Goal: Task Accomplishment & Management: Manage account settings

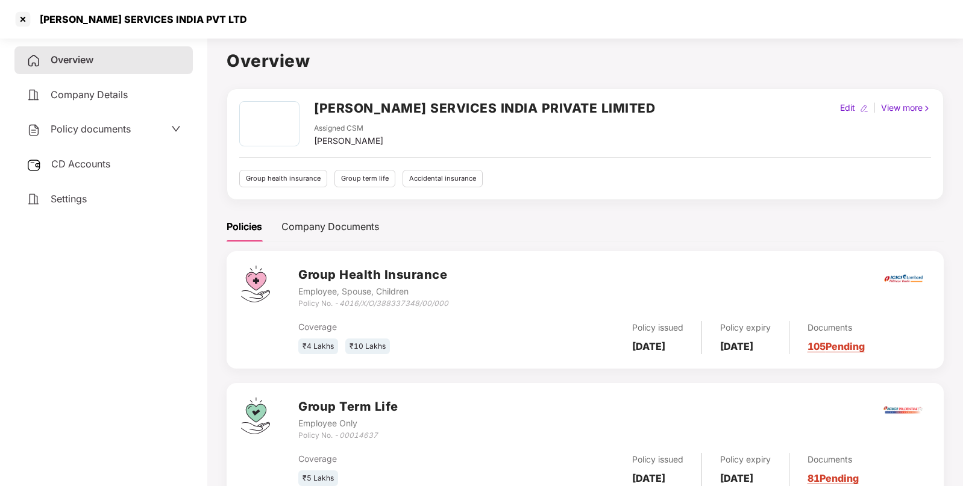
scroll to position [175, 0]
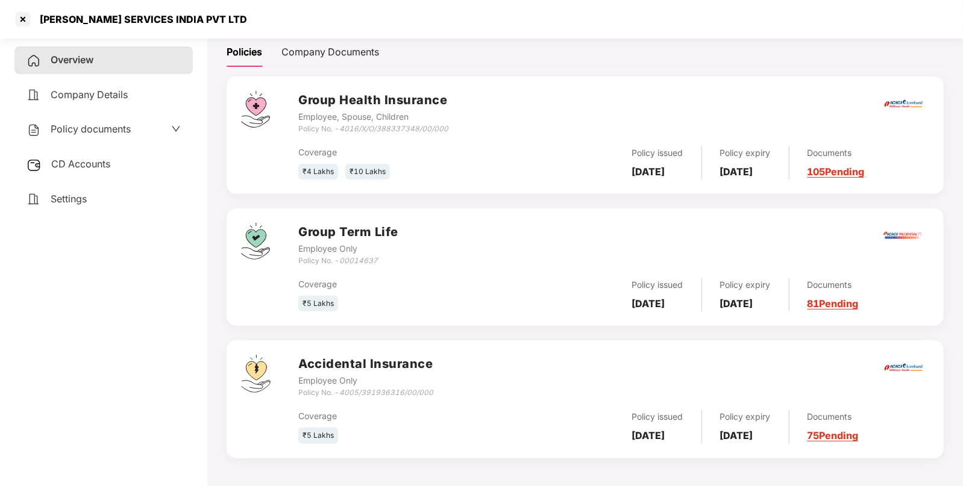
click at [90, 21] on div "VALUELEAF SERVICES INDIA PVT LTD" at bounding box center [140, 19] width 215 height 12
copy div "VALUELEAF SERVICES INDIA PVT LTD"
click at [80, 128] on span "Policy documents" at bounding box center [91, 129] width 80 height 12
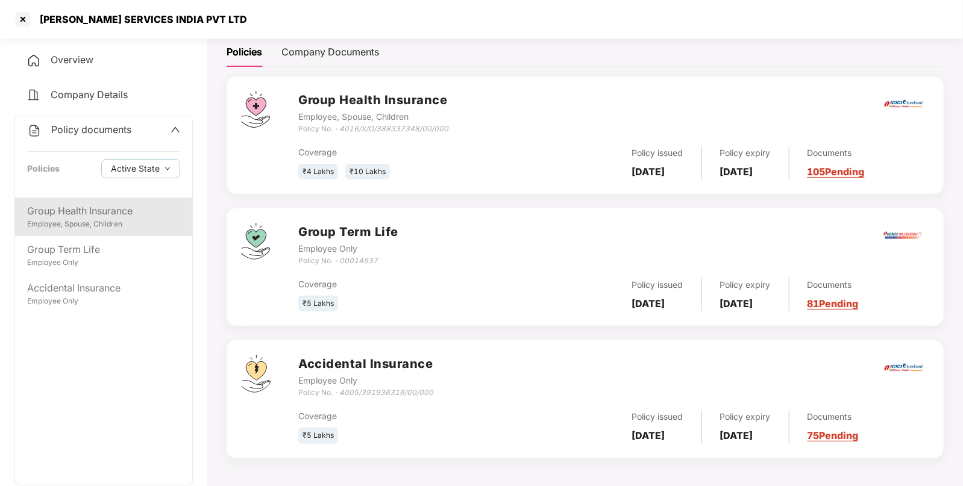
click at [66, 213] on div "Group Health Insurance" at bounding box center [103, 211] width 153 height 15
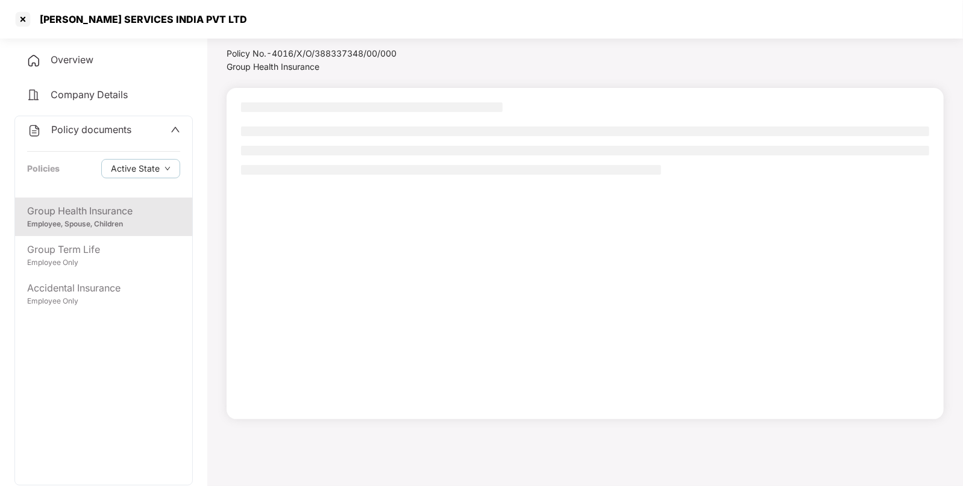
scroll to position [33, 0]
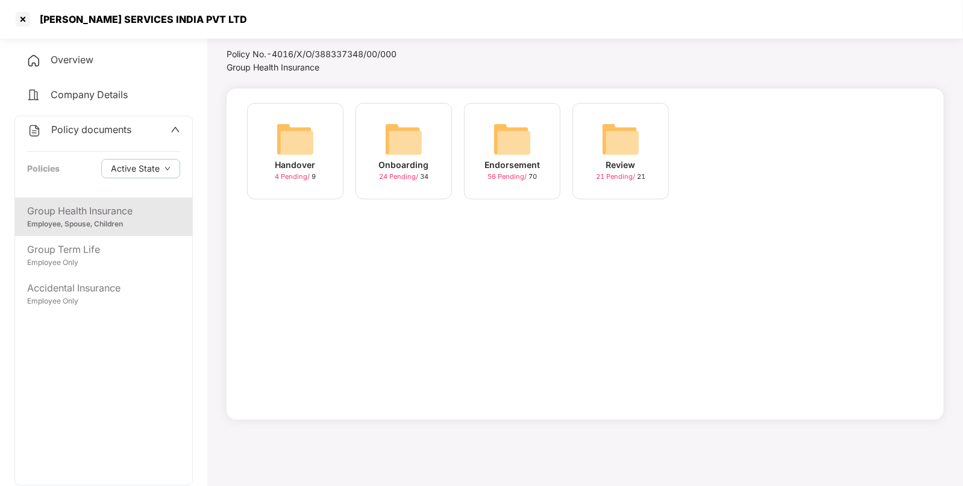
click at [501, 139] on img at bounding box center [512, 139] width 39 height 39
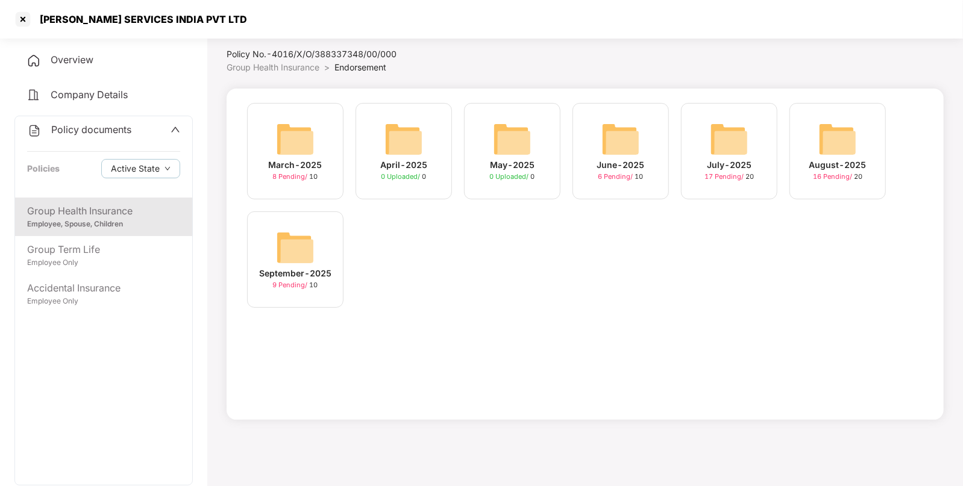
click at [729, 131] on img at bounding box center [729, 139] width 39 height 39
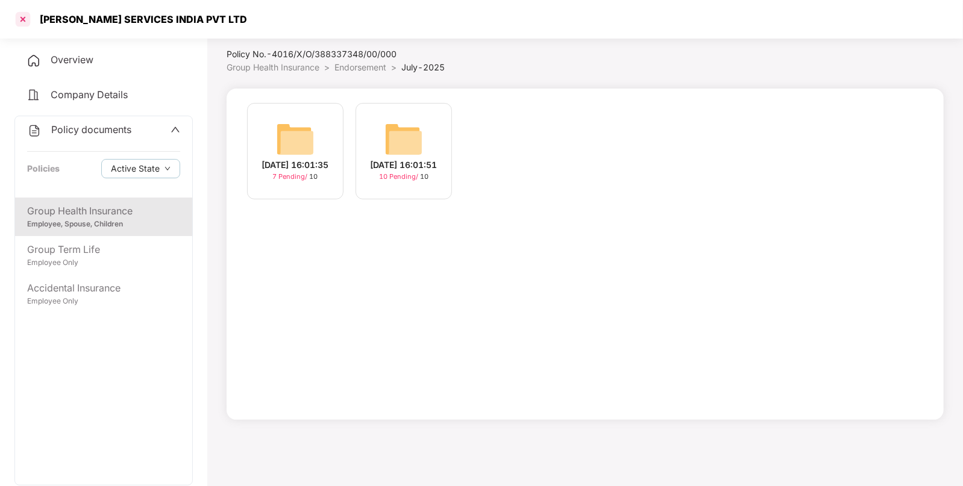
click at [30, 23] on div at bounding box center [22, 19] width 19 height 19
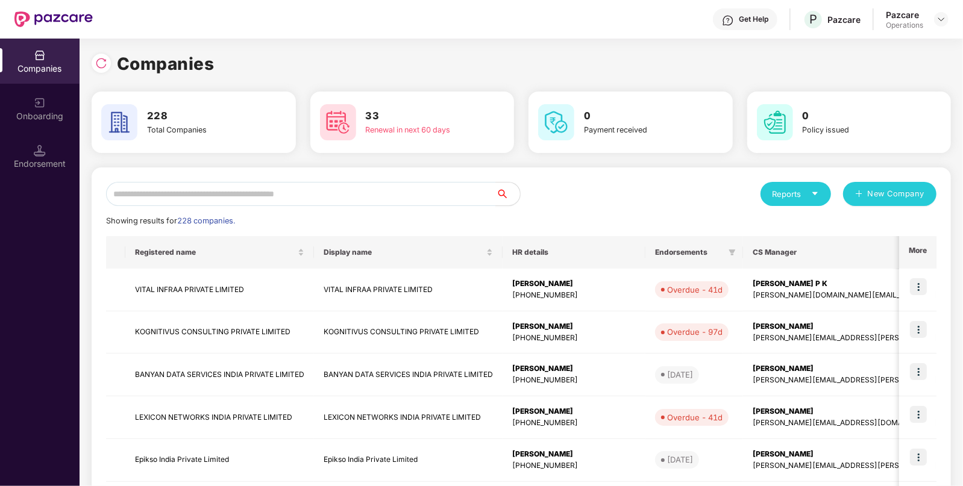
scroll to position [0, 0]
click at [106, 63] on img at bounding box center [101, 63] width 12 height 12
click at [20, 145] on div "Endorsement" at bounding box center [40, 156] width 80 height 45
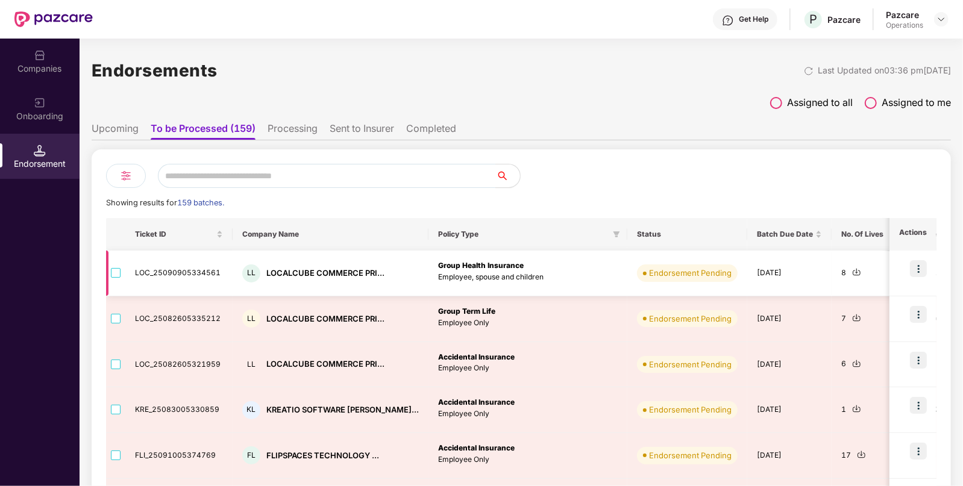
click at [852, 271] on img at bounding box center [856, 272] width 9 height 9
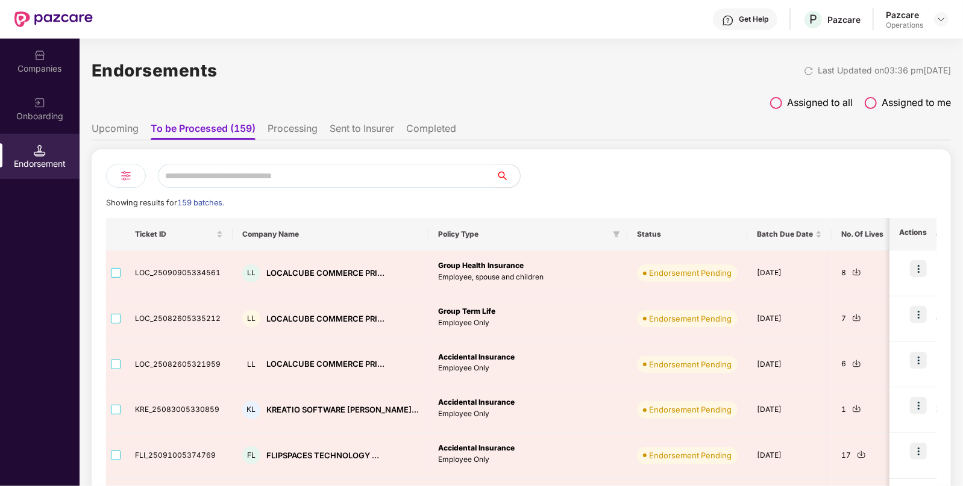
click at [333, 177] on input "text" at bounding box center [327, 176] width 338 height 24
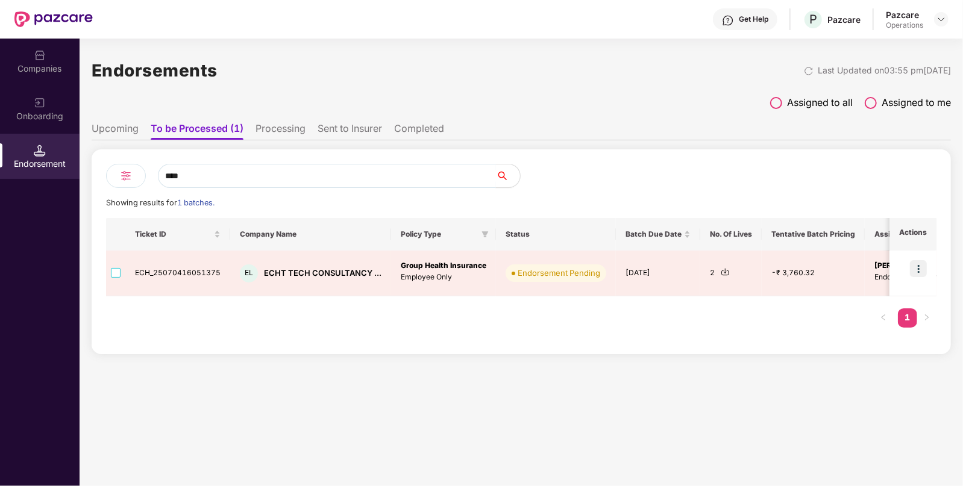
type input "****"
click at [60, 77] on div "Companies" at bounding box center [40, 61] width 80 height 45
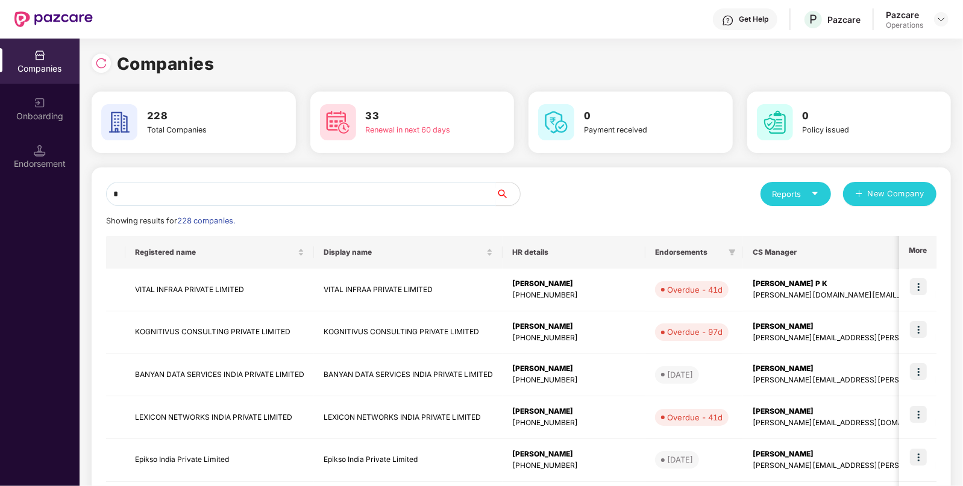
click at [262, 199] on input "*" at bounding box center [301, 194] width 390 height 24
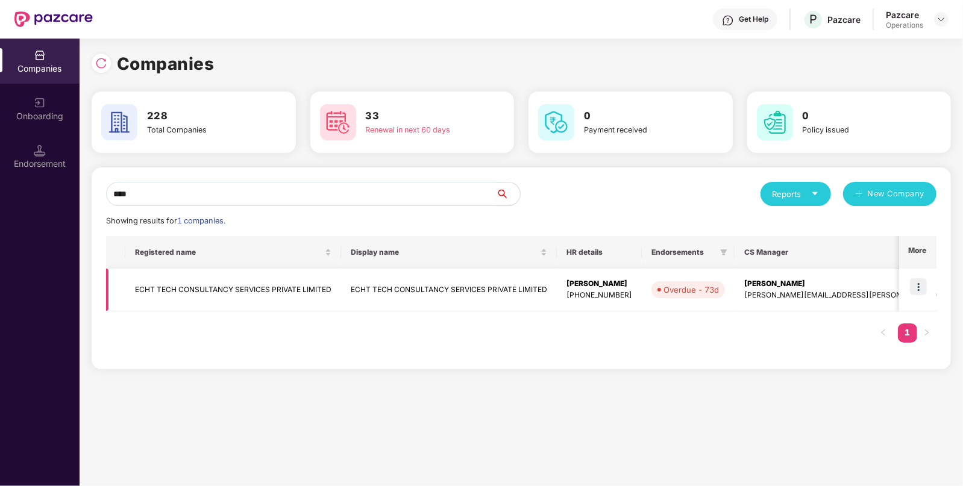
type input "****"
click at [228, 297] on td "ECHT TECH CONSULTANCY SERVICES PRIVATE LIMITED" at bounding box center [233, 290] width 216 height 43
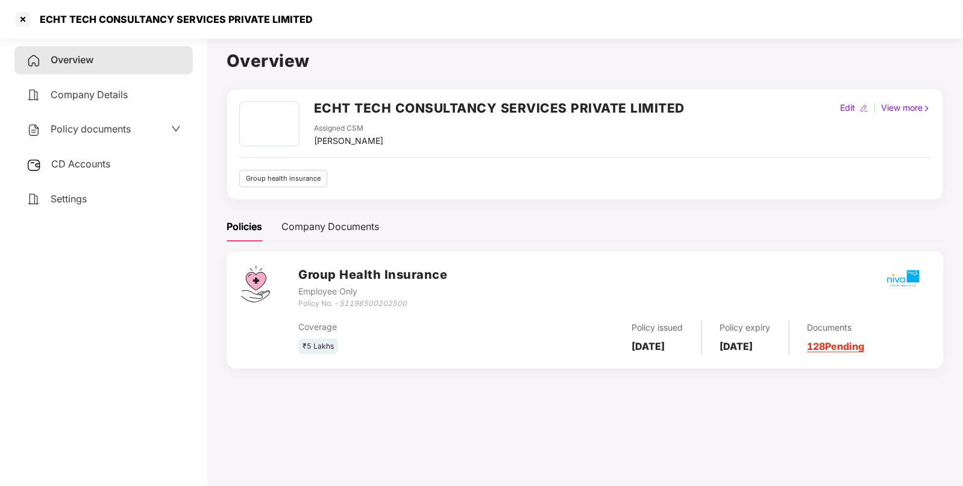
click at [350, 107] on h2 "ECHT TECH CONSULTANCY SERVICES PRIVATE LIMITED" at bounding box center [499, 108] width 371 height 20
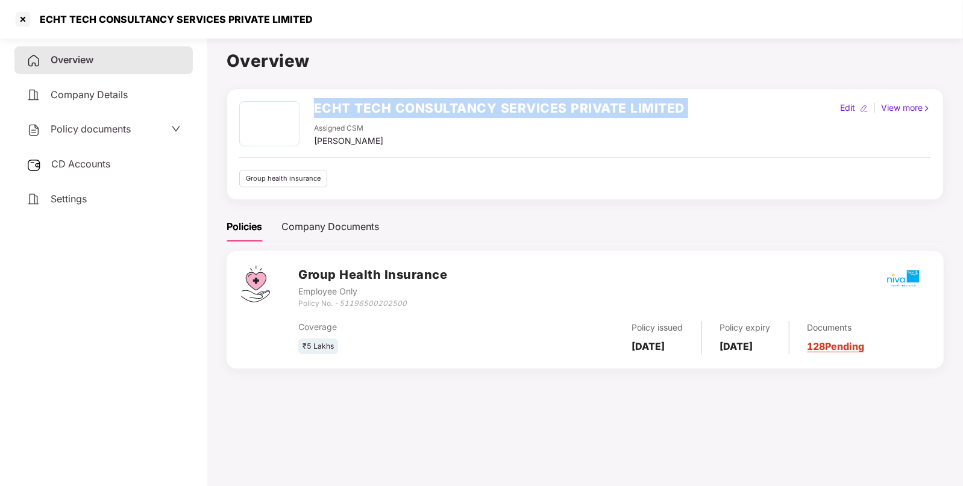
click at [350, 107] on h2 "ECHT TECH CONSULTANCY SERVICES PRIVATE LIMITED" at bounding box center [499, 108] width 371 height 20
copy h2 "ECHT TECH CONSULTANCY SERVICES PRIVATE LIMITED"
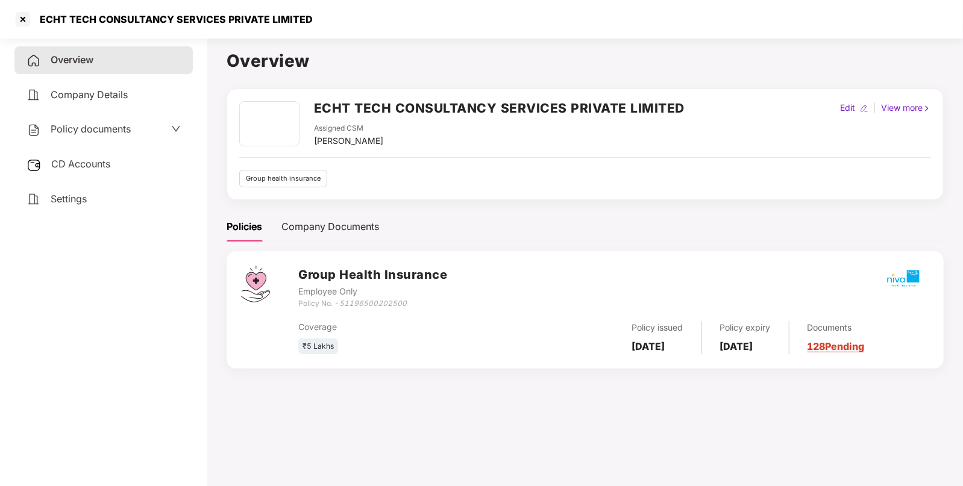
click at [377, 301] on icon "51196500202500" at bounding box center [373, 303] width 68 height 9
copy icon "51196500202500"
click at [21, 16] on div at bounding box center [22, 19] width 19 height 19
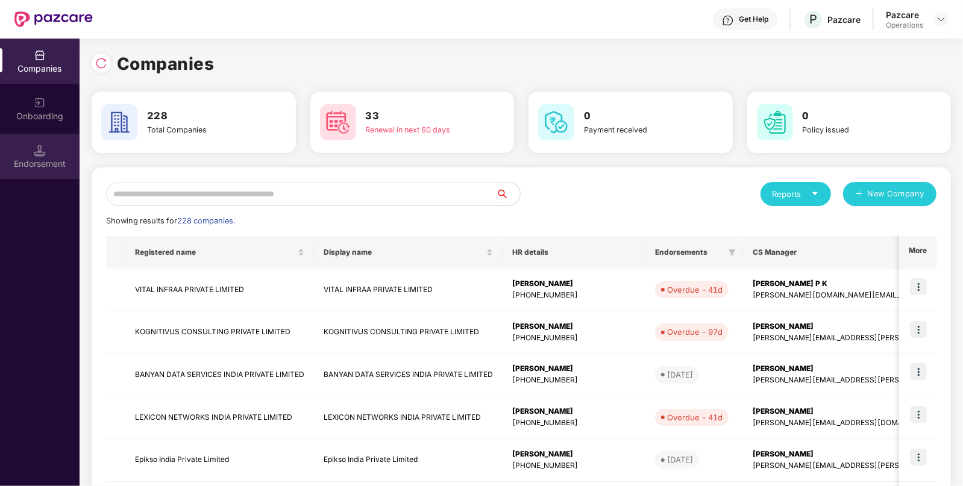
click at [45, 149] on img at bounding box center [40, 151] width 12 height 12
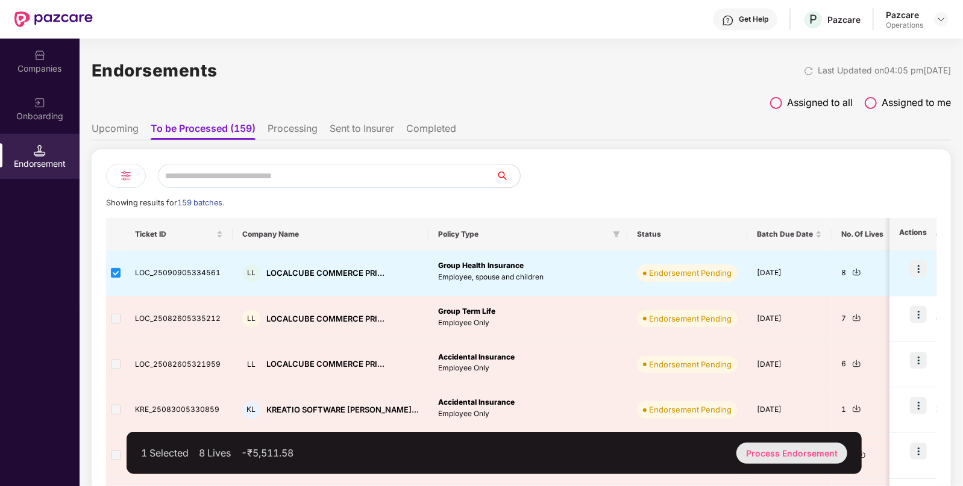
click at [769, 452] on div "Process Endorsement" at bounding box center [792, 453] width 111 height 21
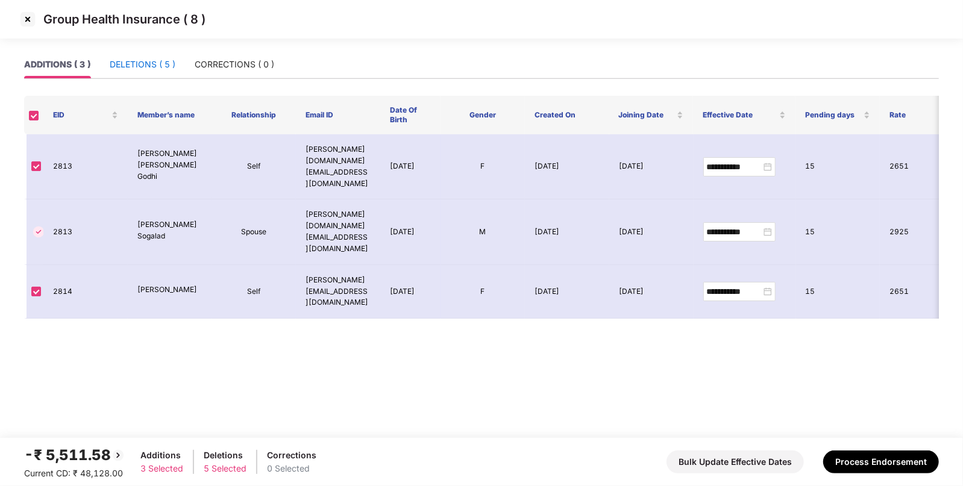
click at [134, 66] on div "DELETIONS ( 5 )" at bounding box center [143, 64] width 66 height 13
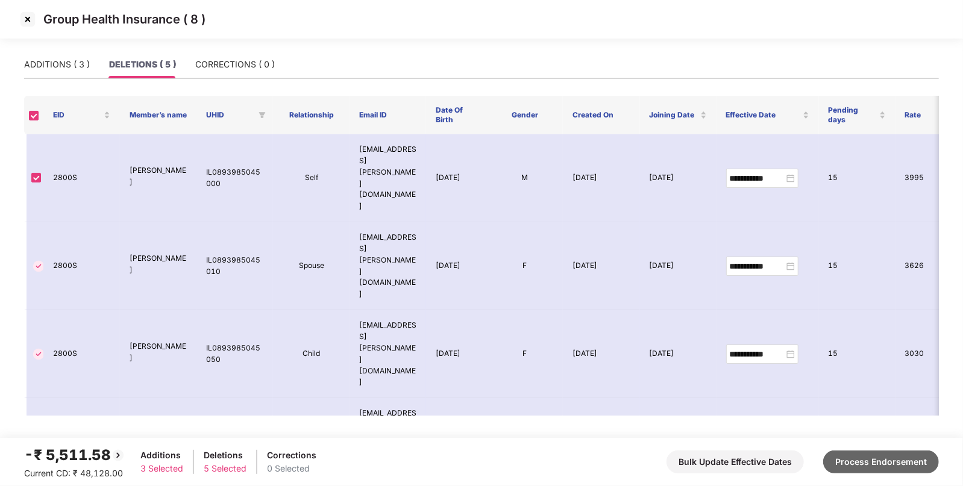
click at [844, 457] on button "Process Endorsement" at bounding box center [881, 462] width 116 height 23
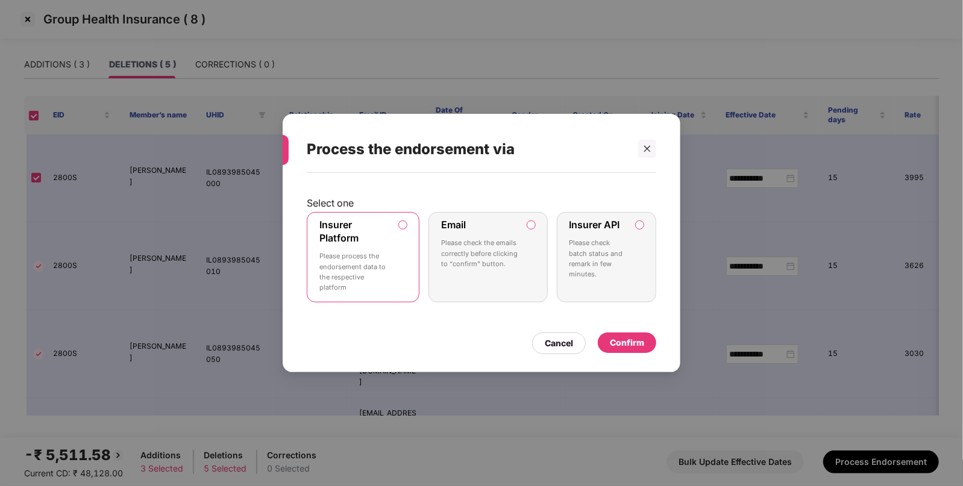
click at [642, 220] on label "Insurer API Please check batch status and remark in few minutes." at bounding box center [606, 257] width 99 height 90
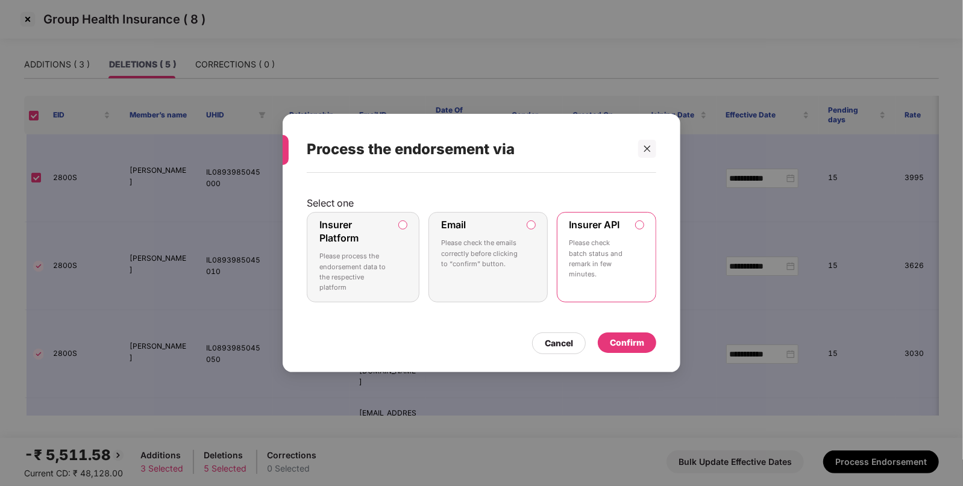
click at [624, 341] on div "Confirm" at bounding box center [627, 342] width 34 height 13
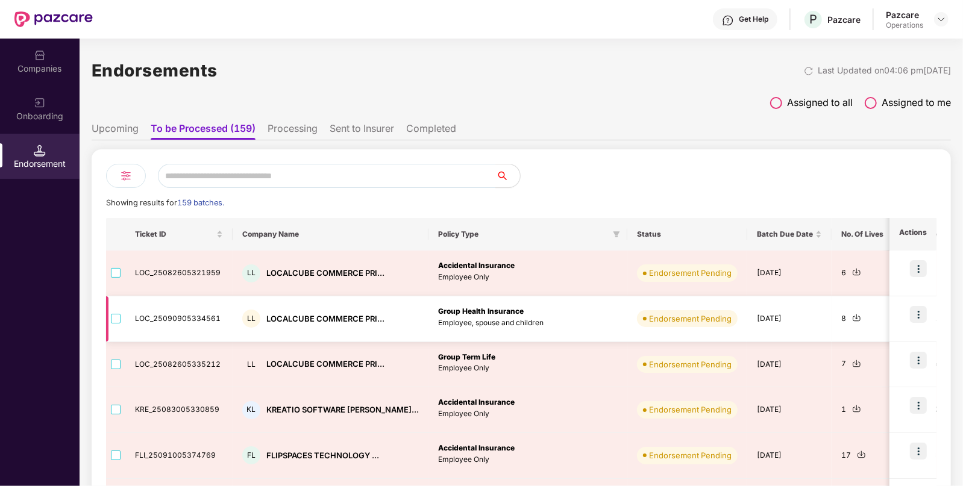
click at [852, 319] on img at bounding box center [856, 317] width 9 height 9
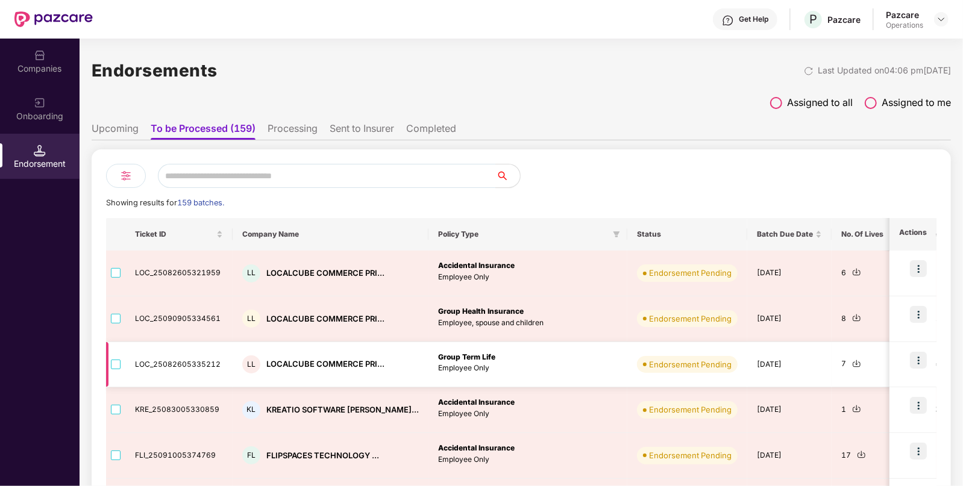
click at [852, 366] on img at bounding box center [856, 363] width 9 height 9
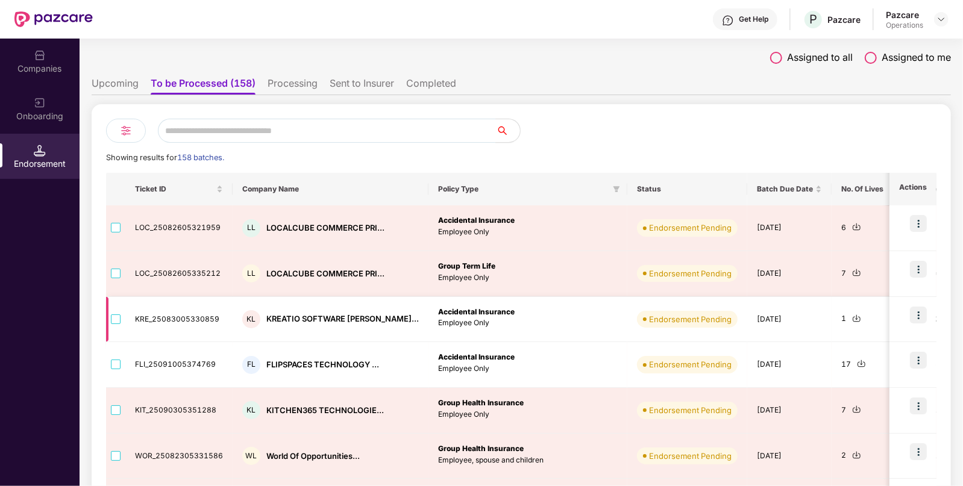
scroll to position [45, 0]
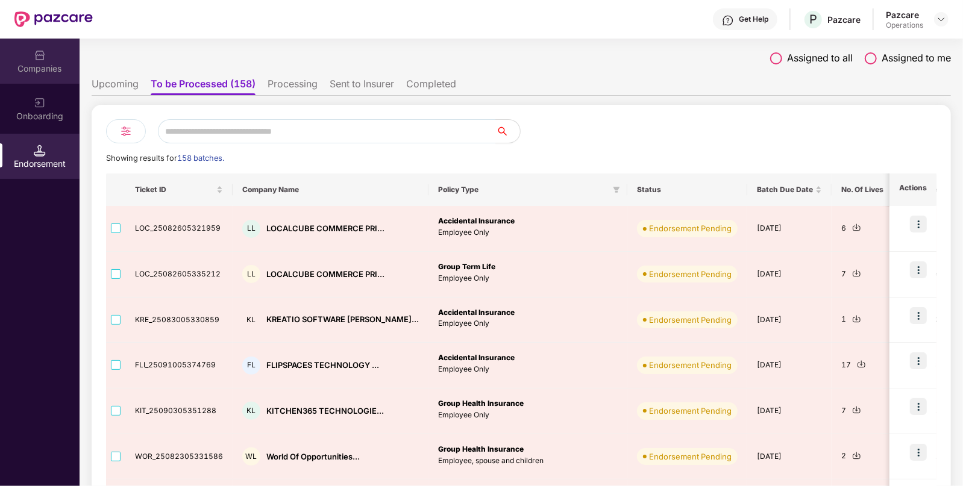
click at [39, 59] on img at bounding box center [40, 55] width 12 height 12
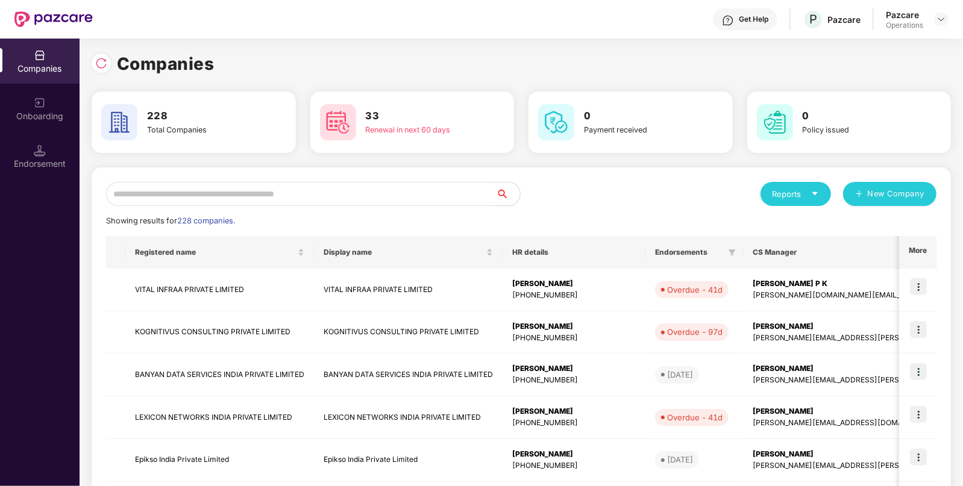
scroll to position [0, 0]
click at [257, 191] on input "text" at bounding box center [301, 194] width 390 height 24
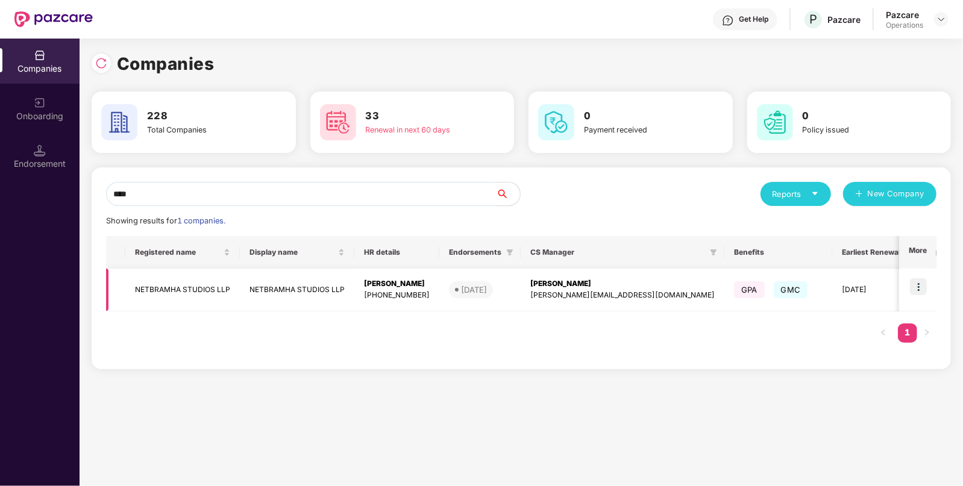
type input "****"
click at [180, 294] on td "NETBRAMHA STUDIOS LLP" at bounding box center [182, 290] width 115 height 43
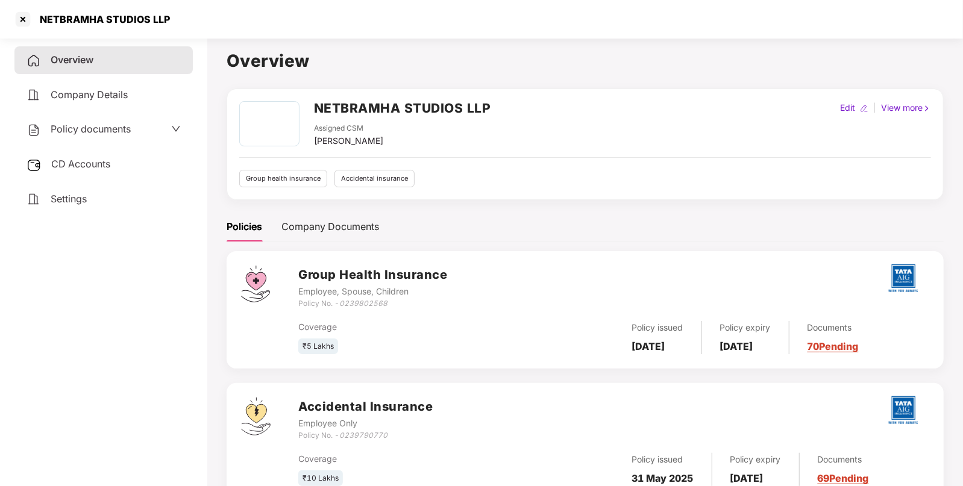
click at [93, 164] on span "CD Accounts" at bounding box center [80, 164] width 59 height 12
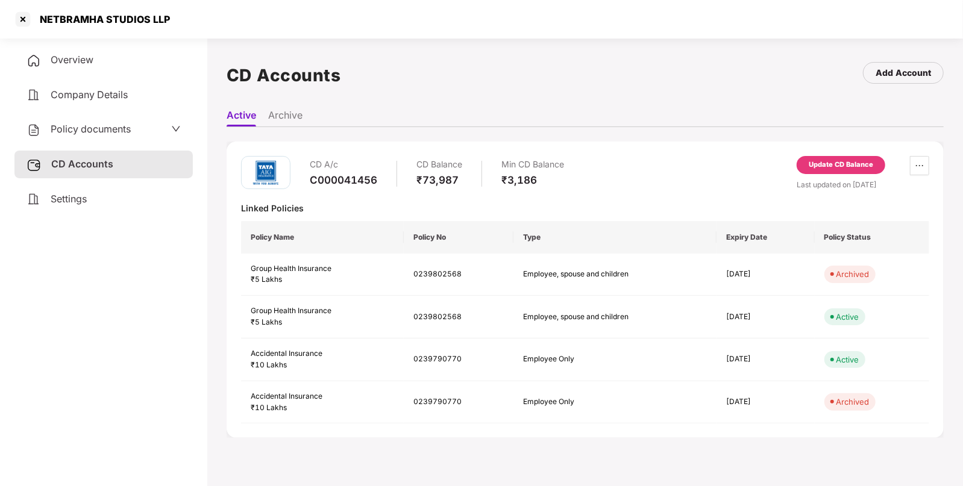
click at [844, 168] on div "Update CD Balance" at bounding box center [841, 165] width 64 height 11
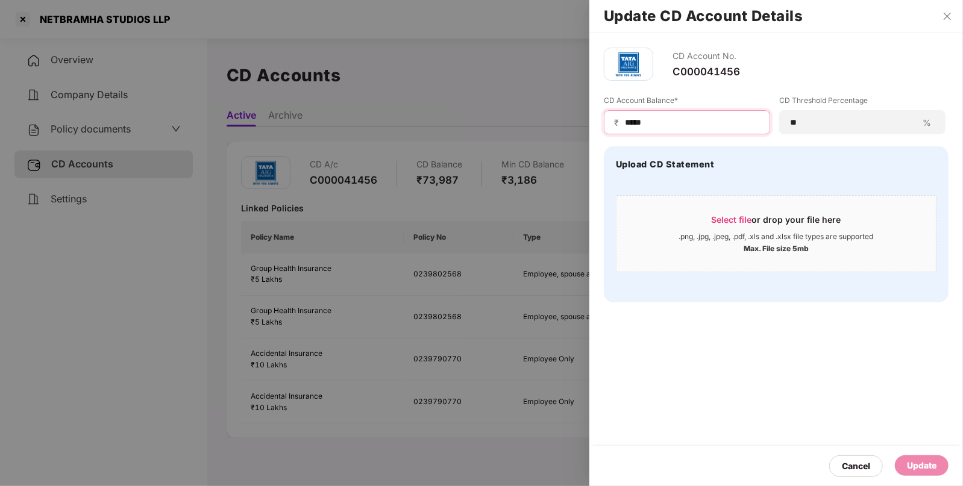
click at [663, 116] on input "*****" at bounding box center [692, 122] width 136 height 13
type input "*****"
click at [923, 465] on div "Update" at bounding box center [922, 465] width 30 height 13
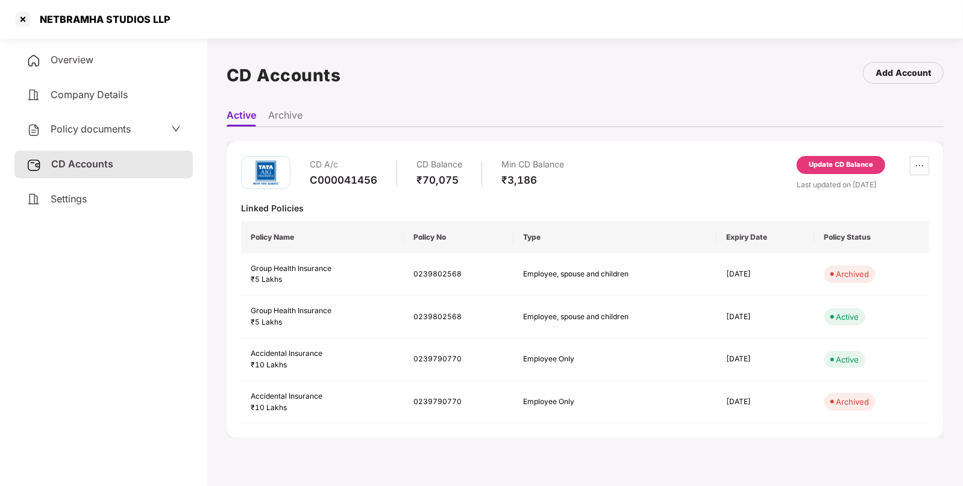
click at [97, 134] on span "Policy documents" at bounding box center [91, 129] width 80 height 12
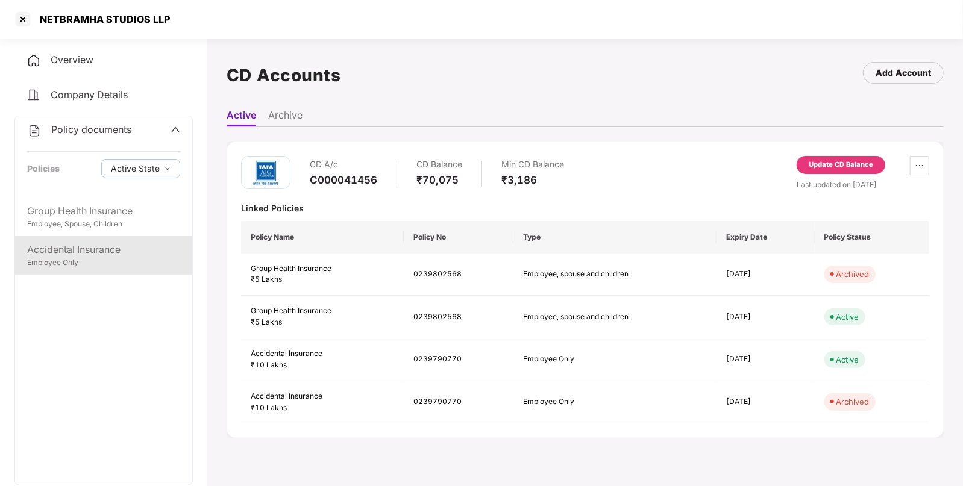
click at [42, 244] on div "Accidental Insurance" at bounding box center [103, 249] width 153 height 15
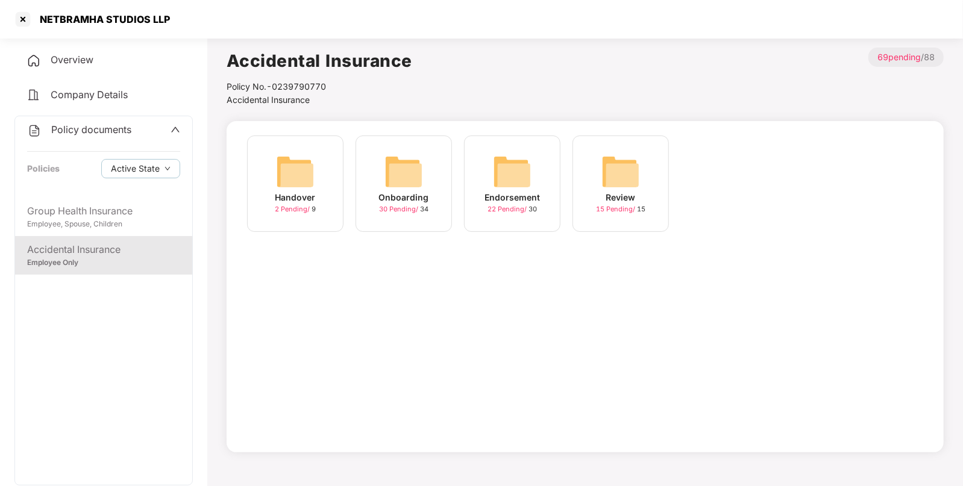
click at [524, 172] on img at bounding box center [512, 171] width 39 height 39
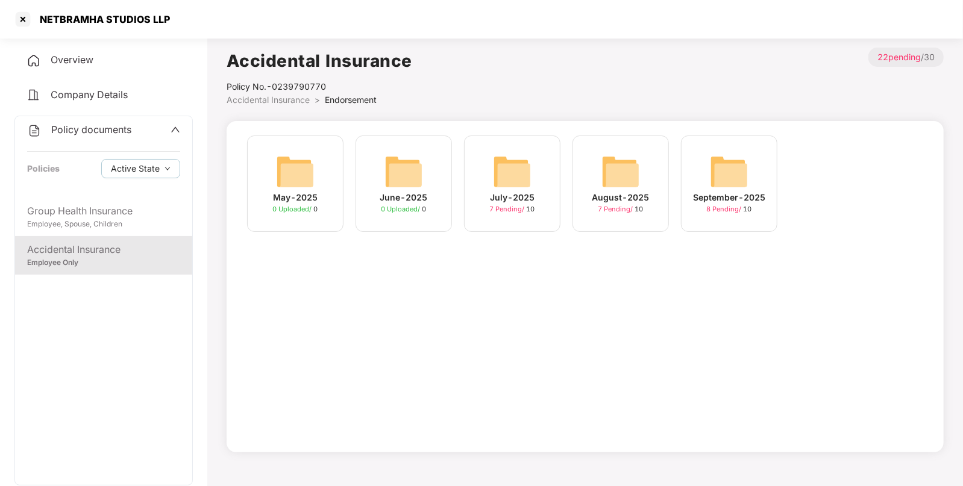
click at [720, 177] on img at bounding box center [729, 171] width 39 height 39
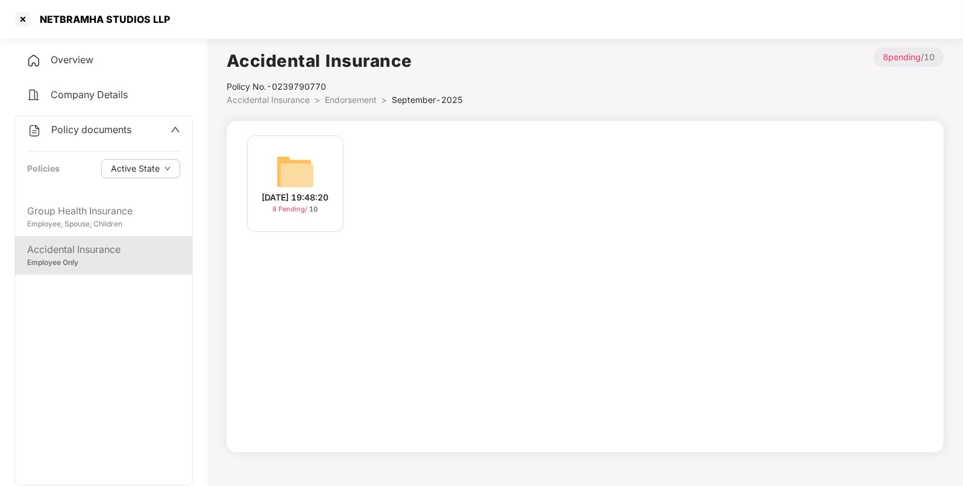
click at [307, 168] on img at bounding box center [295, 171] width 39 height 39
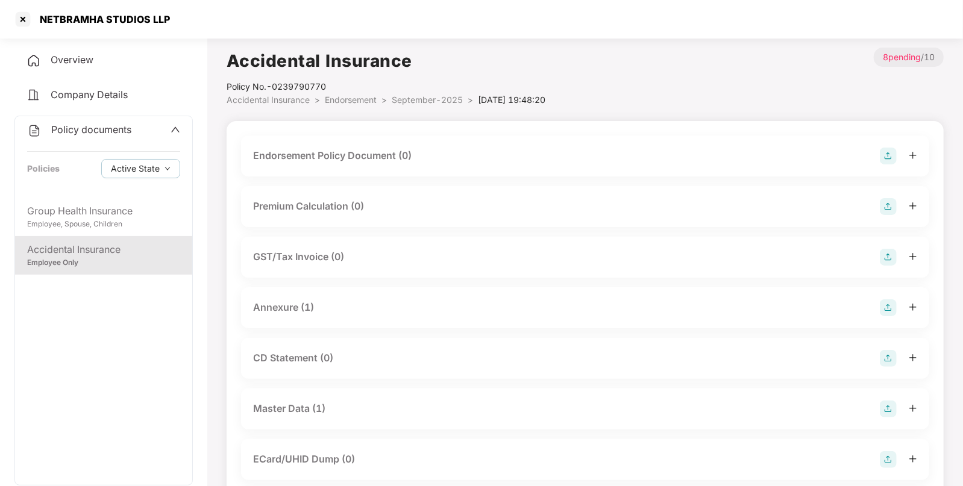
click at [877, 152] on div "Endorsement Policy Document (0)" at bounding box center [585, 156] width 664 height 17
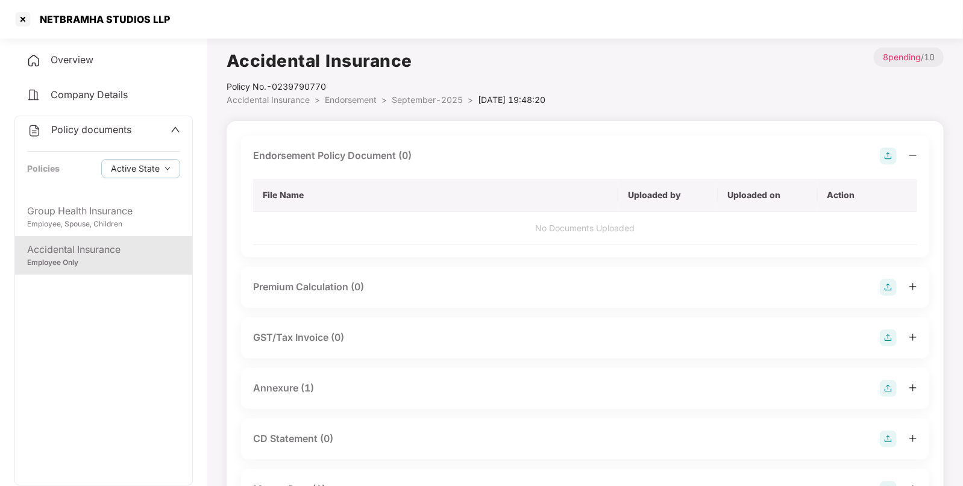
click at [892, 157] on img at bounding box center [888, 156] width 17 height 17
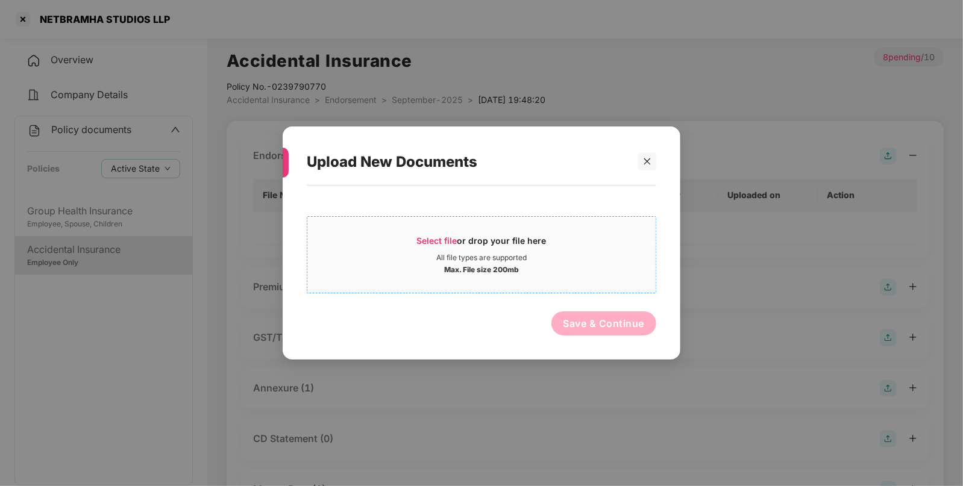
click at [441, 240] on span "Select file" at bounding box center [437, 241] width 40 height 10
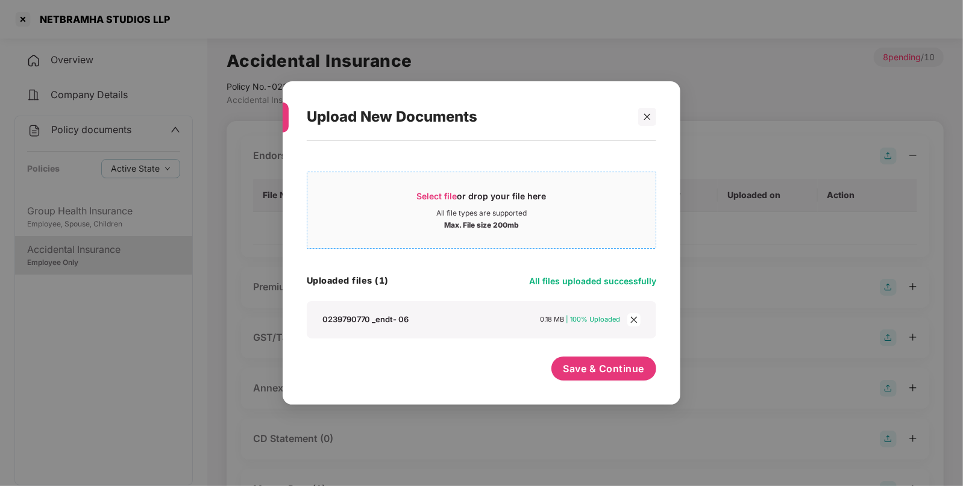
click at [423, 192] on span "Select file" at bounding box center [437, 196] width 40 height 10
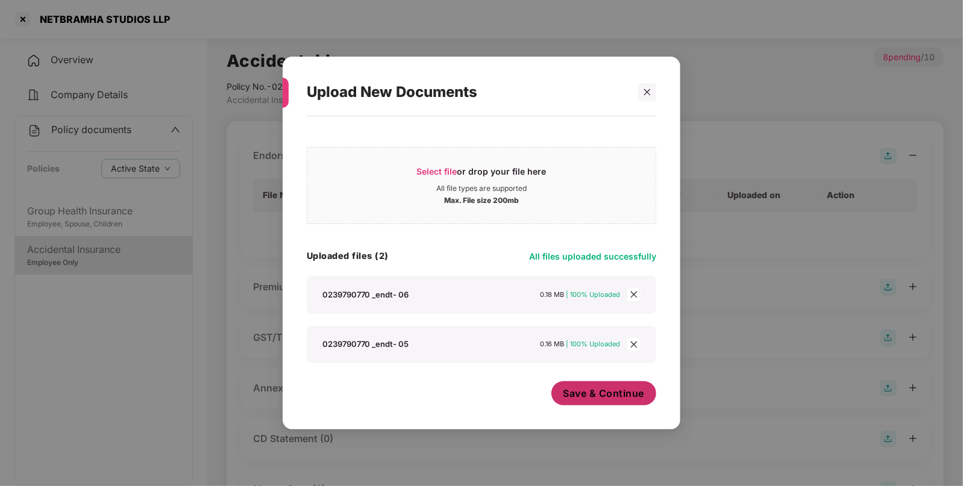
click at [579, 398] on span "Save & Continue" at bounding box center [604, 393] width 81 height 13
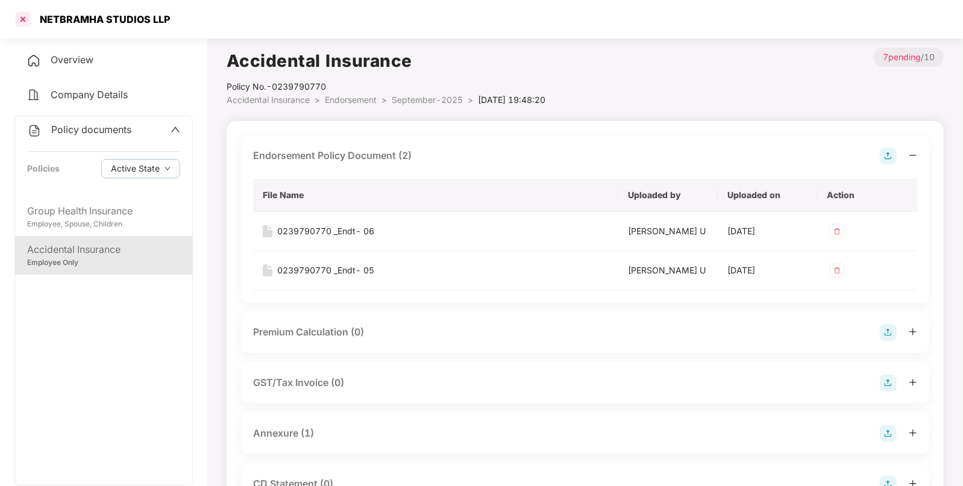
click at [21, 17] on div at bounding box center [22, 19] width 19 height 19
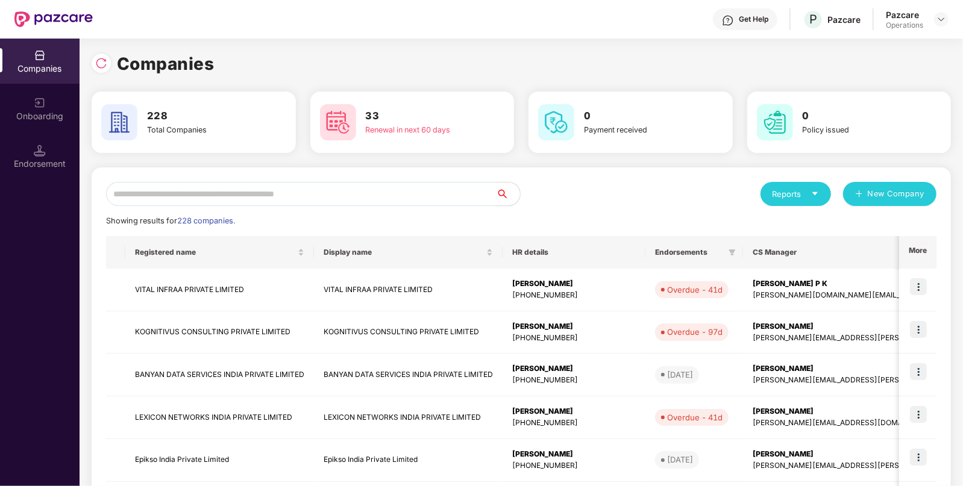
click at [237, 184] on input "text" at bounding box center [301, 194] width 390 height 24
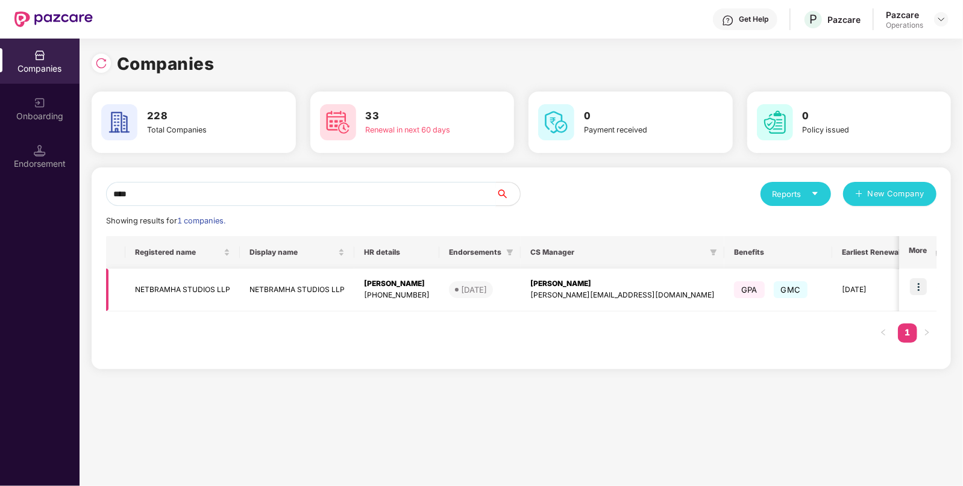
type input "****"
click at [919, 283] on img at bounding box center [918, 286] width 17 height 17
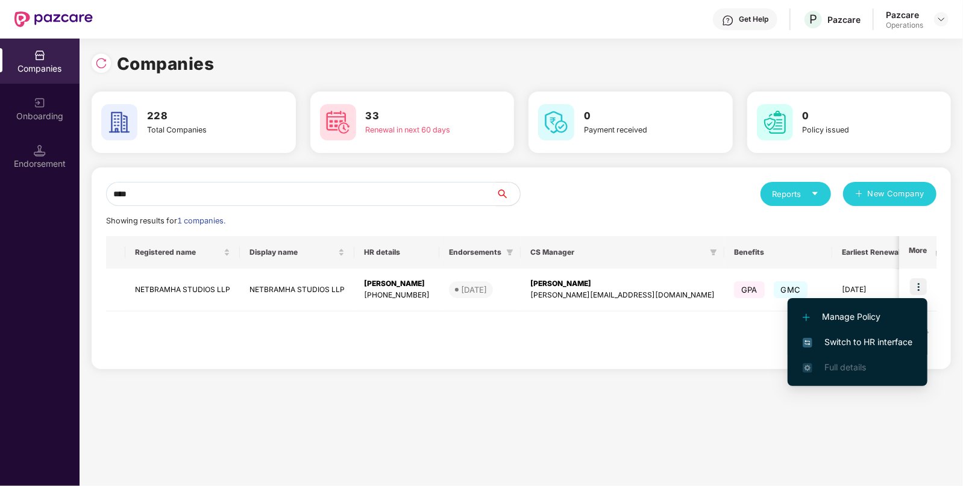
click at [840, 341] on span "Switch to HR interface" at bounding box center [858, 342] width 110 height 13
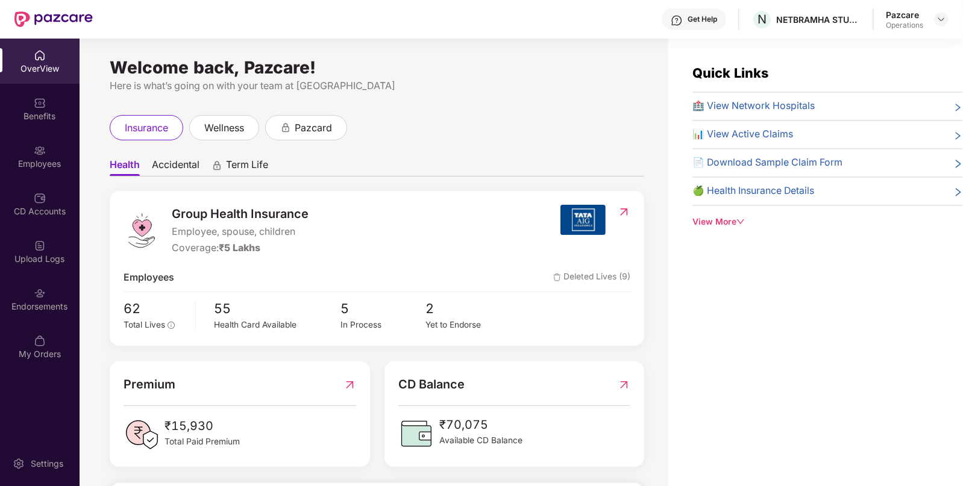
click at [33, 304] on div "Endorsements" at bounding box center [40, 307] width 80 height 12
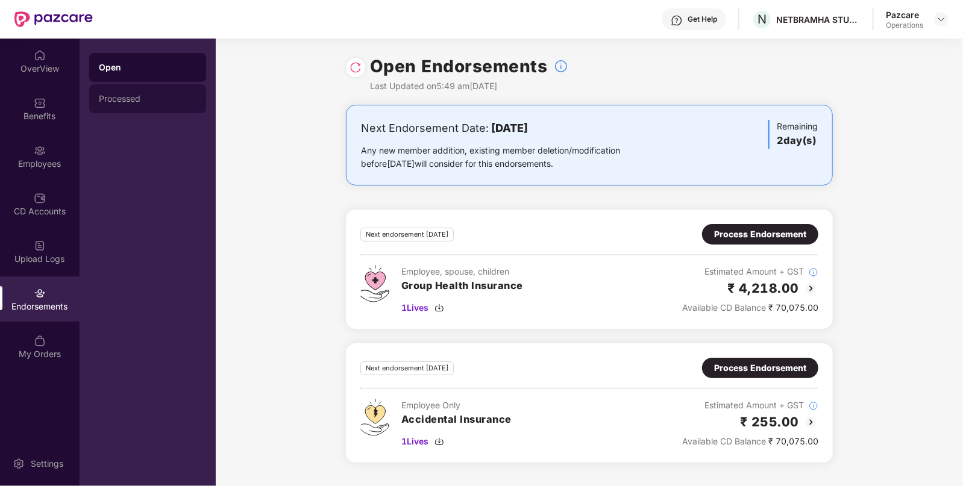
click at [122, 95] on div "Processed" at bounding box center [148, 99] width 98 height 10
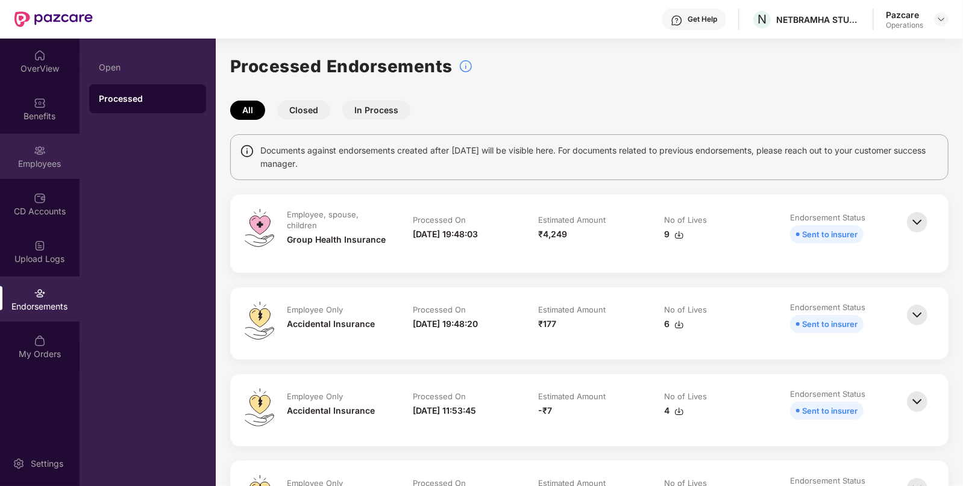
click at [41, 149] on img at bounding box center [40, 151] width 12 height 12
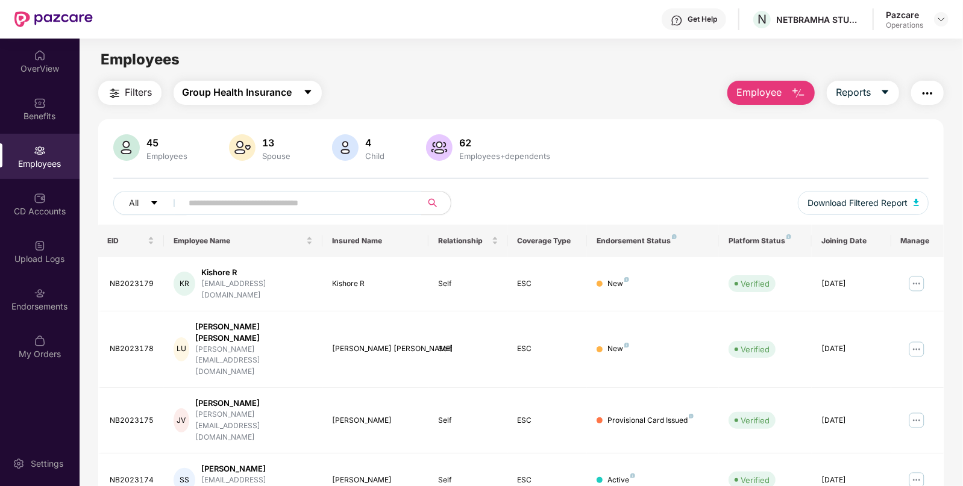
click at [245, 90] on span "Group Health Insurance" at bounding box center [238, 92] width 110 height 15
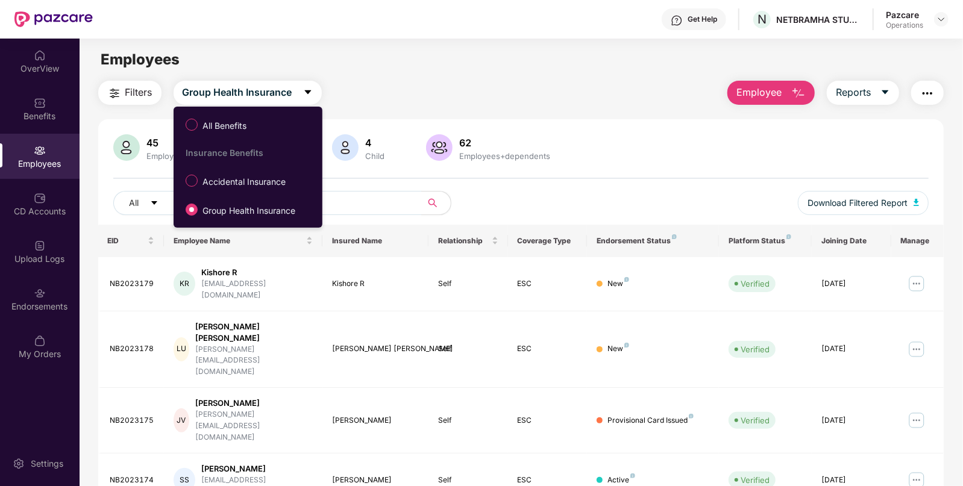
click at [133, 99] on span "Filters" at bounding box center [138, 92] width 27 height 15
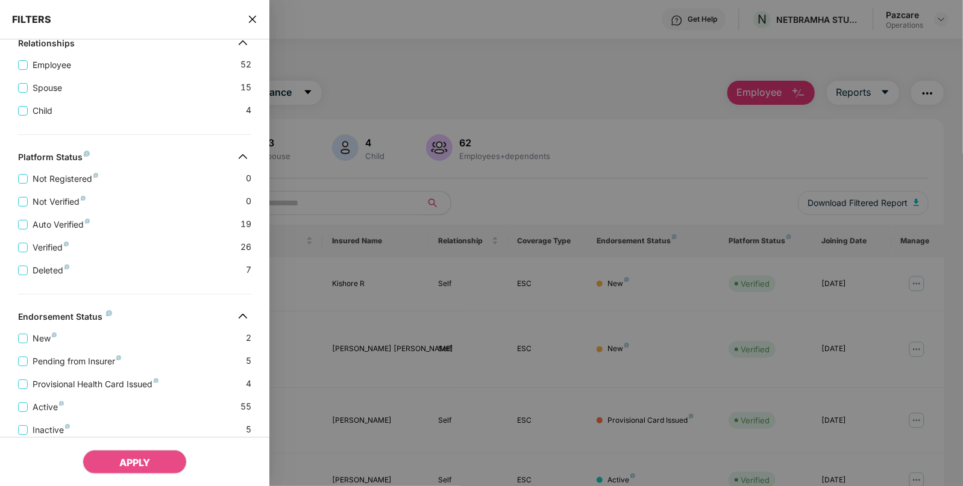
scroll to position [295, 0]
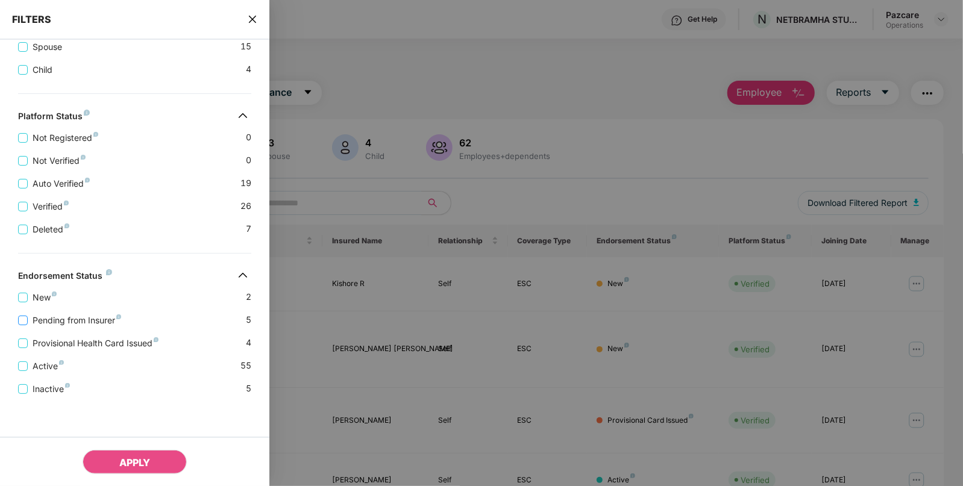
click at [61, 316] on span "Pending from Insurer" at bounding box center [77, 320] width 98 height 13
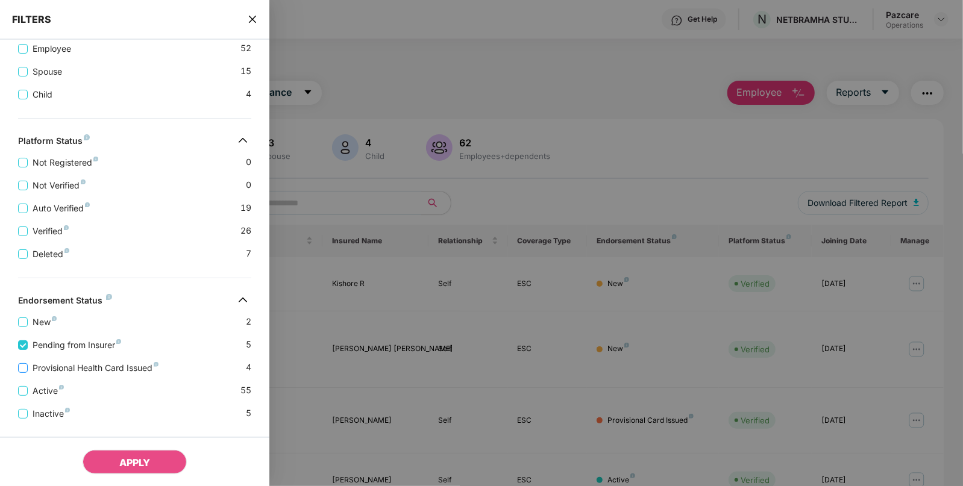
click at [46, 363] on span "Provisional Health Card Issued" at bounding box center [96, 368] width 136 height 13
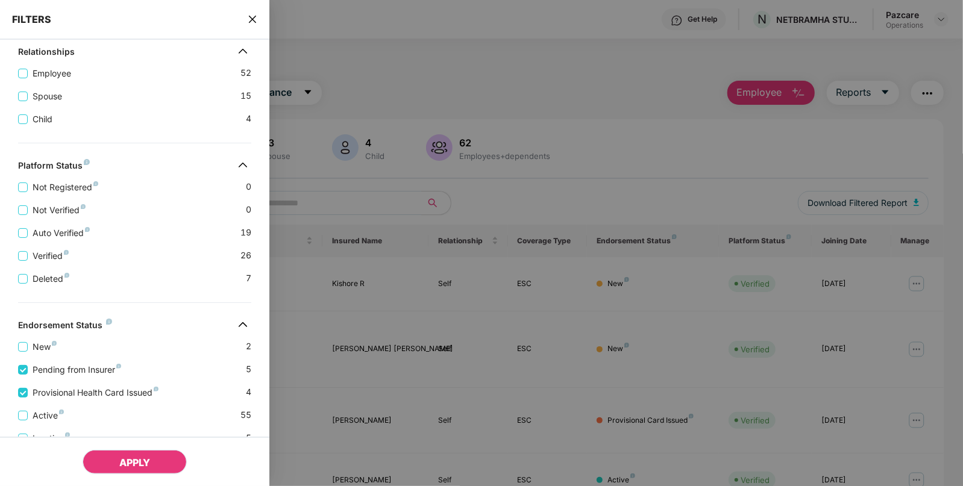
click at [128, 460] on span "APPLY" at bounding box center [134, 463] width 31 height 12
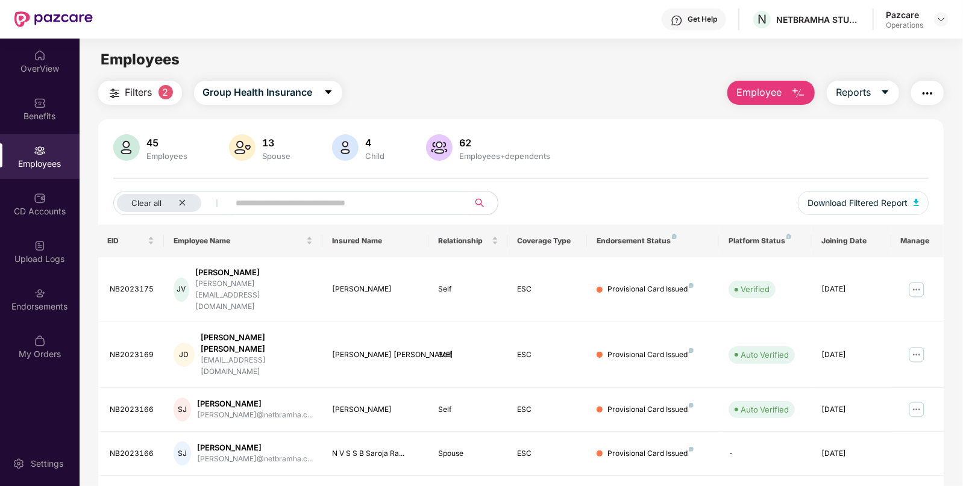
click at [934, 91] on img "button" at bounding box center [927, 93] width 14 height 14
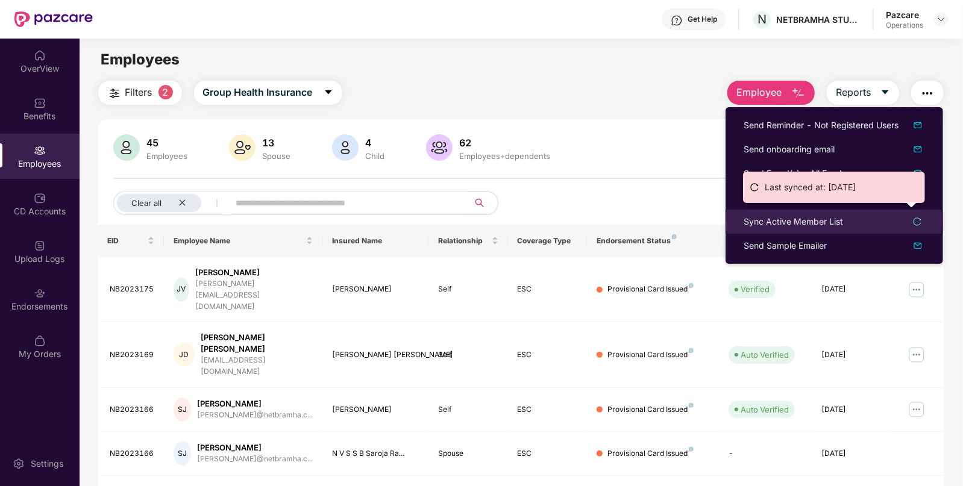
click at [797, 220] on div "Sync Active Member List" at bounding box center [793, 221] width 99 height 13
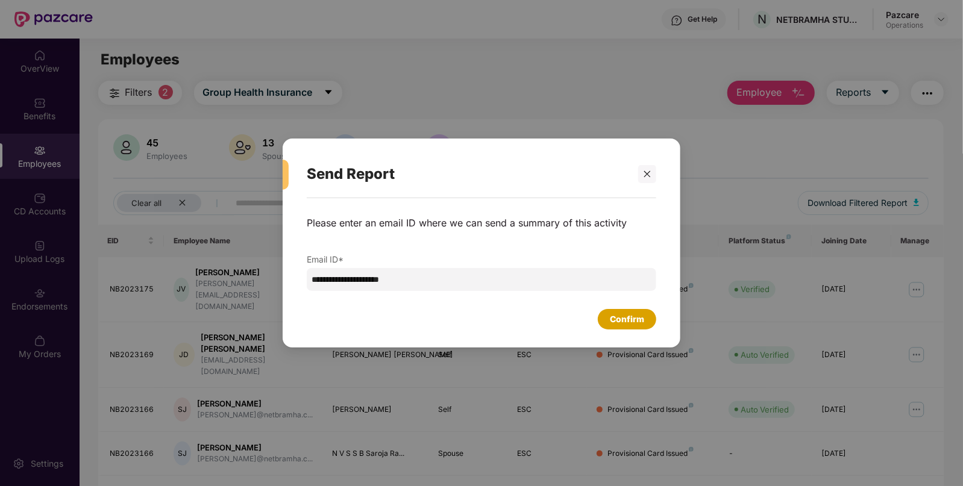
click at [628, 316] on div "Confirm" at bounding box center [627, 319] width 34 height 13
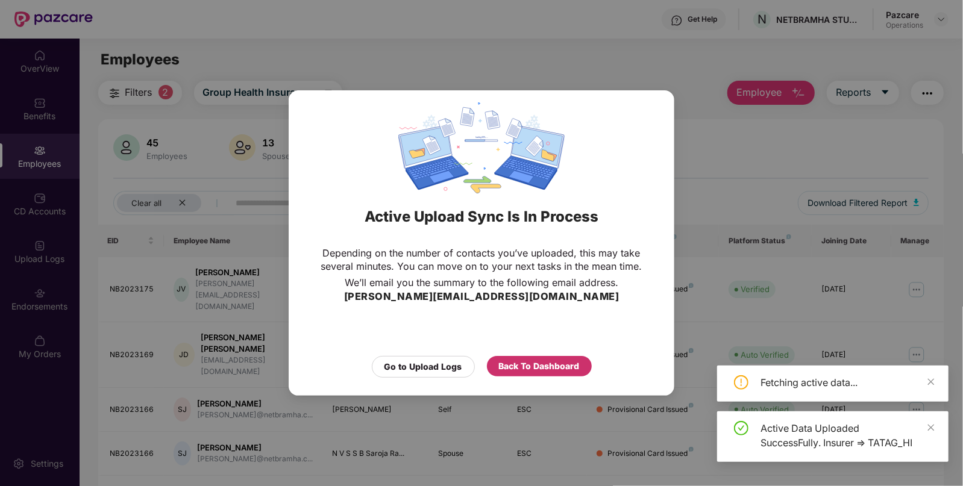
click at [543, 368] on div "Back To Dashboard" at bounding box center [539, 366] width 81 height 13
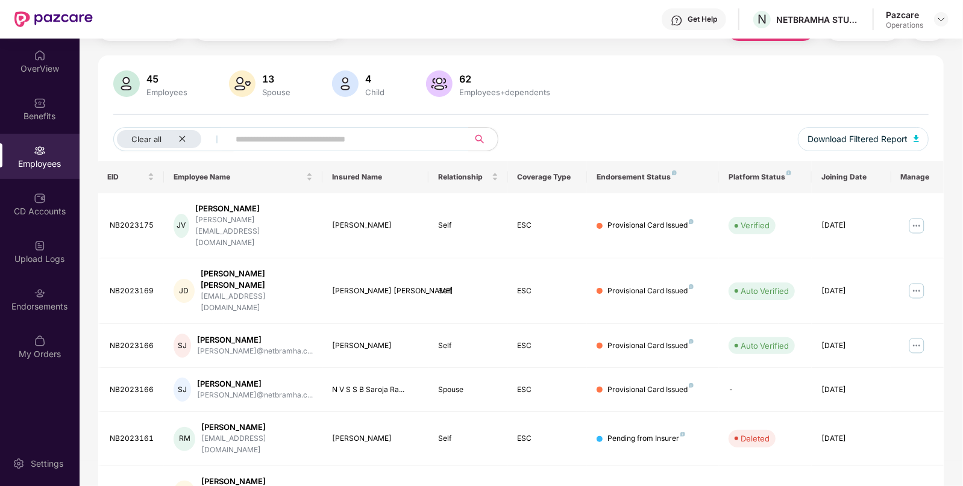
scroll to position [0, 0]
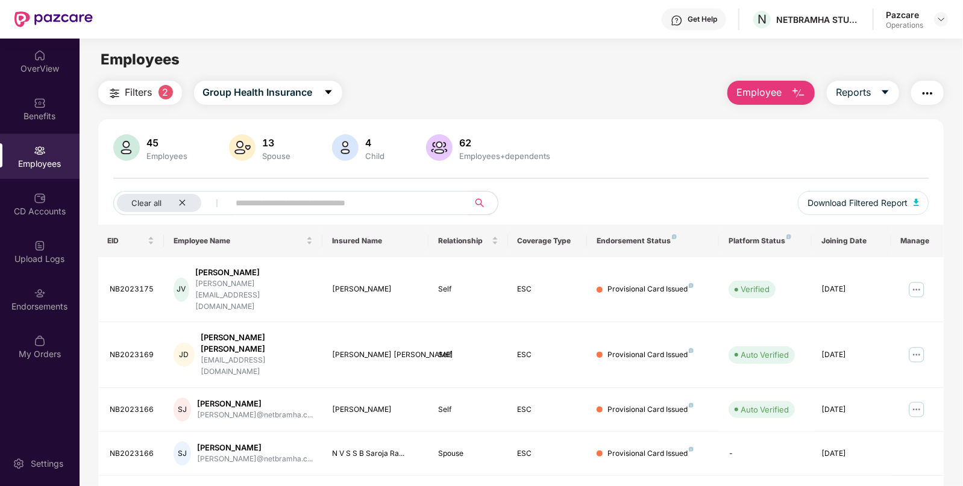
click at [150, 96] on span "Filters" at bounding box center [138, 92] width 27 height 15
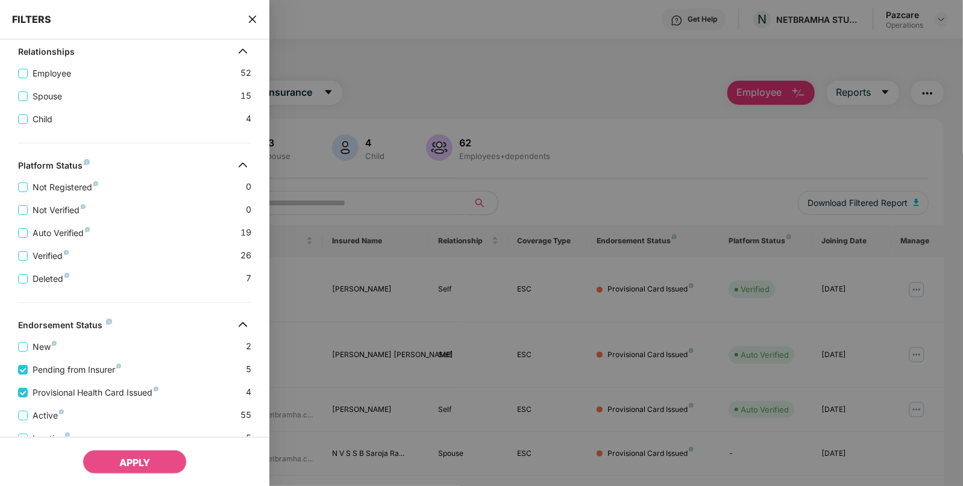
click at [322, 87] on div at bounding box center [481, 243] width 963 height 486
click at [250, 16] on icon "close" at bounding box center [252, 19] width 7 height 7
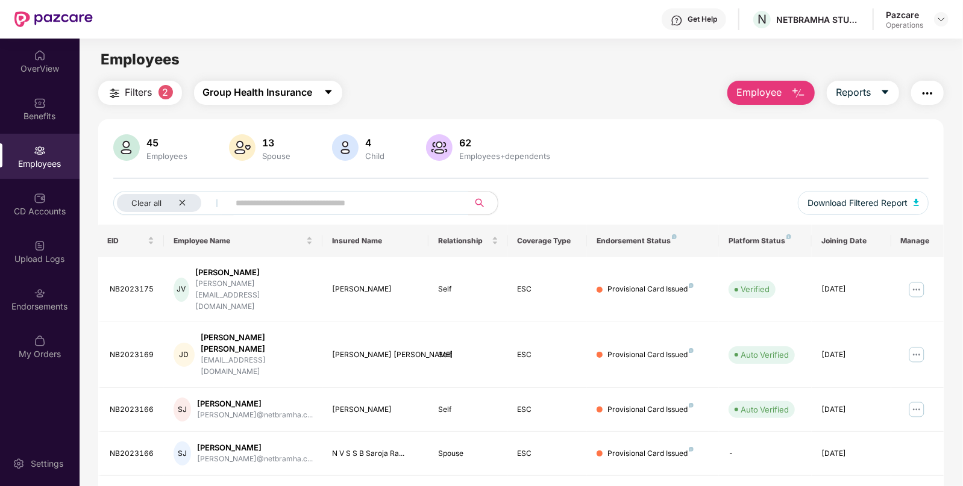
click at [274, 96] on span "Group Health Insurance" at bounding box center [258, 92] width 110 height 15
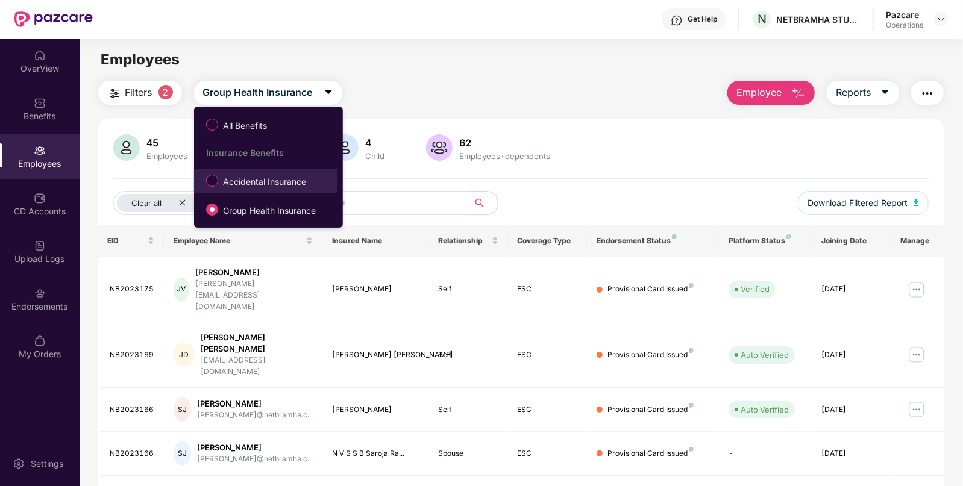
click at [234, 183] on span "Accidental Insurance" at bounding box center [264, 181] width 93 height 13
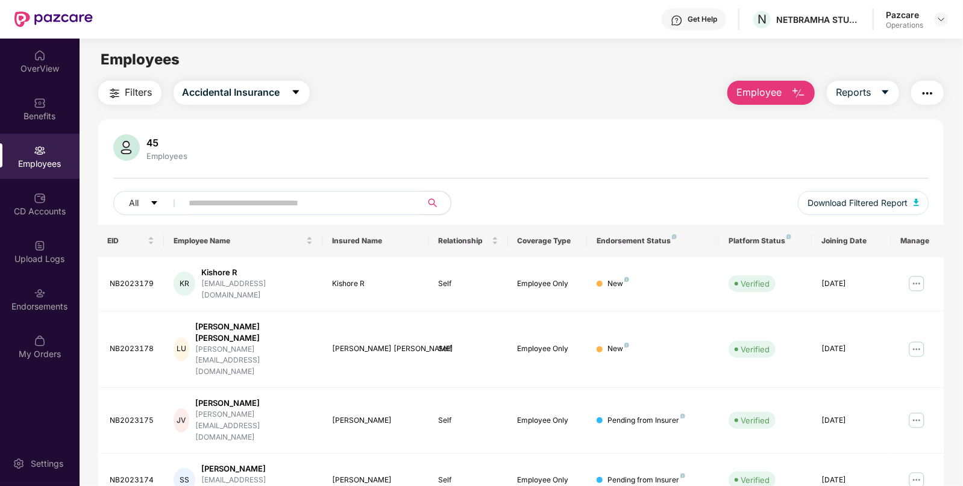
click at [131, 93] on span "Filters" at bounding box center [138, 92] width 27 height 15
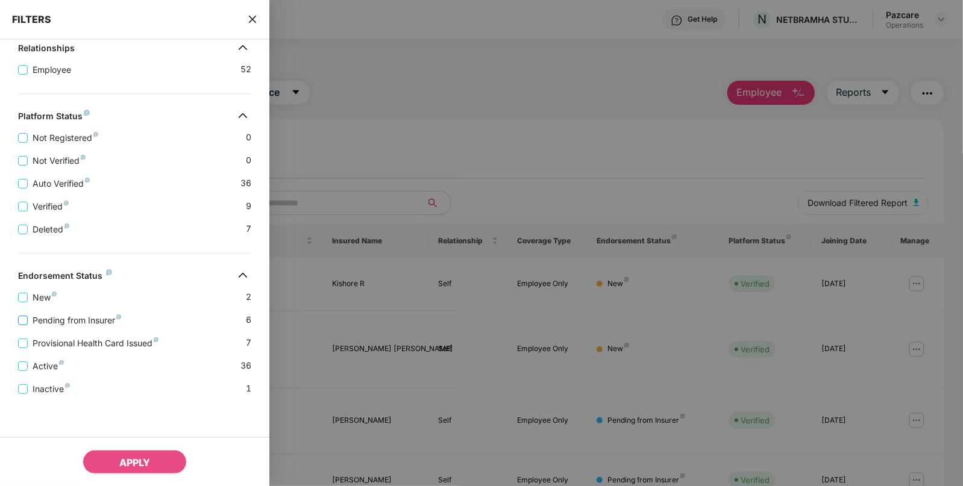
click at [76, 322] on span "Pending from Insurer" at bounding box center [77, 320] width 98 height 13
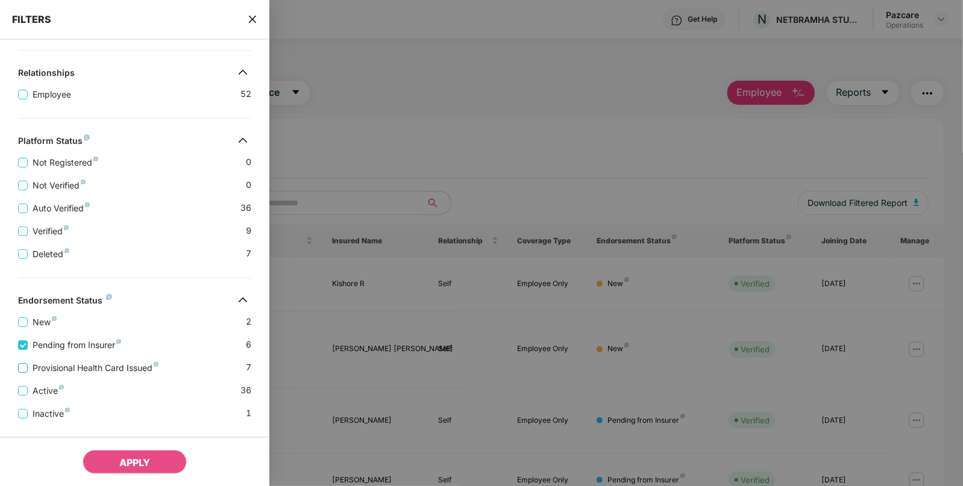
click at [101, 367] on span "Provisional Health Card Issued" at bounding box center [96, 368] width 136 height 13
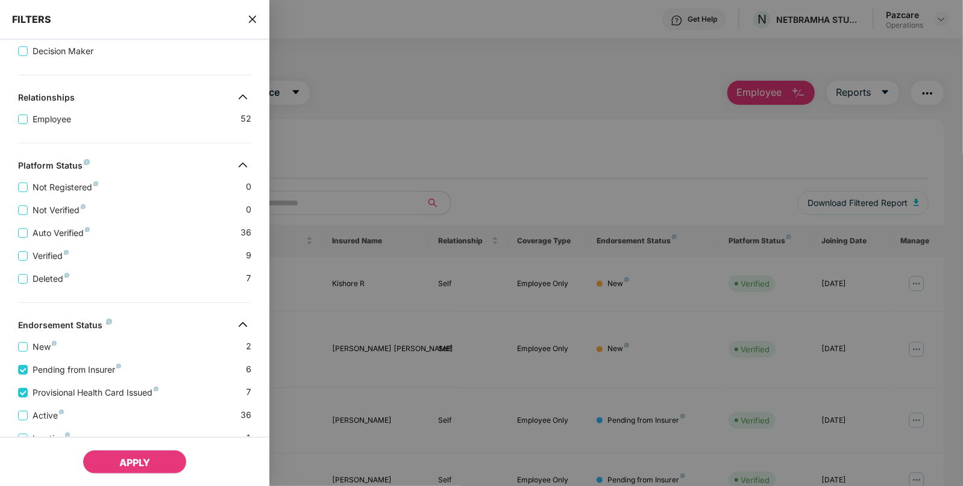
click at [127, 460] on span "APPLY" at bounding box center [134, 463] width 31 height 12
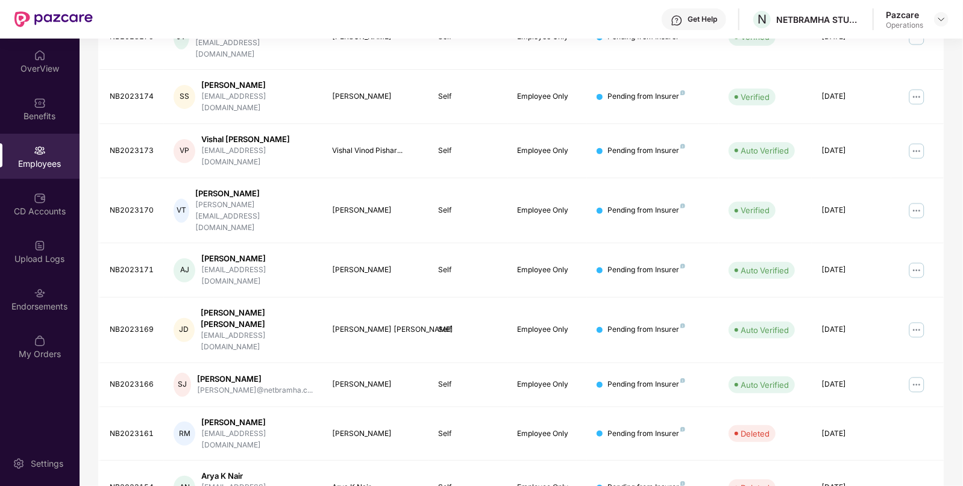
scroll to position [0, 0]
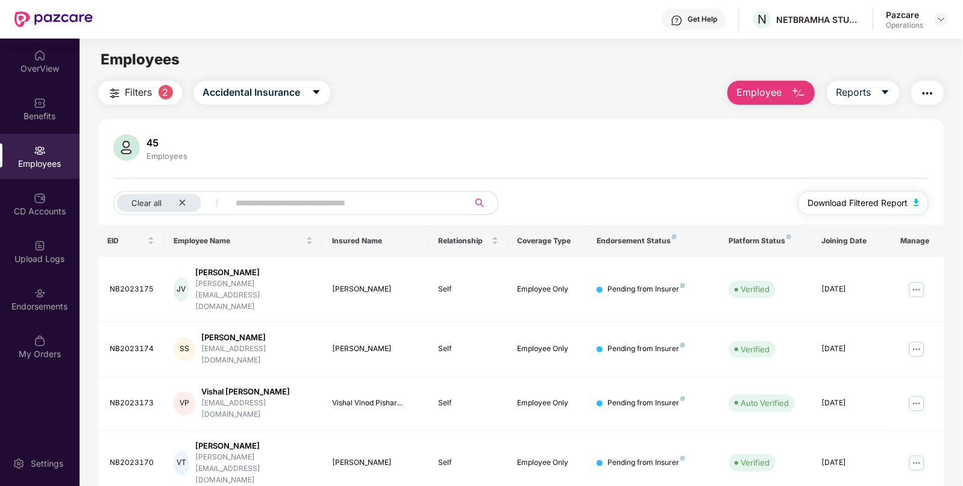
click at [896, 204] on span "Download Filtered Report" at bounding box center [858, 202] width 100 height 13
click at [936, 87] on button "button" at bounding box center [927, 93] width 33 height 24
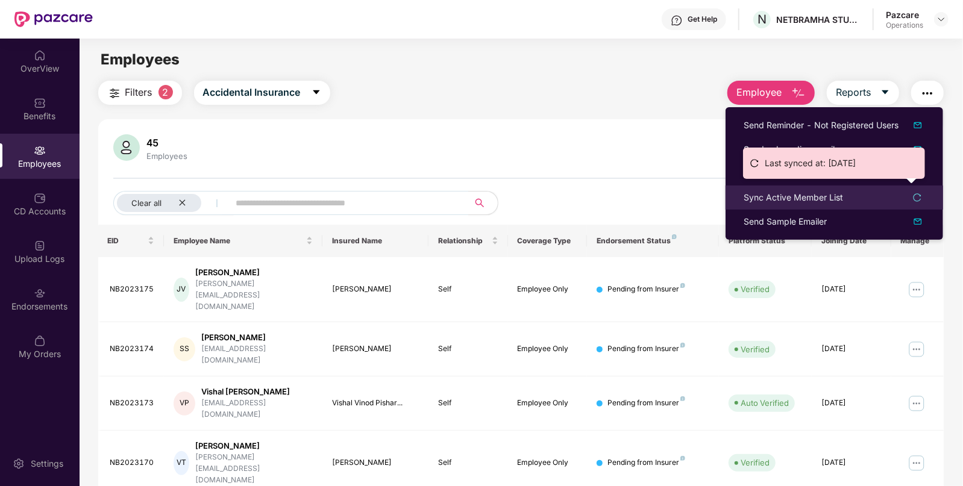
click at [776, 198] on div "Sync Active Member List" at bounding box center [793, 197] width 99 height 13
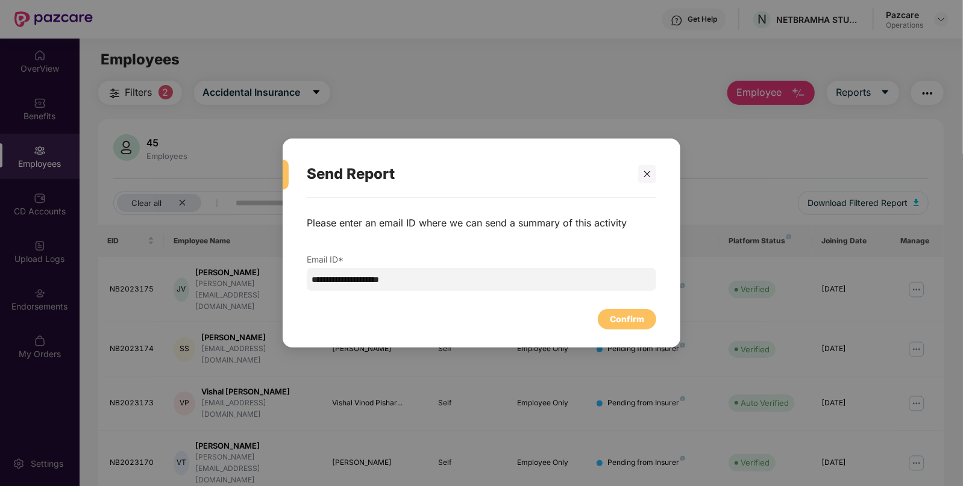
click at [651, 189] on div "Send Report" at bounding box center [482, 174] width 350 height 47
click at [644, 177] on icon "close" at bounding box center [647, 174] width 7 height 7
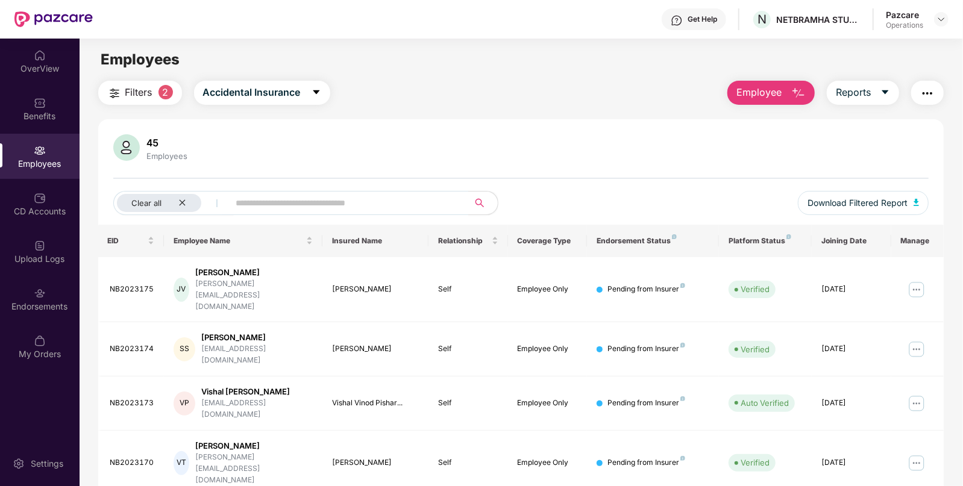
click at [931, 91] on img "button" at bounding box center [927, 93] width 14 height 14
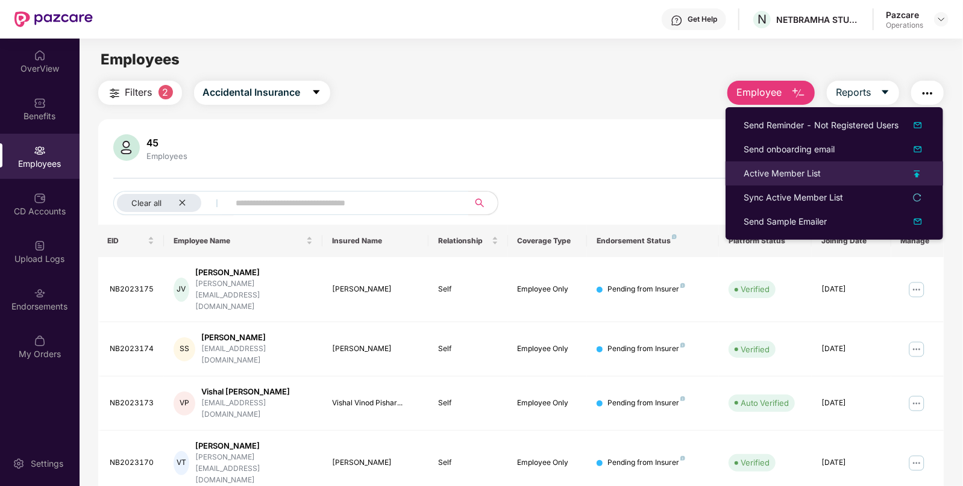
click at [770, 173] on div "Active Member List" at bounding box center [782, 173] width 77 height 13
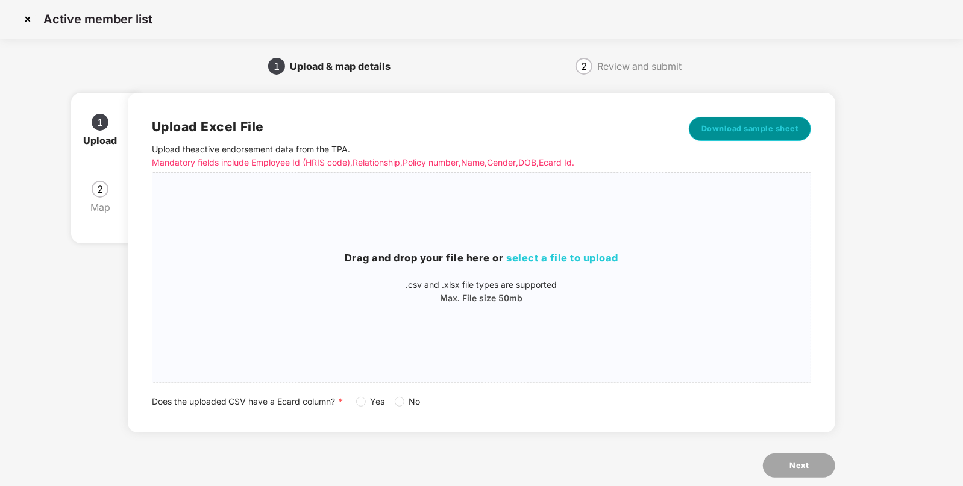
click at [743, 133] on span "Download sample sheet" at bounding box center [751, 129] width 98 height 12
click at [556, 265] on h3 "Drag and drop your file here or select a file to upload" at bounding box center [481, 259] width 659 height 16
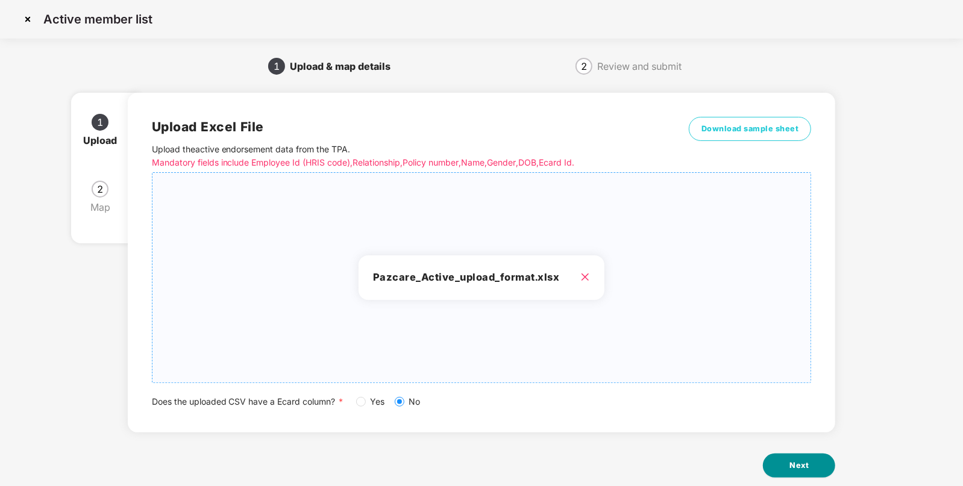
click at [802, 470] on span "Next" at bounding box center [799, 466] width 19 height 12
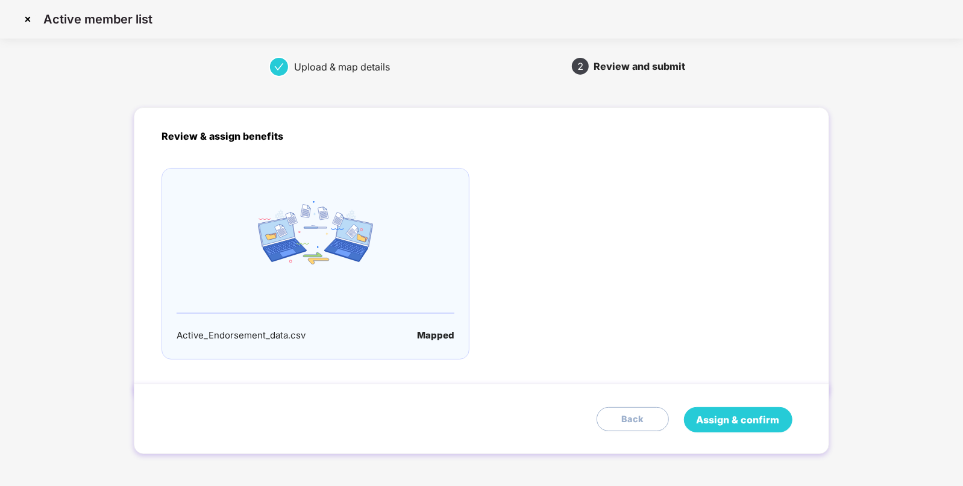
click at [752, 426] on span "Assign & confirm" at bounding box center [738, 420] width 83 height 15
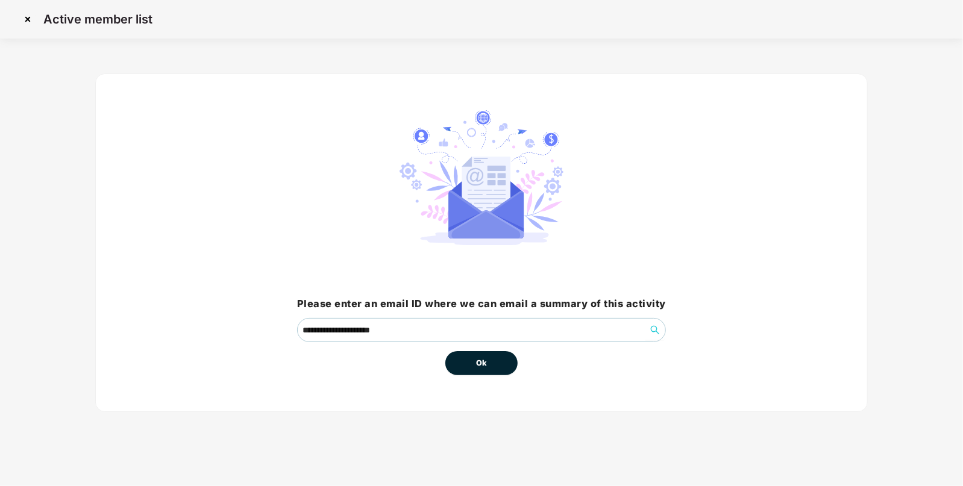
click at [486, 362] on span "Ok" at bounding box center [481, 363] width 11 height 12
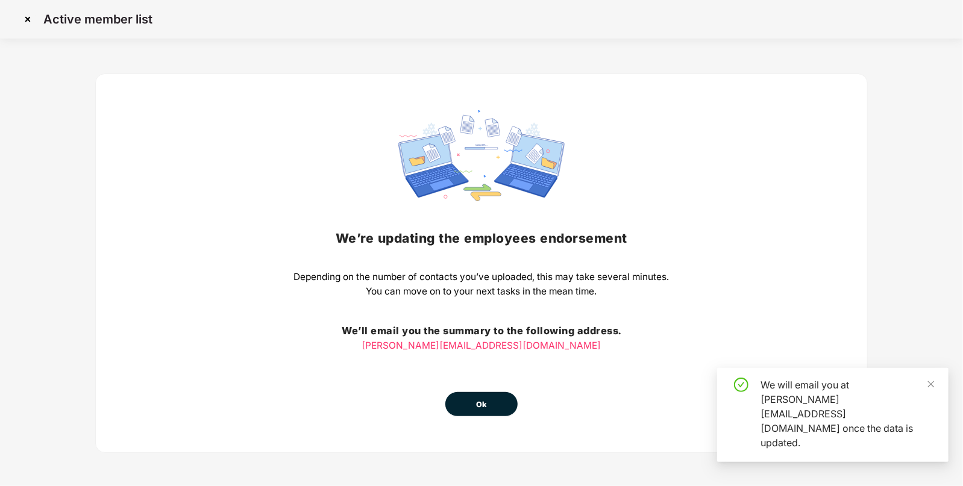
click at [474, 404] on button "Ok" at bounding box center [481, 404] width 72 height 24
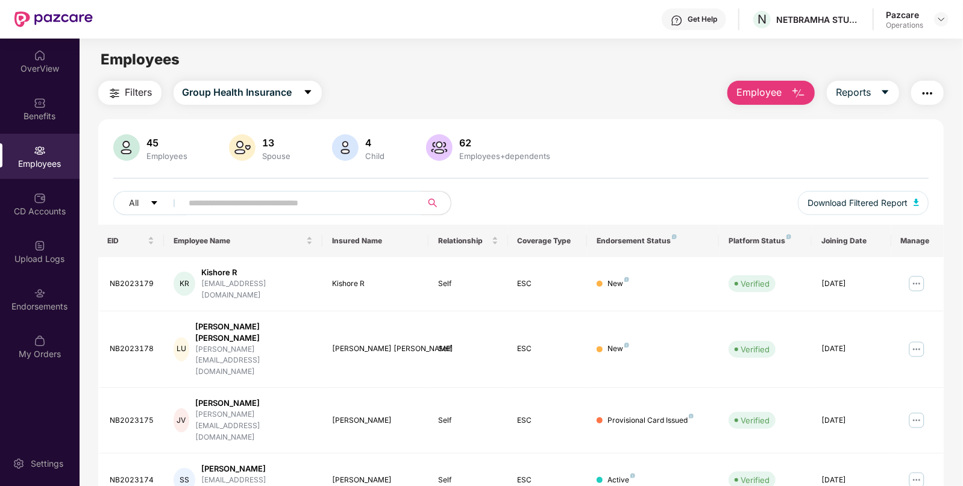
click at [136, 93] on span "Filters" at bounding box center [138, 92] width 27 height 15
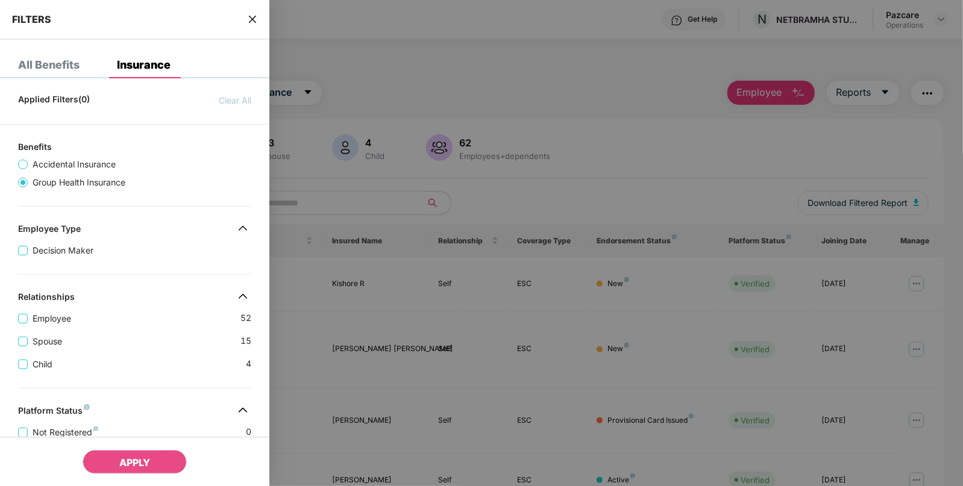
click at [340, 99] on div at bounding box center [481, 243] width 963 height 486
click at [256, 21] on icon "close" at bounding box center [253, 19] width 10 height 10
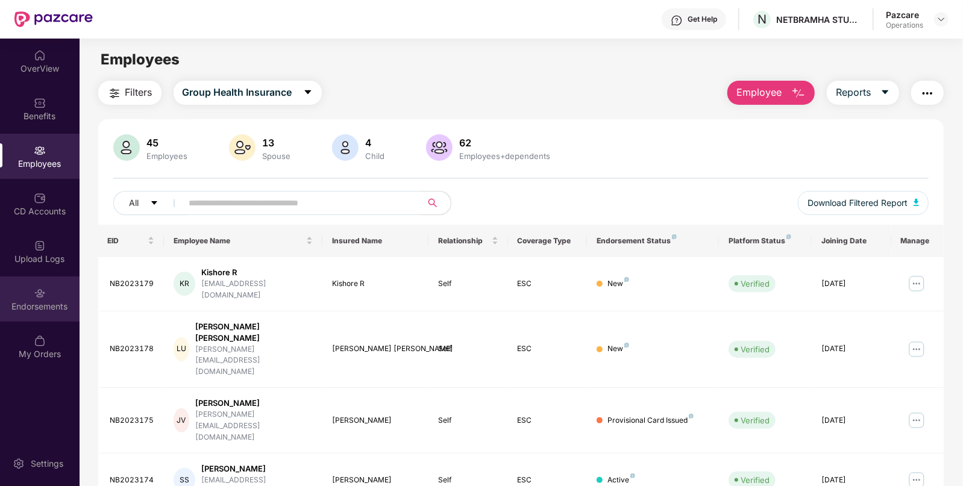
click at [39, 295] on img at bounding box center [40, 294] width 12 height 12
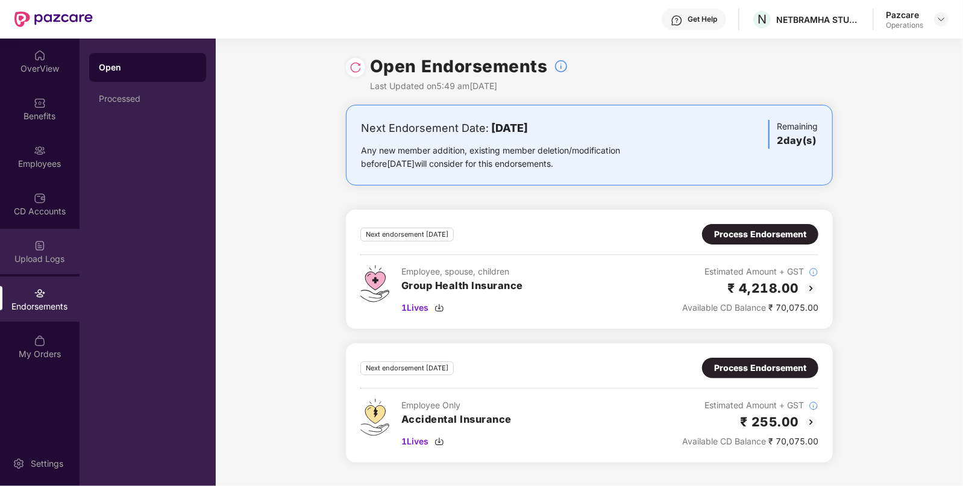
click at [39, 254] on div "Upload Logs" at bounding box center [40, 259] width 80 height 12
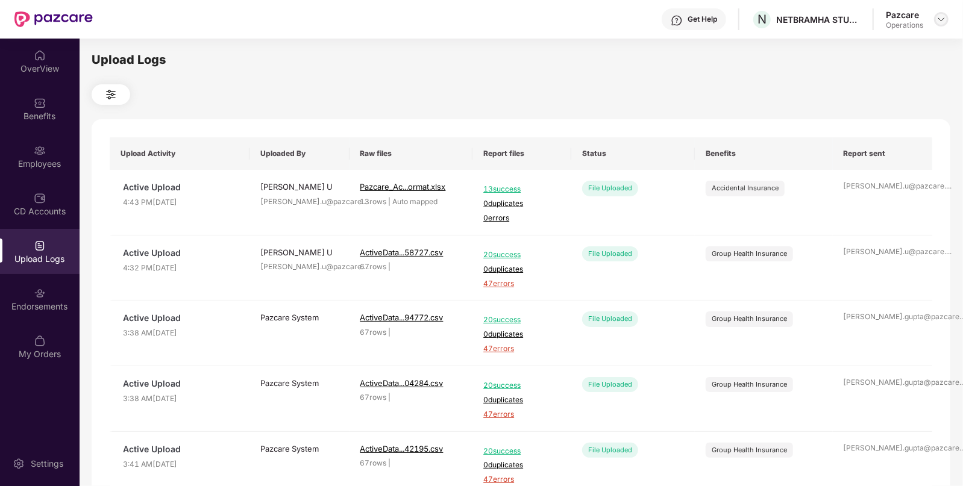
click at [946, 21] on div at bounding box center [941, 19] width 14 height 14
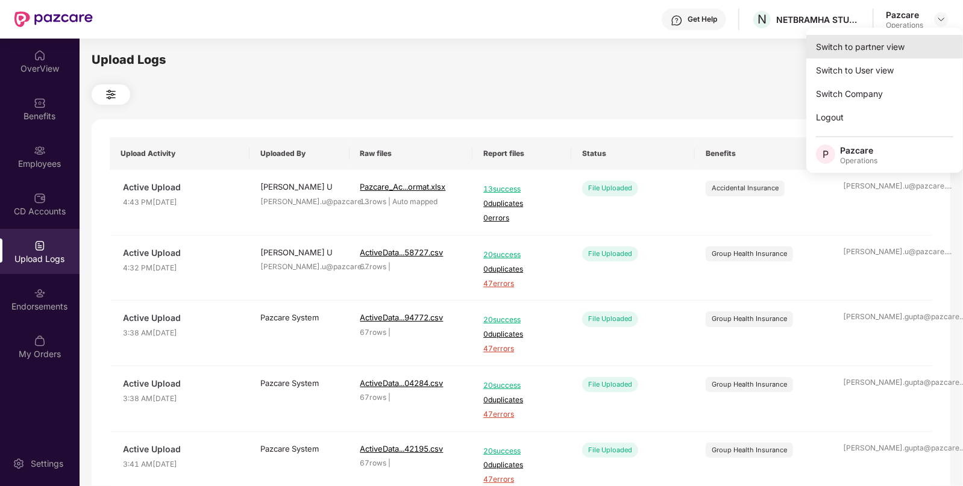
click at [869, 52] on div "Switch to partner view" at bounding box center [884, 47] width 157 height 24
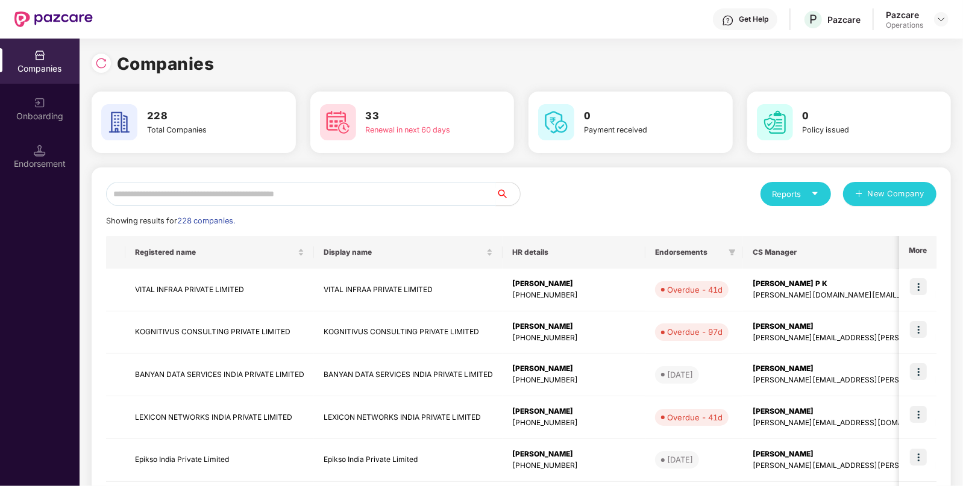
click at [195, 199] on input "text" at bounding box center [301, 194] width 390 height 24
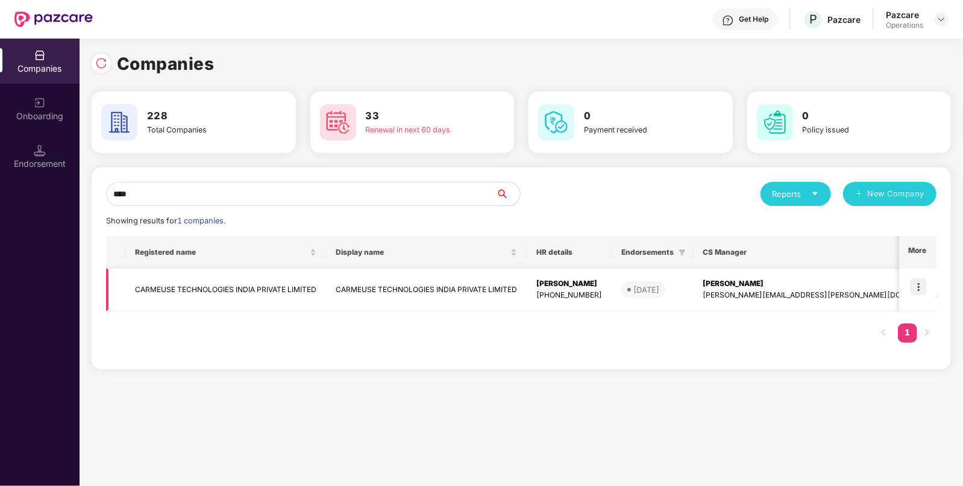
type input "****"
click at [920, 280] on img at bounding box center [918, 286] width 17 height 17
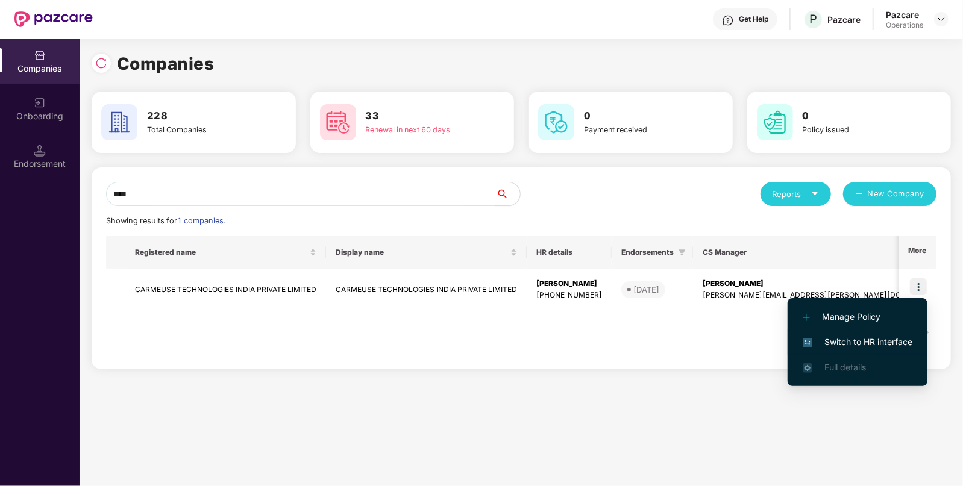
click at [868, 336] on span "Switch to HR interface" at bounding box center [858, 342] width 110 height 13
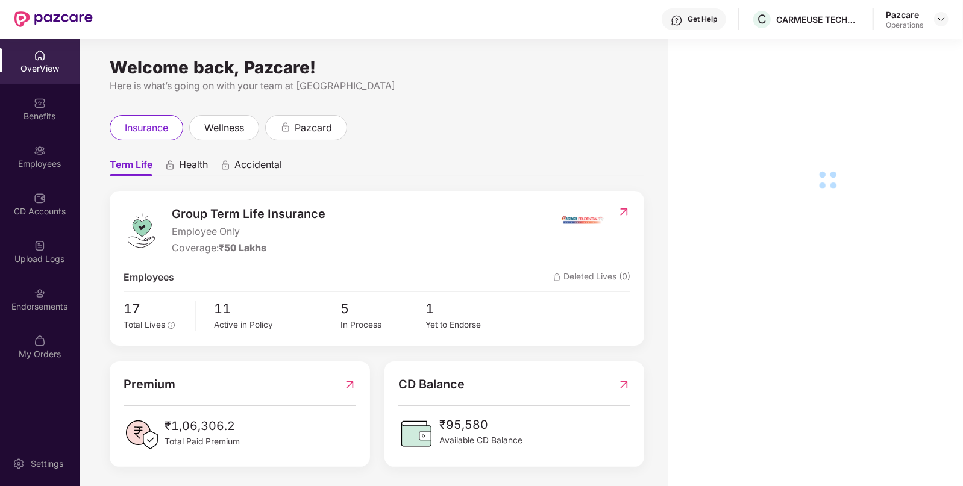
click at [27, 301] on div "Endorsements" at bounding box center [40, 307] width 80 height 12
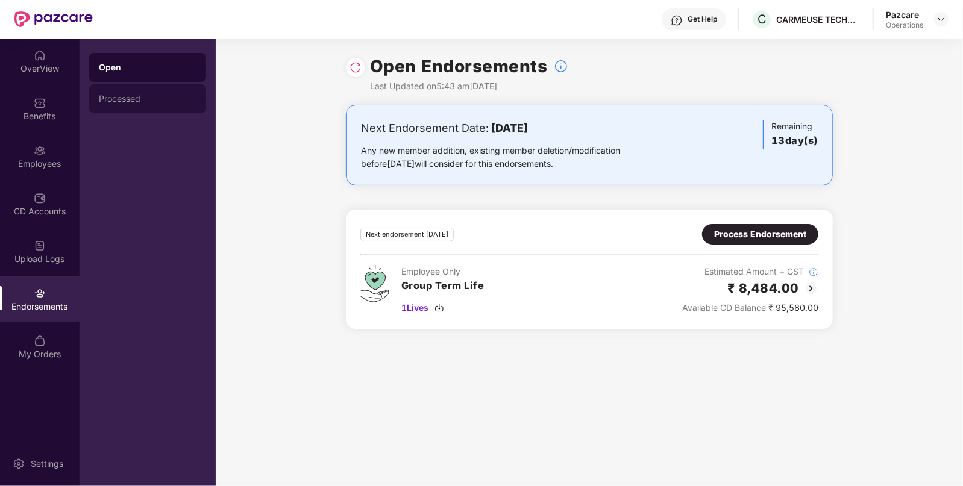
click at [131, 93] on div "Processed" at bounding box center [147, 98] width 117 height 29
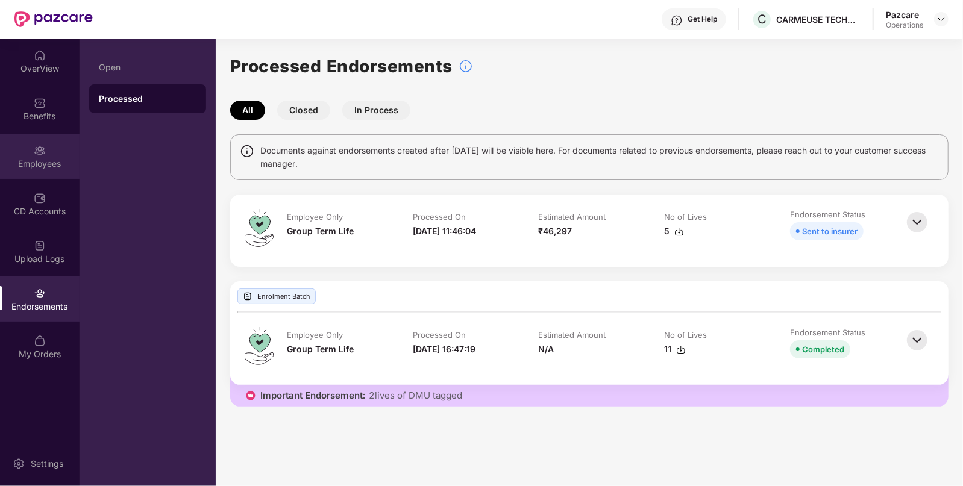
click at [54, 146] on div "Employees" at bounding box center [40, 156] width 80 height 45
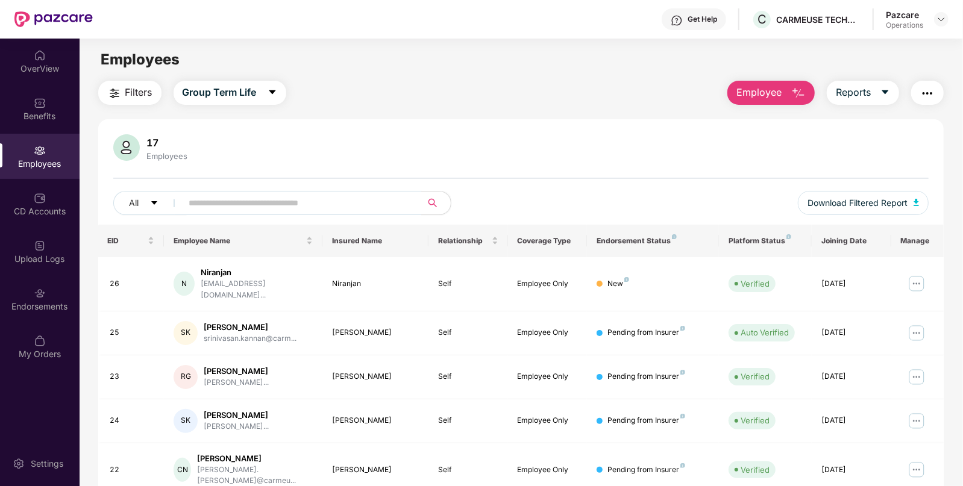
click at [127, 89] on span "Filters" at bounding box center [138, 92] width 27 height 15
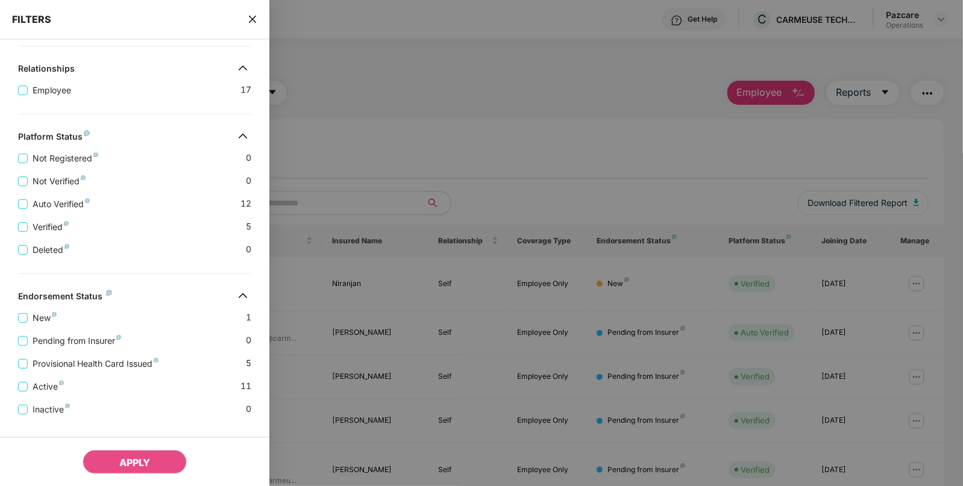
scroll to position [231, 0]
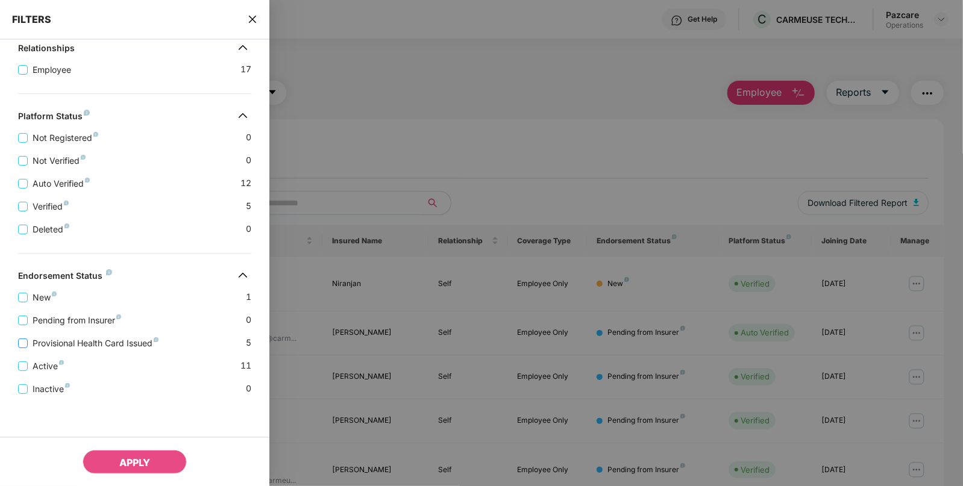
click at [42, 339] on span "Provisional Health Card Issued" at bounding box center [96, 343] width 136 height 13
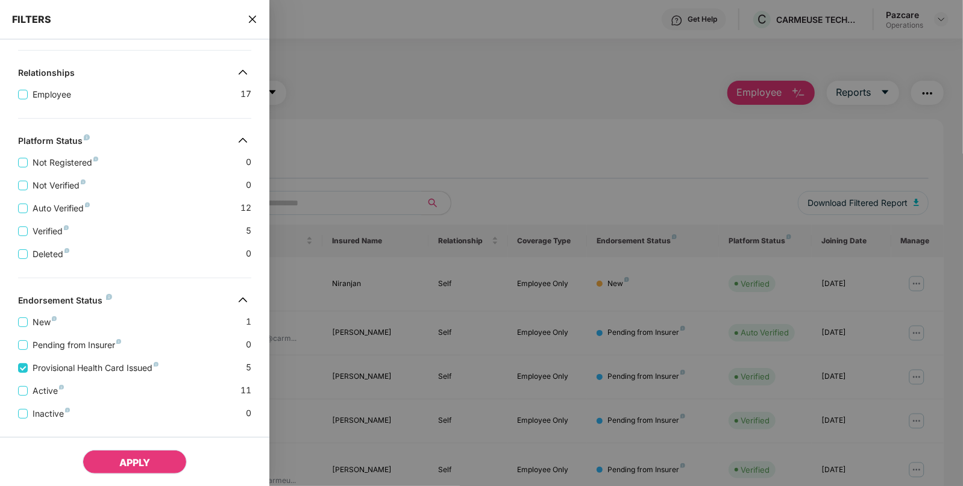
click at [140, 456] on button "APPLY" at bounding box center [135, 462] width 104 height 24
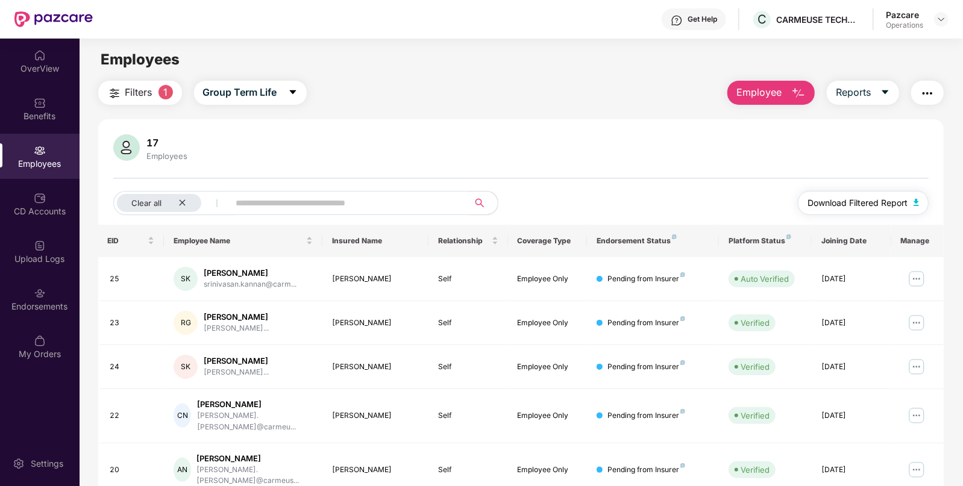
click at [876, 202] on span "Download Filtered Report" at bounding box center [858, 202] width 100 height 13
click at [917, 94] on button "button" at bounding box center [927, 93] width 33 height 24
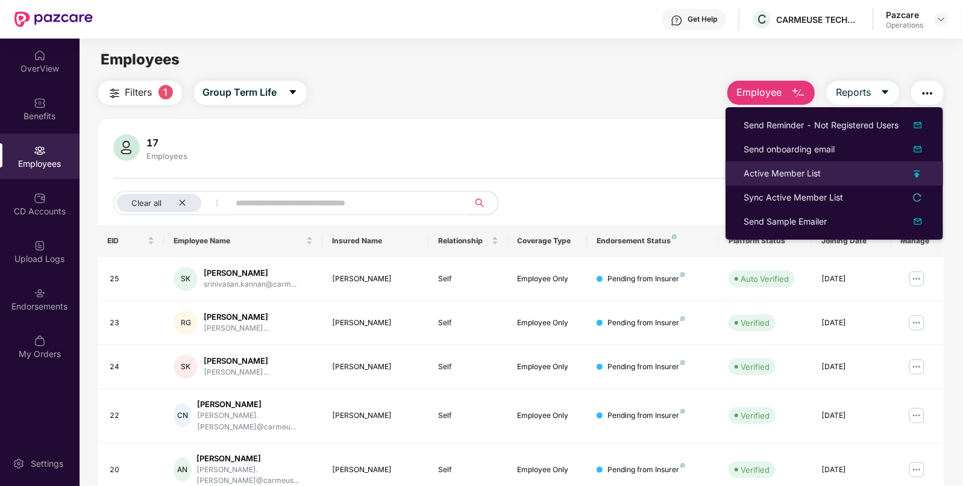
click at [805, 175] on div "Active Member List" at bounding box center [782, 173] width 77 height 13
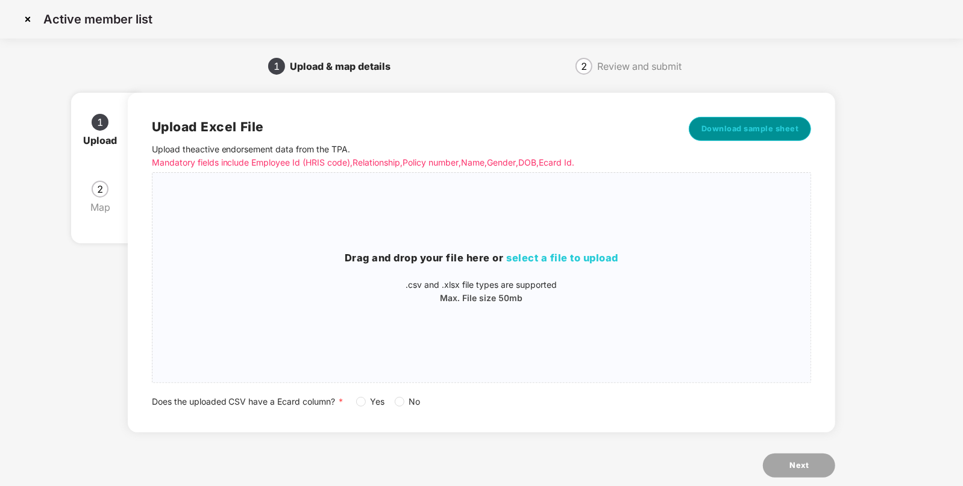
click at [736, 130] on span "Download sample sheet" at bounding box center [751, 129] width 98 height 12
click at [545, 265] on h3 "Drag and drop your file here or select a file to upload" at bounding box center [481, 259] width 659 height 16
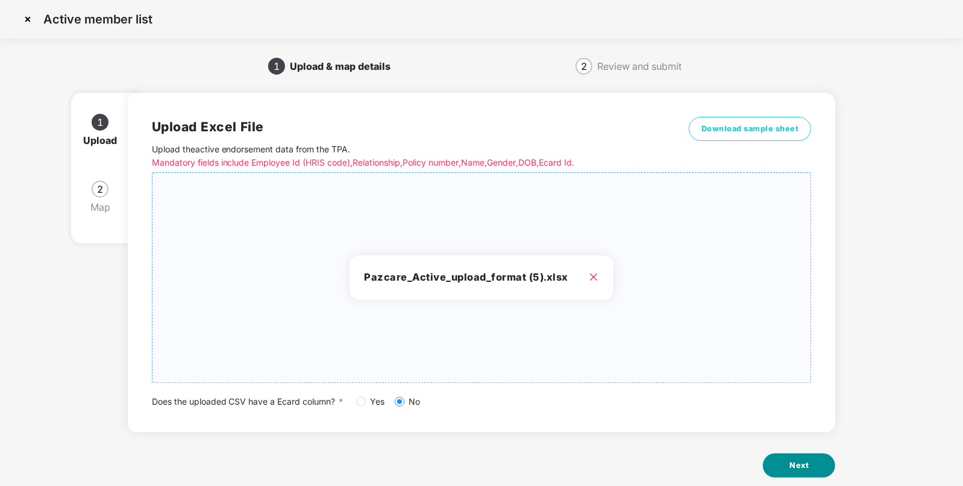
click at [783, 464] on button "Next" at bounding box center [799, 466] width 72 height 24
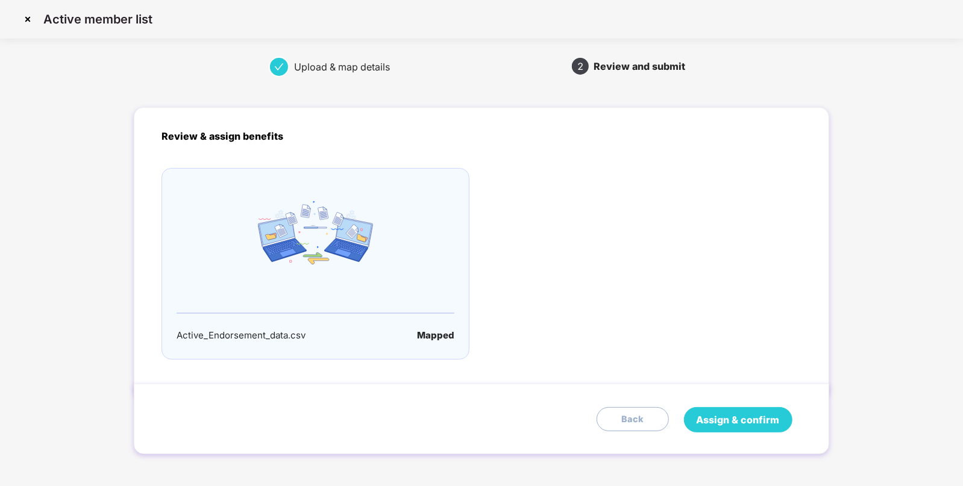
click at [724, 420] on span "Assign & confirm" at bounding box center [738, 420] width 83 height 15
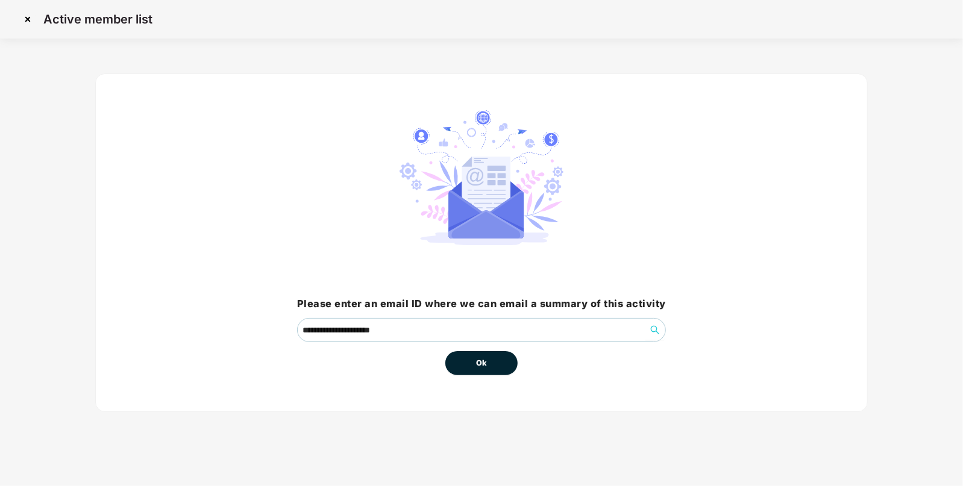
click at [477, 356] on button "Ok" at bounding box center [481, 363] width 72 height 24
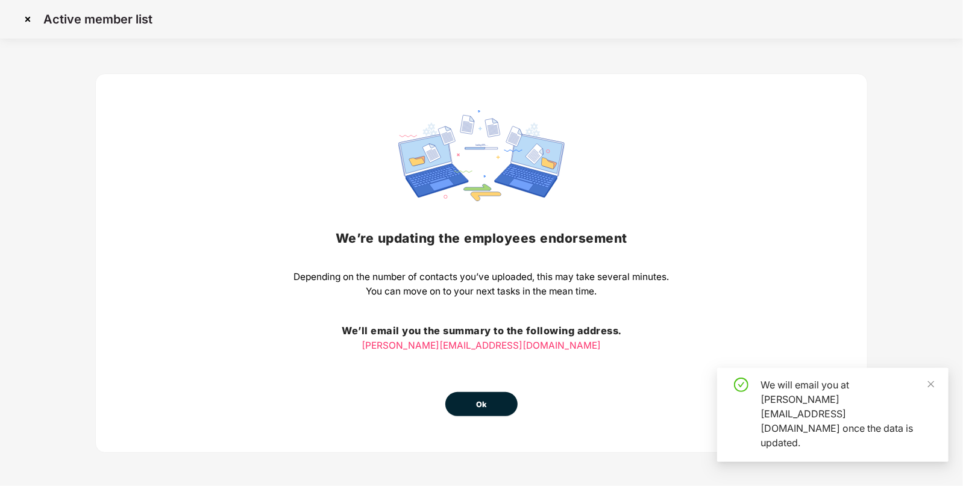
click at [479, 401] on span "Ok" at bounding box center [481, 405] width 11 height 12
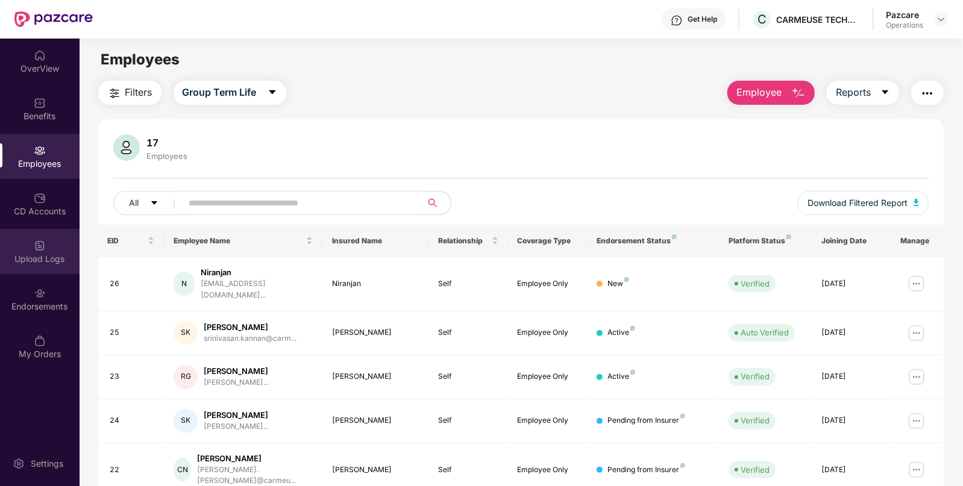
click at [20, 248] on div "Upload Logs" at bounding box center [40, 251] width 80 height 45
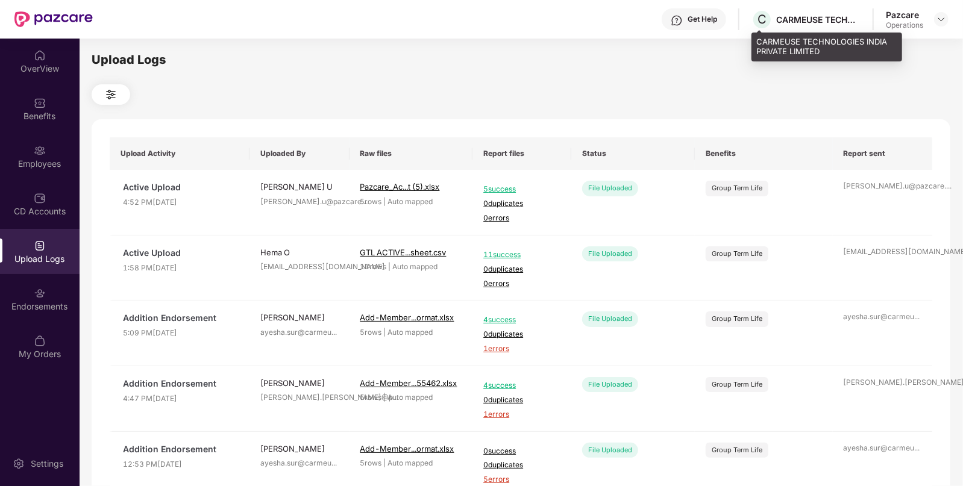
click at [800, 20] on div "CARMEUSE TECHNOLOGIES INDIA PRIVATE LIMITED" at bounding box center [818, 19] width 84 height 11
copy div "CARMEUSE TECHNOLOGIES INDIA PRIVATE LIMITED"
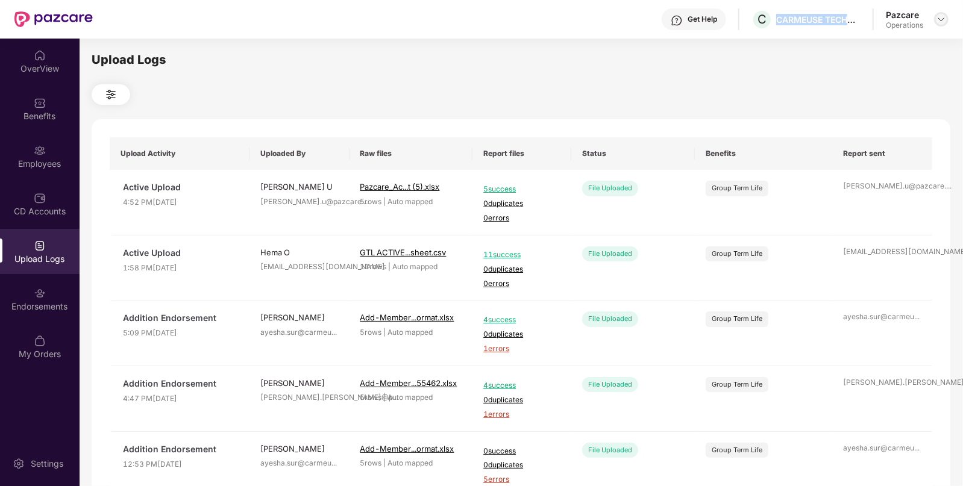
click at [940, 21] on img at bounding box center [942, 19] width 10 height 10
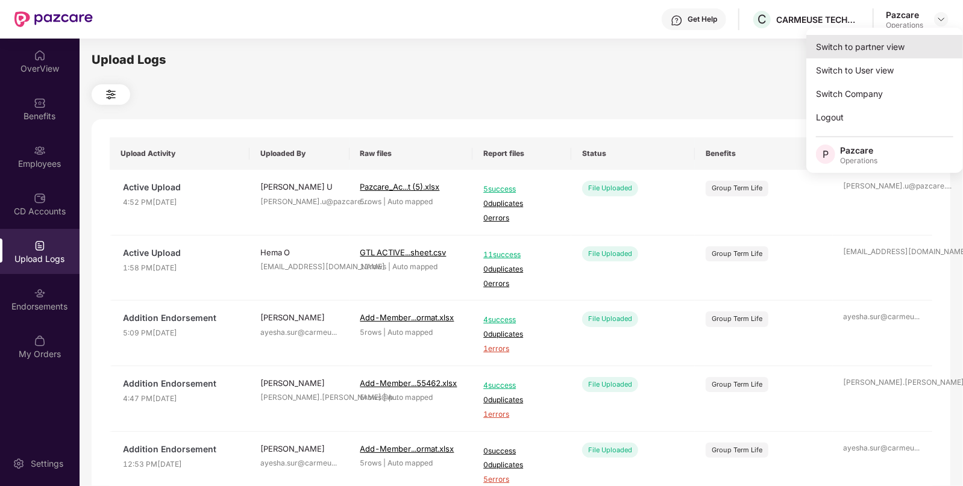
click at [859, 49] on div "Switch to partner view" at bounding box center [884, 47] width 157 height 24
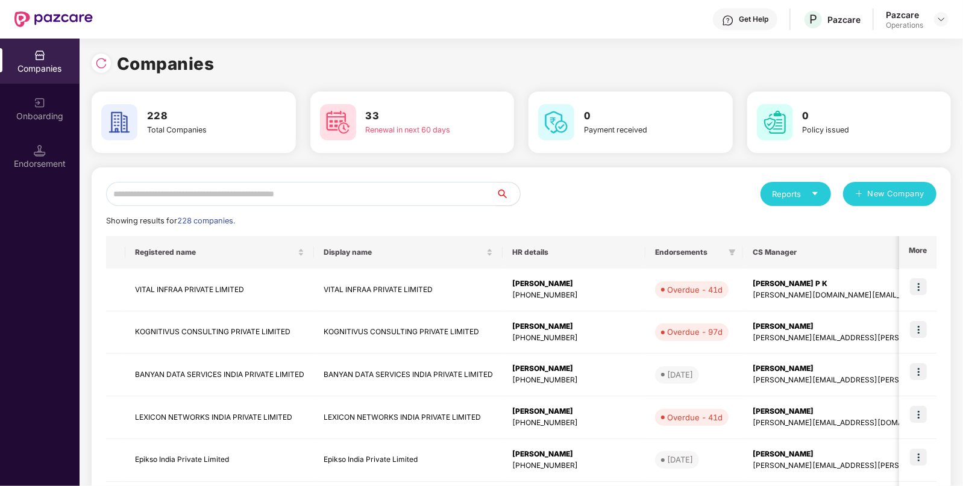
click at [299, 200] on input "text" at bounding box center [301, 194] width 390 height 24
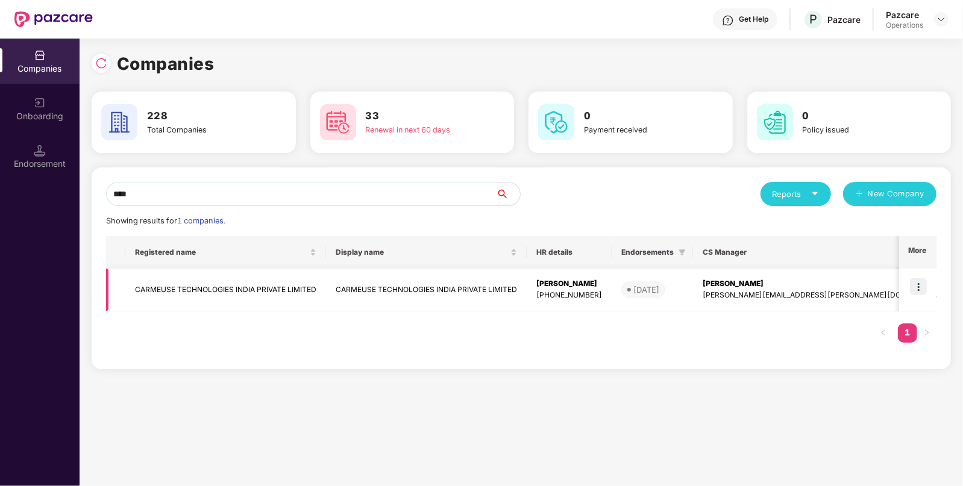
type input "****"
click at [199, 280] on td "CARMEUSE TECHNOLOGIES INDIA PRIVATE LIMITED" at bounding box center [225, 290] width 201 height 43
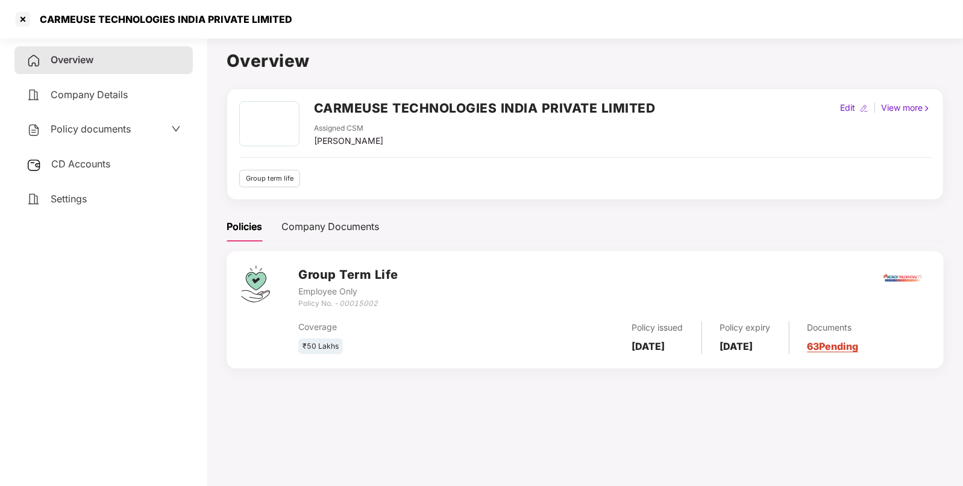
click at [99, 128] on span "Policy documents" at bounding box center [91, 129] width 80 height 12
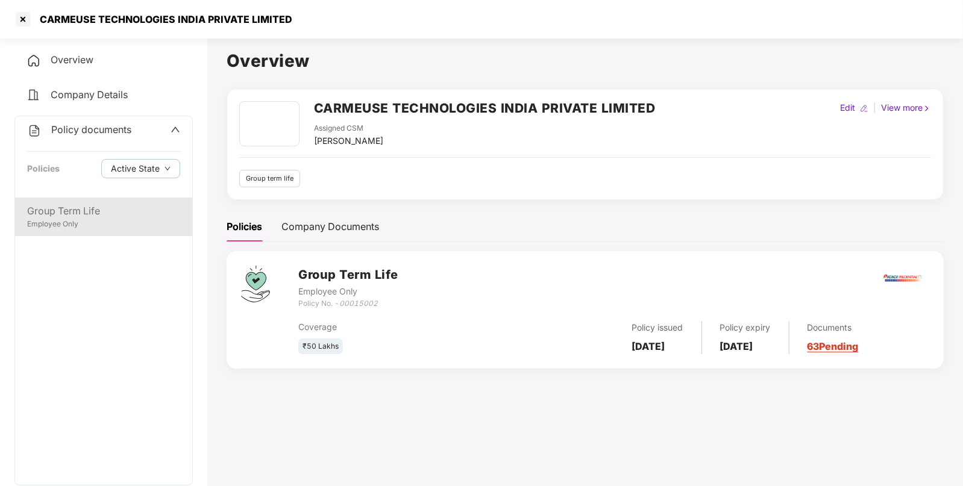
click at [65, 212] on div "Group Term Life" at bounding box center [103, 211] width 153 height 15
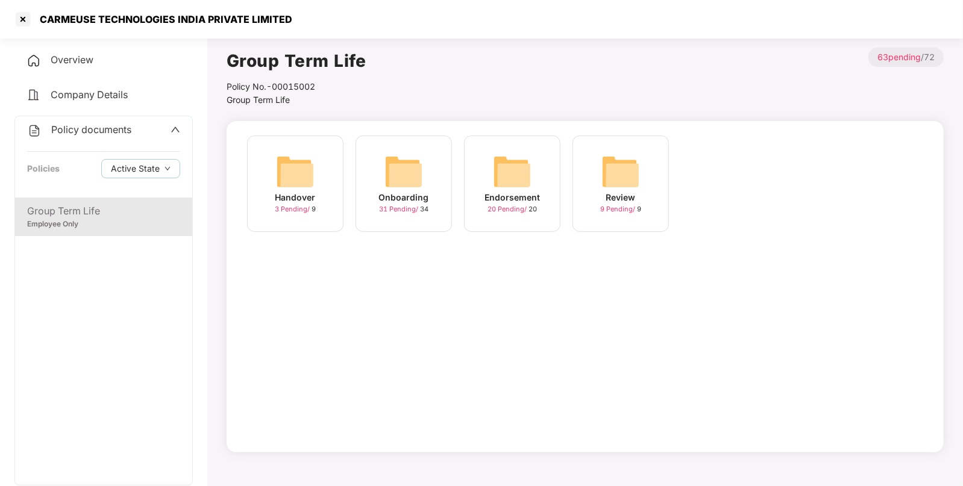
click at [526, 162] on img at bounding box center [512, 171] width 39 height 39
click at [284, 184] on img at bounding box center [295, 171] width 39 height 39
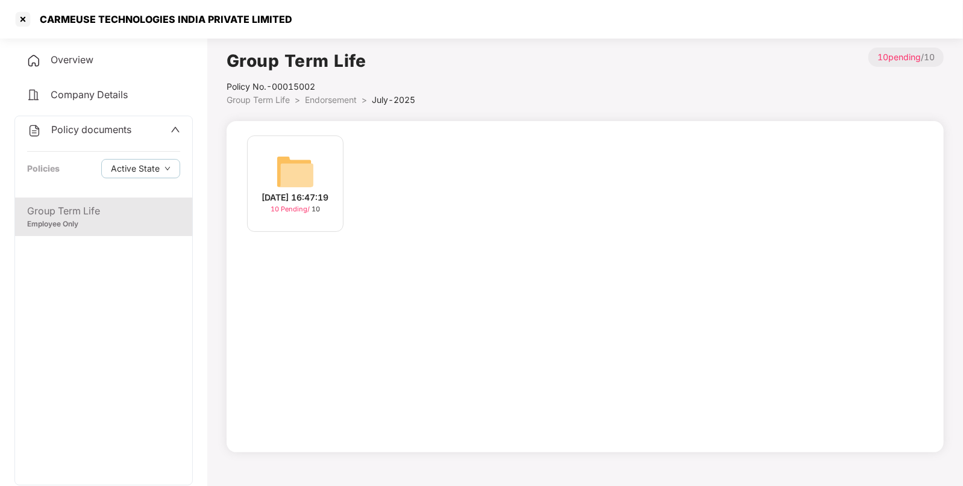
click at [289, 177] on img at bounding box center [295, 171] width 39 height 39
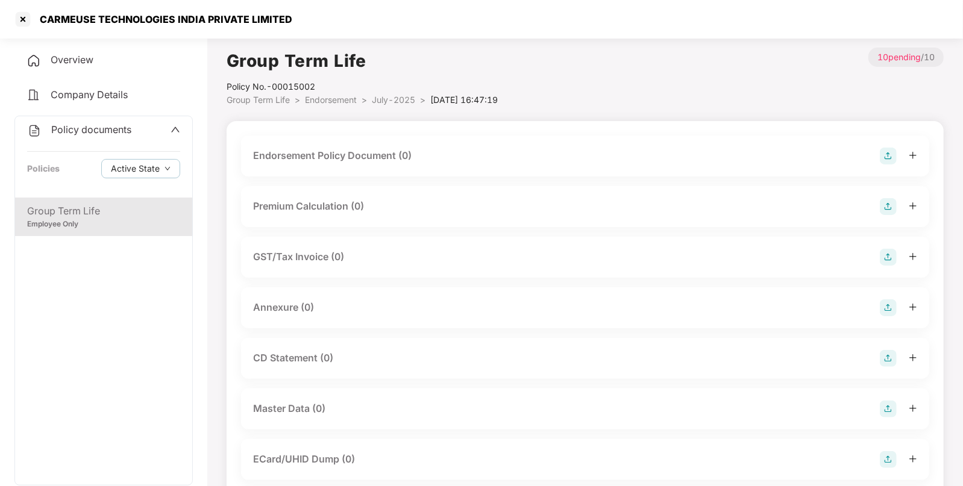
click at [883, 150] on img at bounding box center [888, 156] width 17 height 17
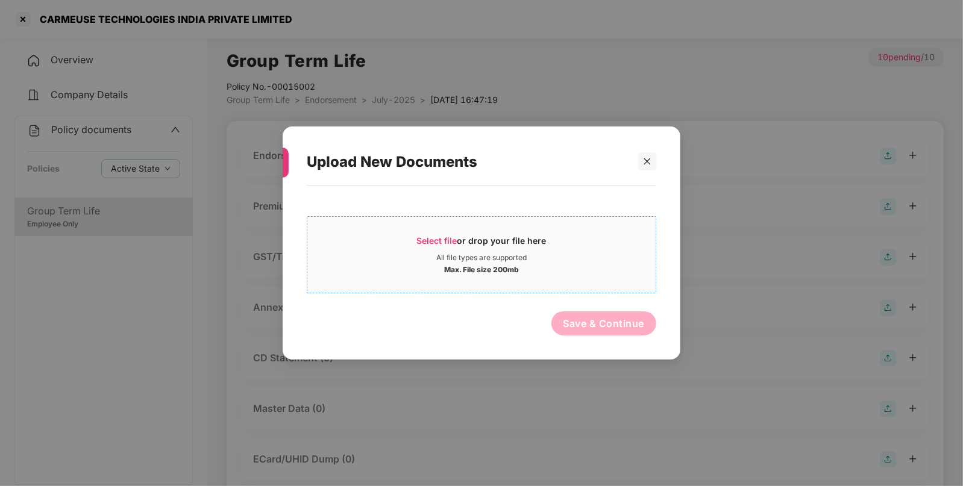
click at [425, 240] on span "Select file" at bounding box center [437, 241] width 40 height 10
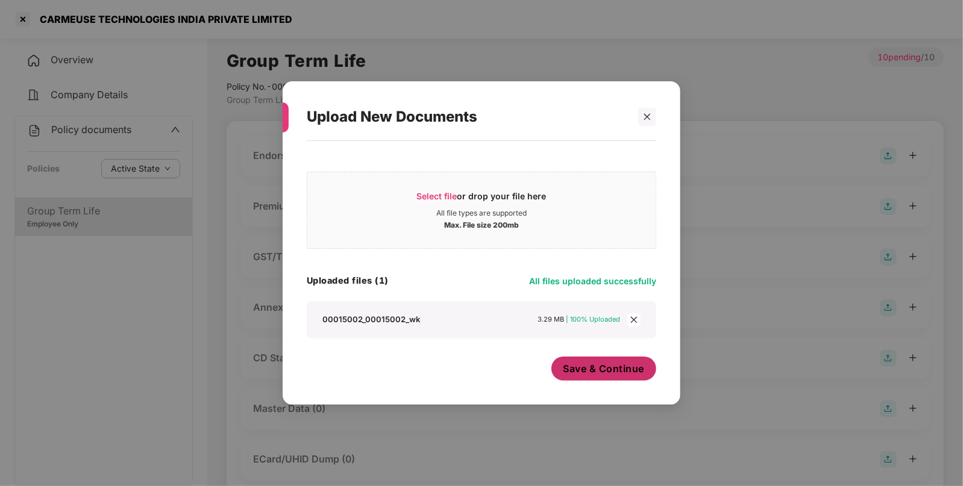
click at [602, 372] on span "Save & Continue" at bounding box center [604, 368] width 81 height 13
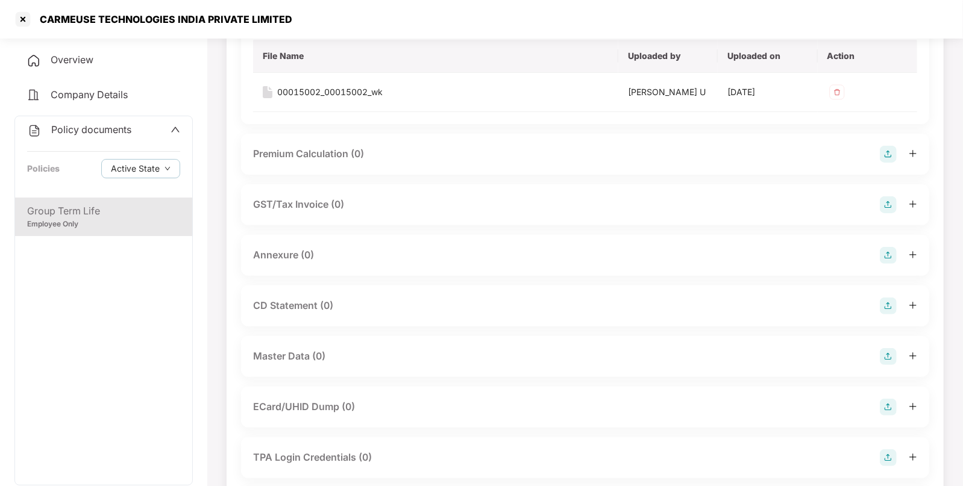
scroll to position [140, 0]
click at [889, 253] on img at bounding box center [888, 255] width 17 height 17
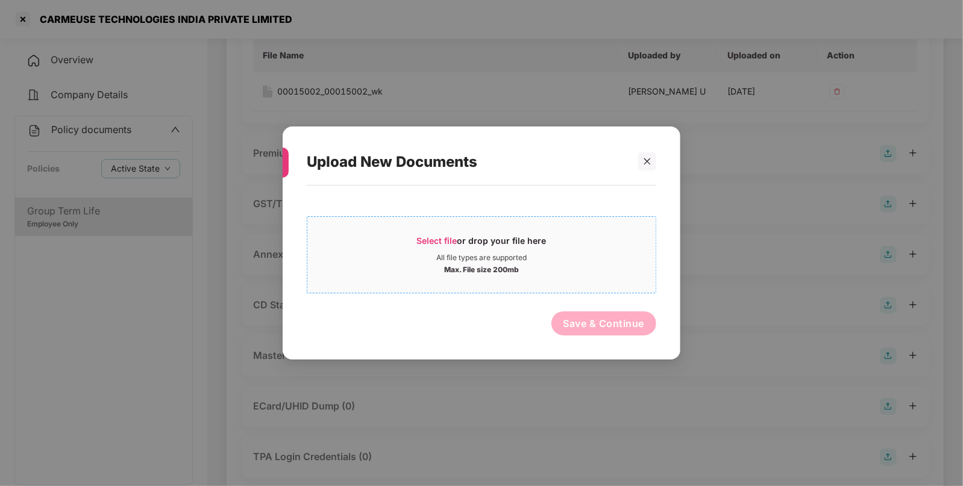
click at [434, 240] on span "Select file" at bounding box center [437, 241] width 40 height 10
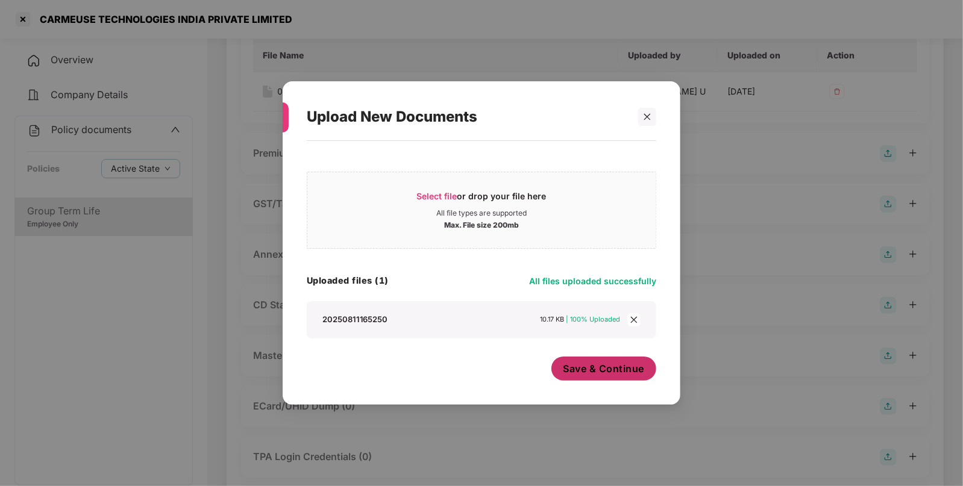
click at [585, 378] on button "Save & Continue" at bounding box center [604, 369] width 105 height 24
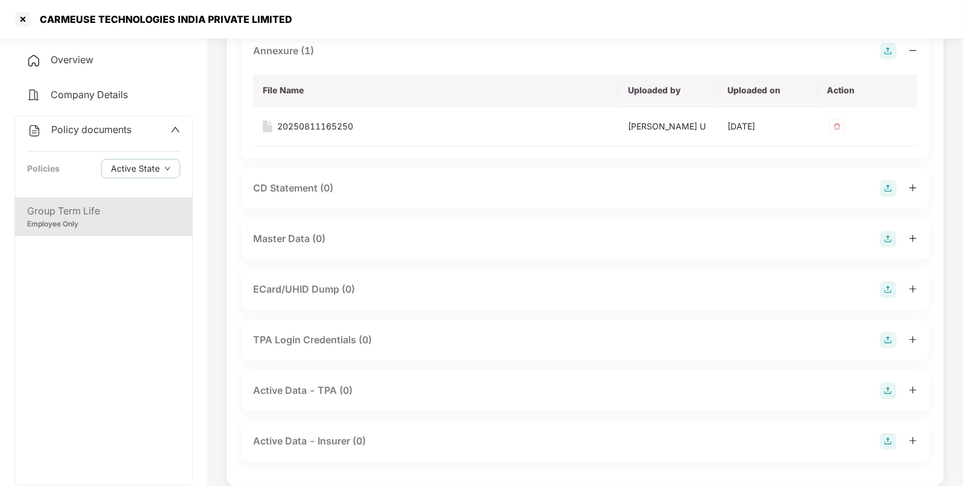
scroll to position [357, 0]
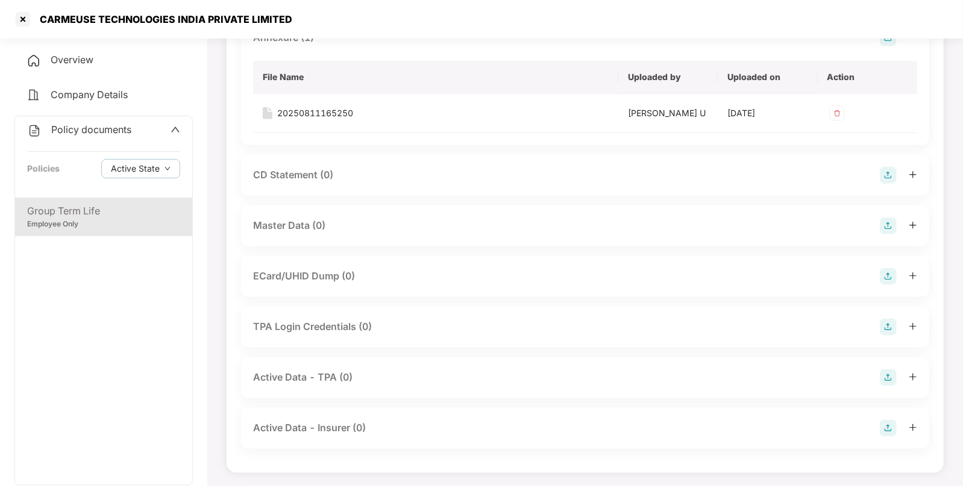
click at [887, 220] on img at bounding box center [888, 226] width 17 height 17
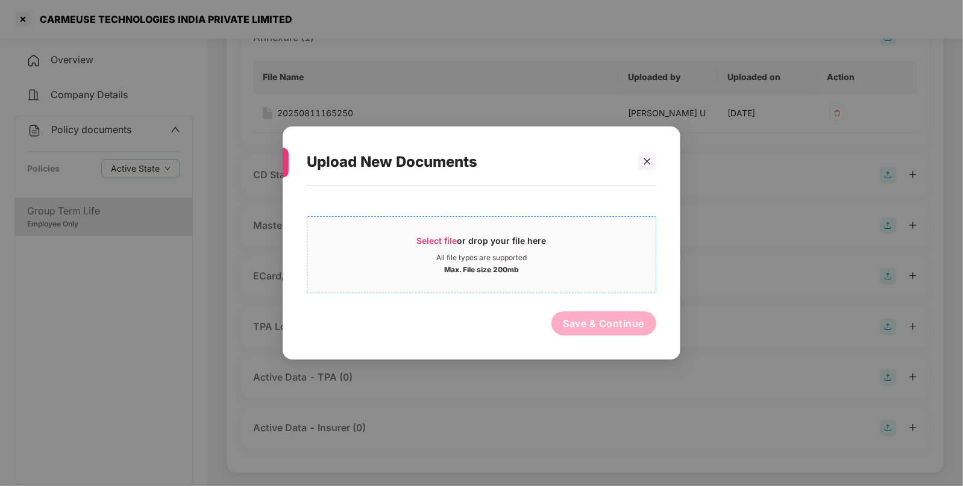
click at [435, 236] on span "Select file" at bounding box center [437, 241] width 40 height 10
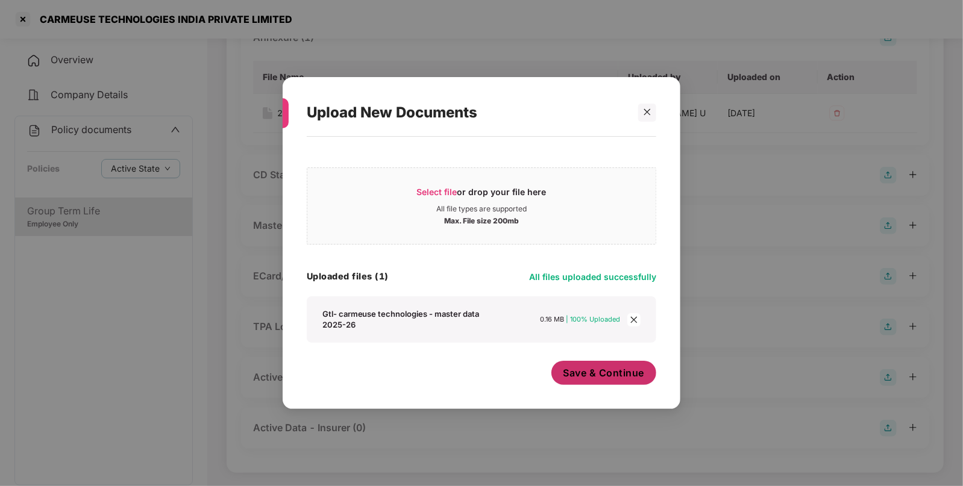
click at [586, 371] on span "Save & Continue" at bounding box center [604, 372] width 81 height 13
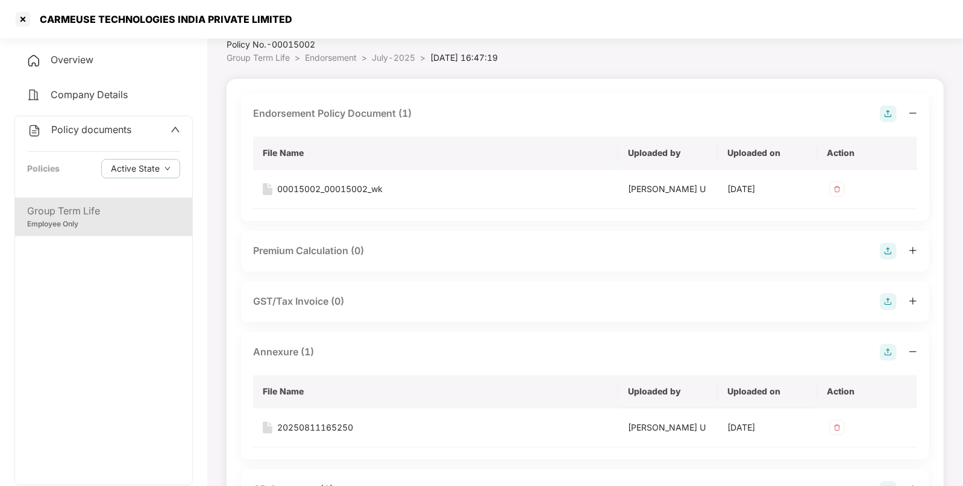
scroll to position [0, 0]
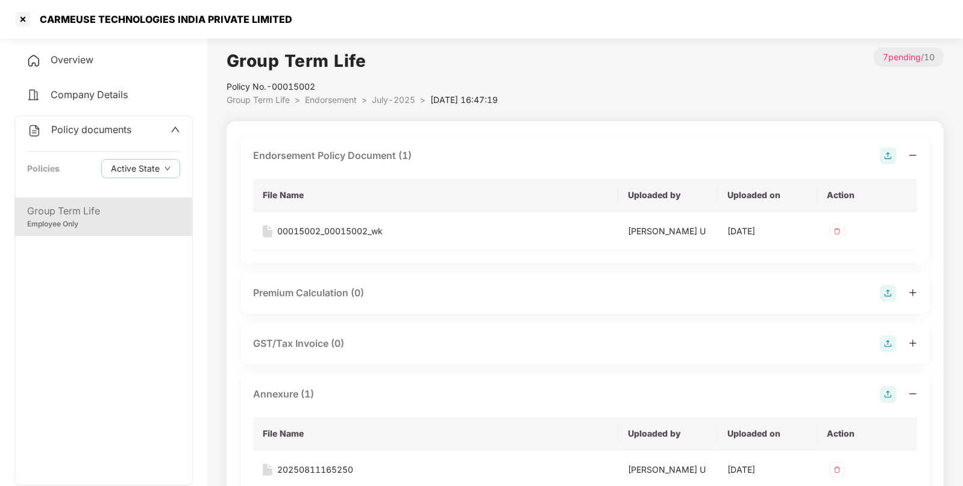
click at [53, 205] on div "Group Term Life" at bounding box center [103, 211] width 153 height 15
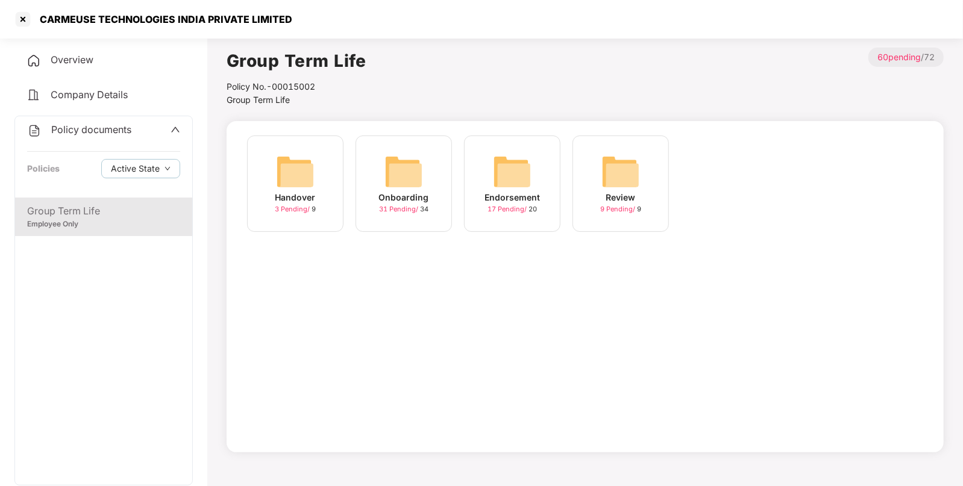
click at [540, 166] on div "Endorsement 17 Pending / 20" at bounding box center [512, 184] width 96 height 96
click at [550, 174] on div "September-2025 10 Pending / 10" at bounding box center [512, 184] width 96 height 96
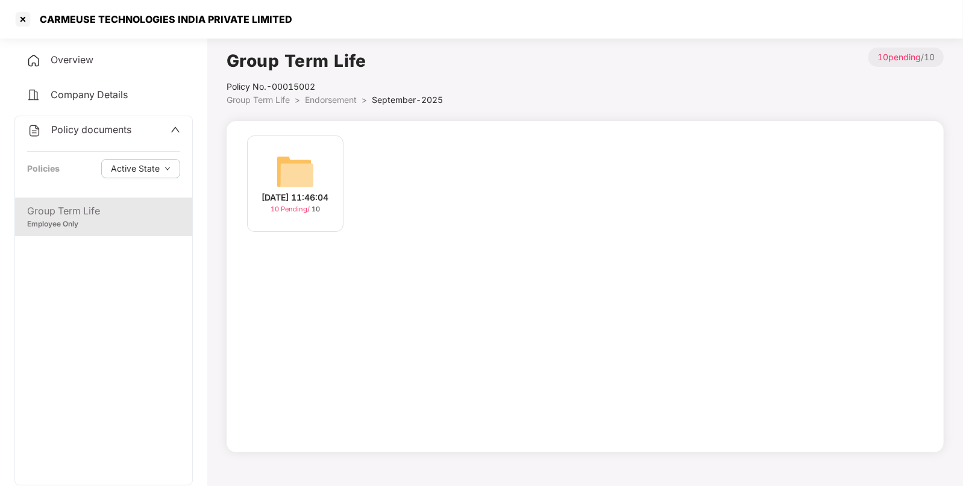
click at [275, 159] on div "[DATE] 11:46:04 10 Pending / 10" at bounding box center [295, 184] width 96 height 96
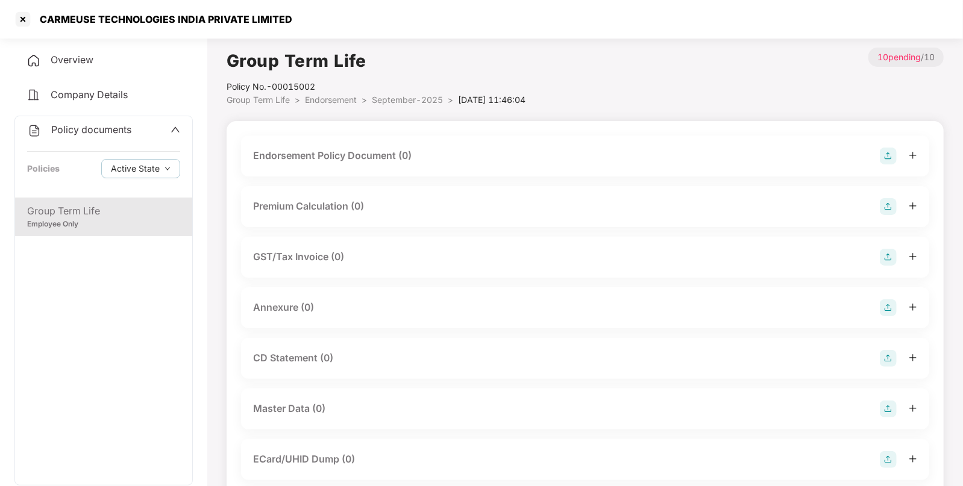
click at [881, 158] on img at bounding box center [888, 156] width 17 height 17
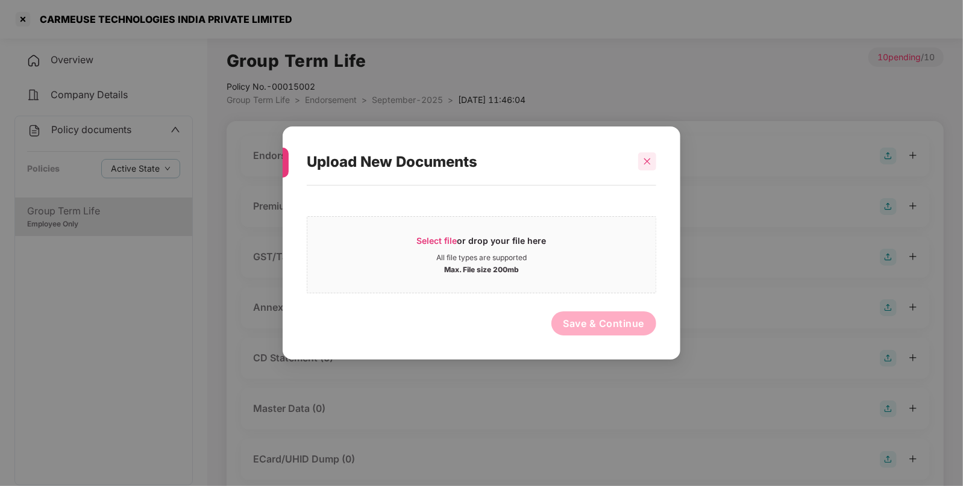
click at [640, 158] on div at bounding box center [647, 161] width 18 height 18
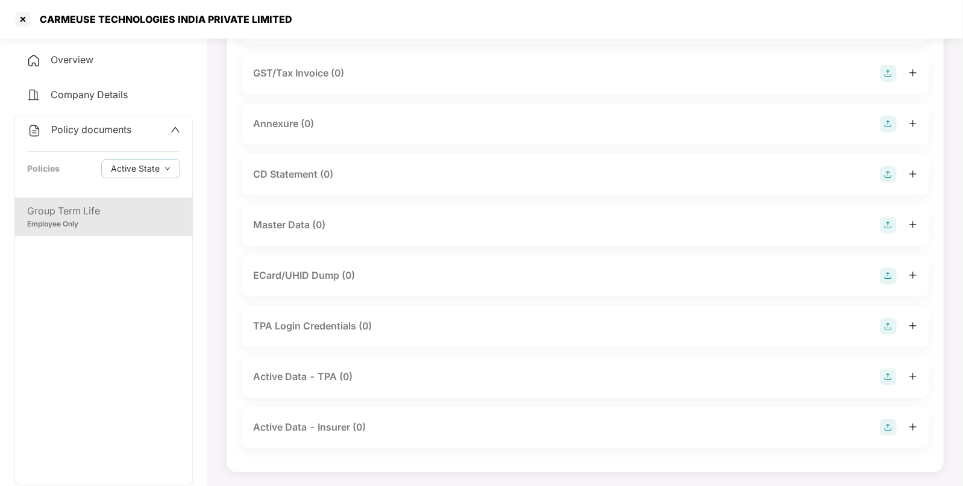
scroll to position [183, 0]
click at [888, 225] on img at bounding box center [888, 226] width 17 height 17
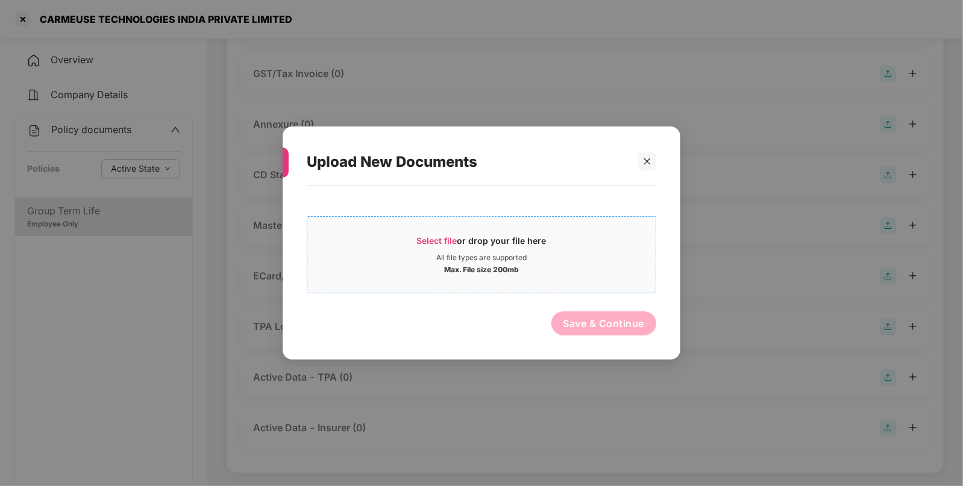
click at [421, 242] on span "Select file" at bounding box center [437, 241] width 40 height 10
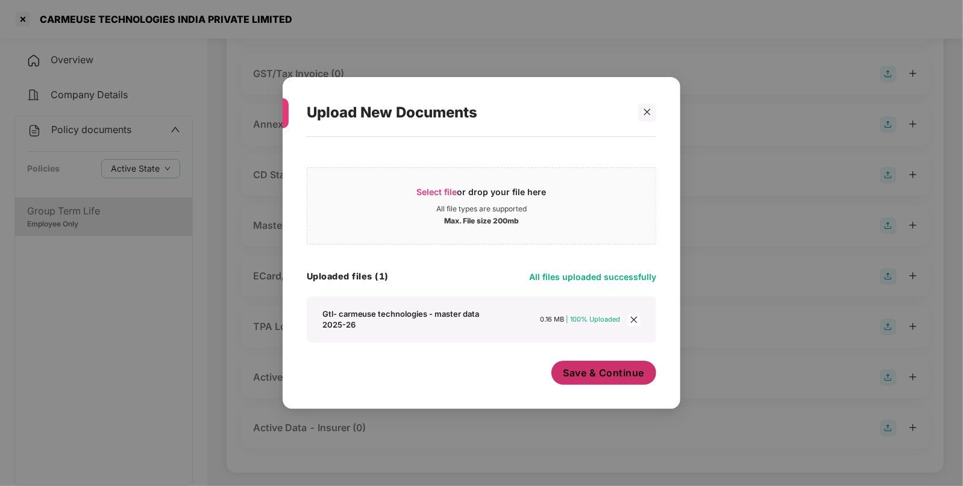
click at [593, 382] on button "Save & Continue" at bounding box center [604, 373] width 105 height 24
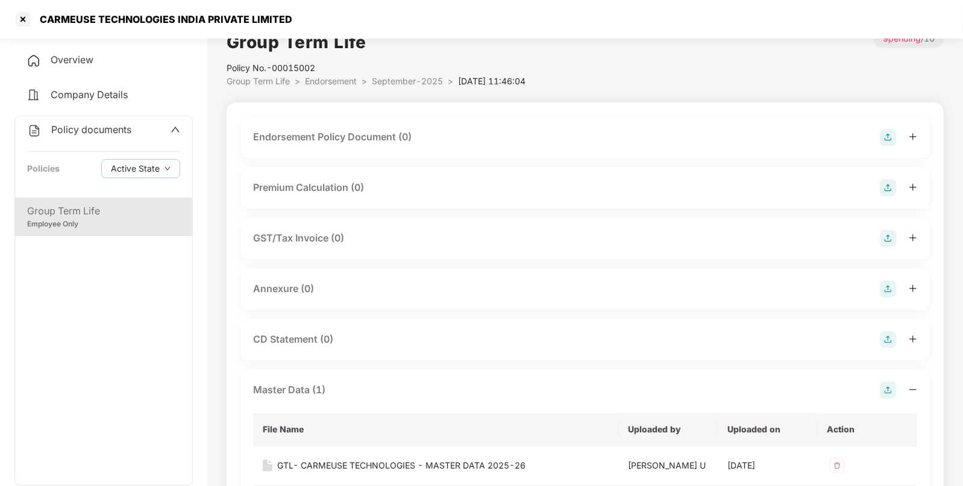
scroll to position [0, 0]
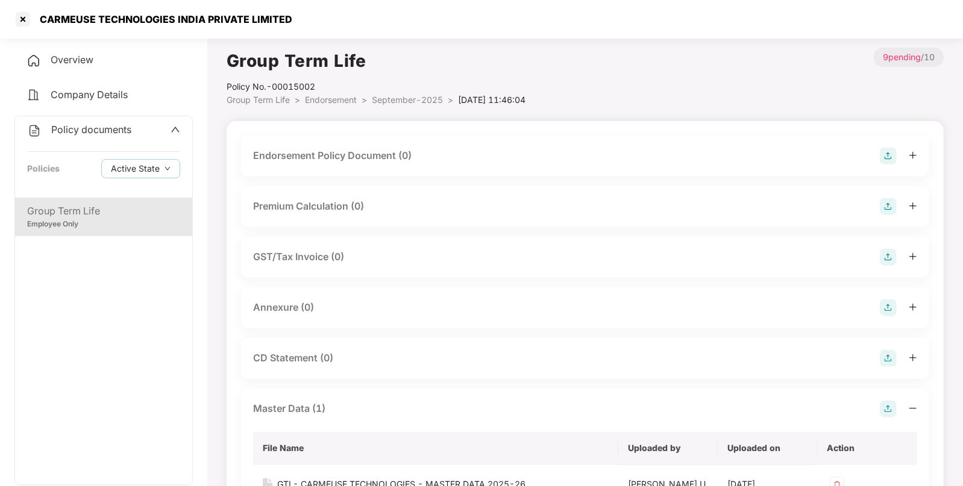
click at [884, 154] on img at bounding box center [888, 156] width 17 height 17
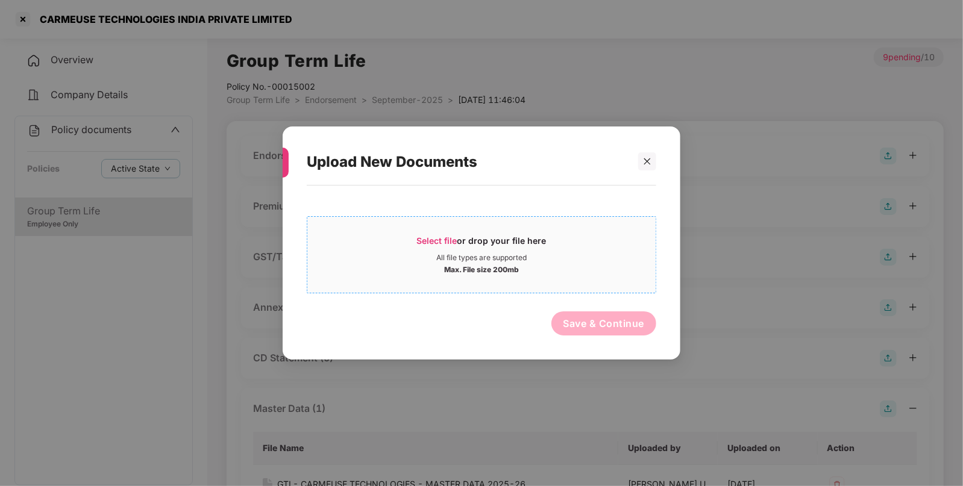
click at [429, 239] on span "Select file" at bounding box center [437, 241] width 40 height 10
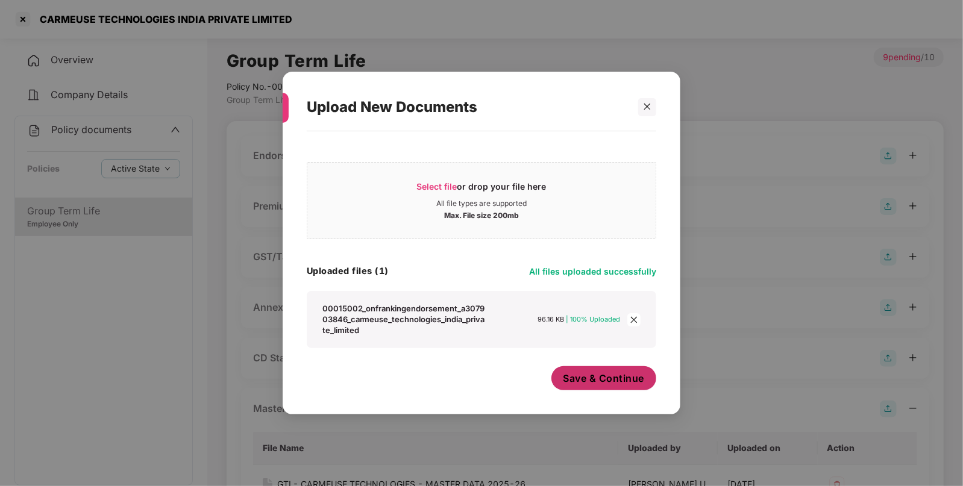
click at [594, 371] on button "Save & Continue" at bounding box center [604, 378] width 105 height 24
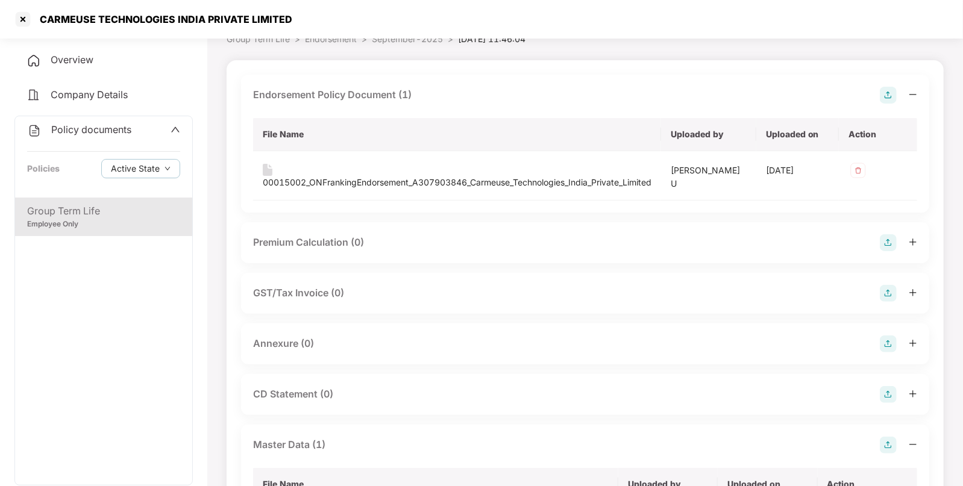
scroll to position [63, 0]
click at [888, 335] on img at bounding box center [888, 342] width 17 height 17
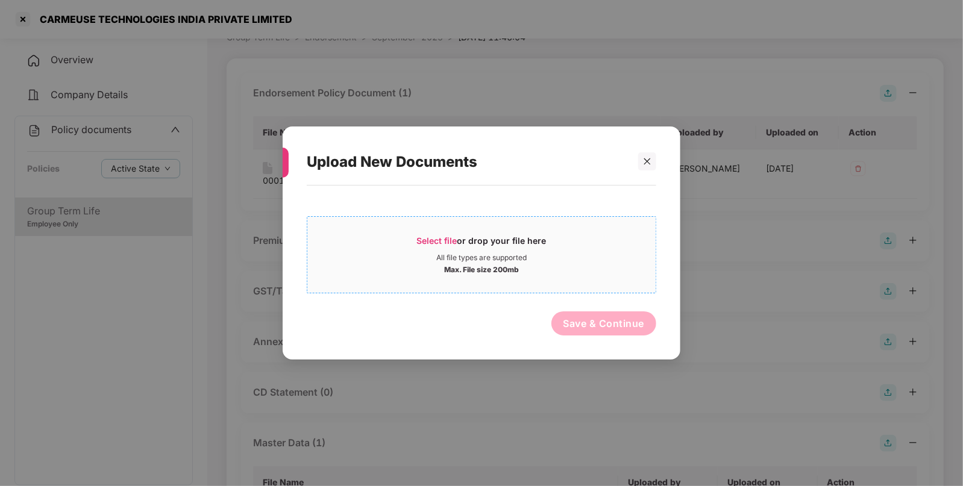
click at [432, 237] on span "Select file" at bounding box center [437, 241] width 40 height 10
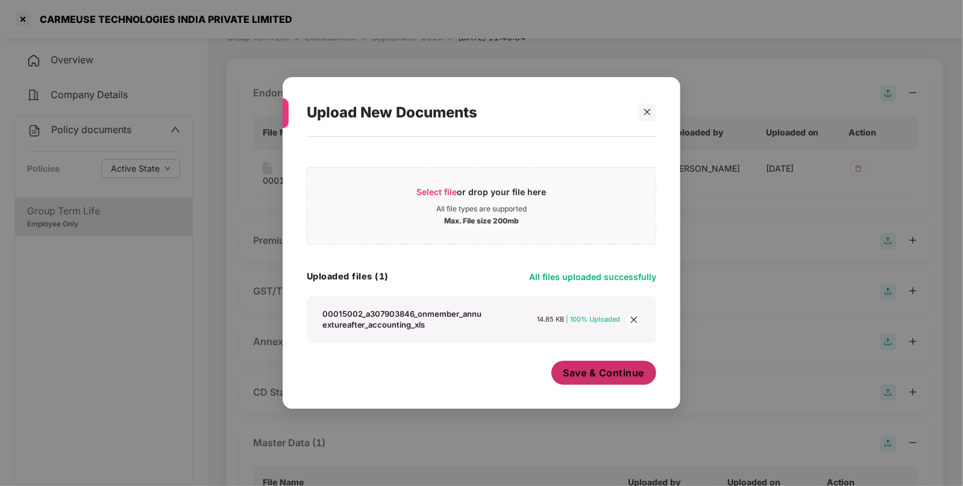
click at [581, 363] on button "Save & Continue" at bounding box center [604, 373] width 105 height 24
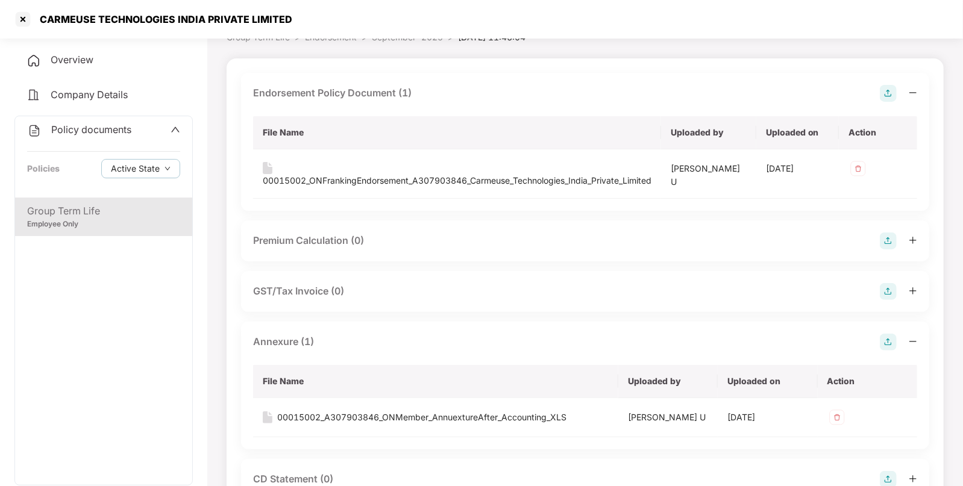
scroll to position [0, 0]
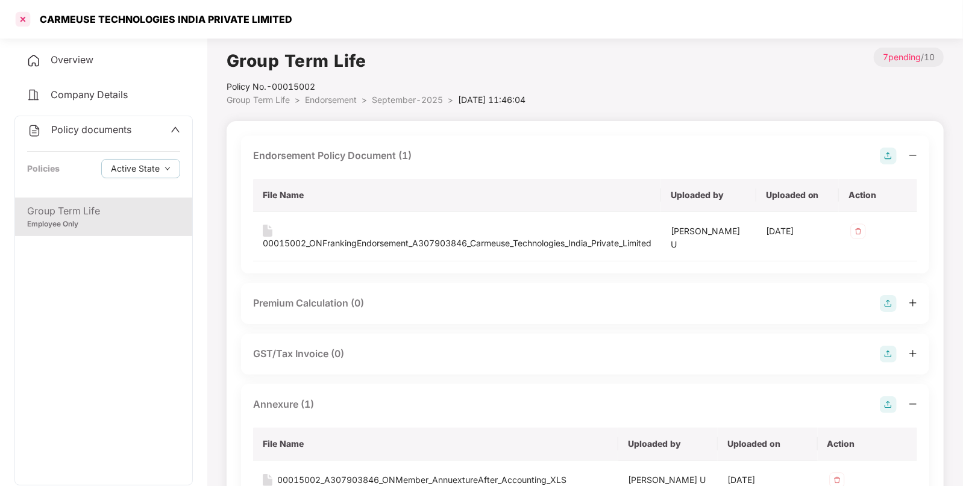
click at [18, 16] on div at bounding box center [22, 19] width 19 height 19
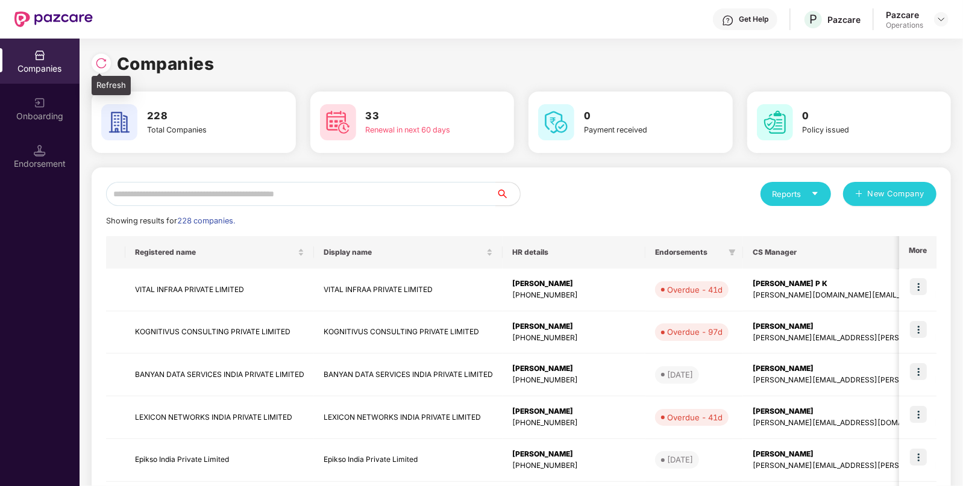
click at [107, 68] on img at bounding box center [101, 63] width 12 height 12
